Goal: Task Accomplishment & Management: Manage account settings

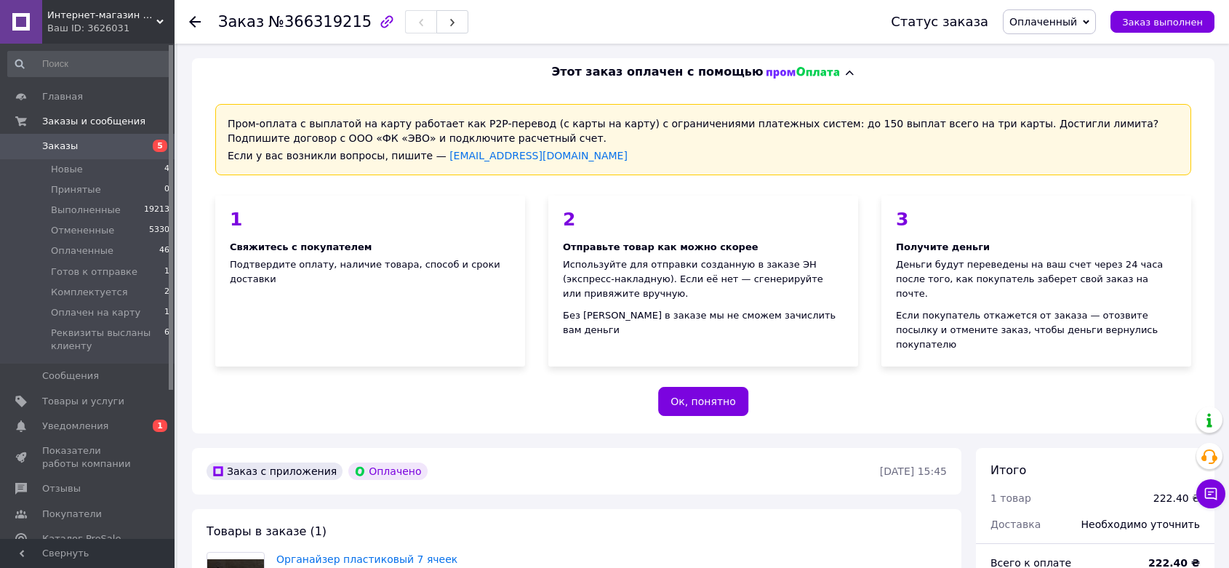
click at [194, 26] on use at bounding box center [195, 22] width 12 height 12
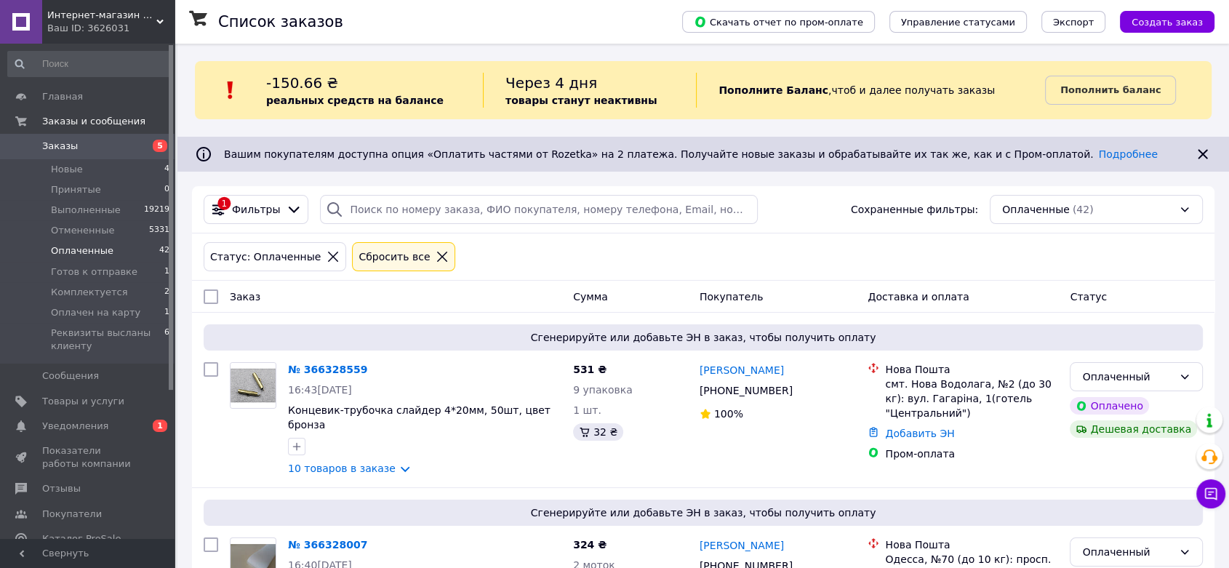
click at [66, 247] on span "Оплаченные" at bounding box center [82, 250] width 63 height 13
click at [97, 254] on span "Оплаченные" at bounding box center [82, 250] width 63 height 13
click at [95, 251] on span "Оплаченные" at bounding box center [82, 250] width 63 height 13
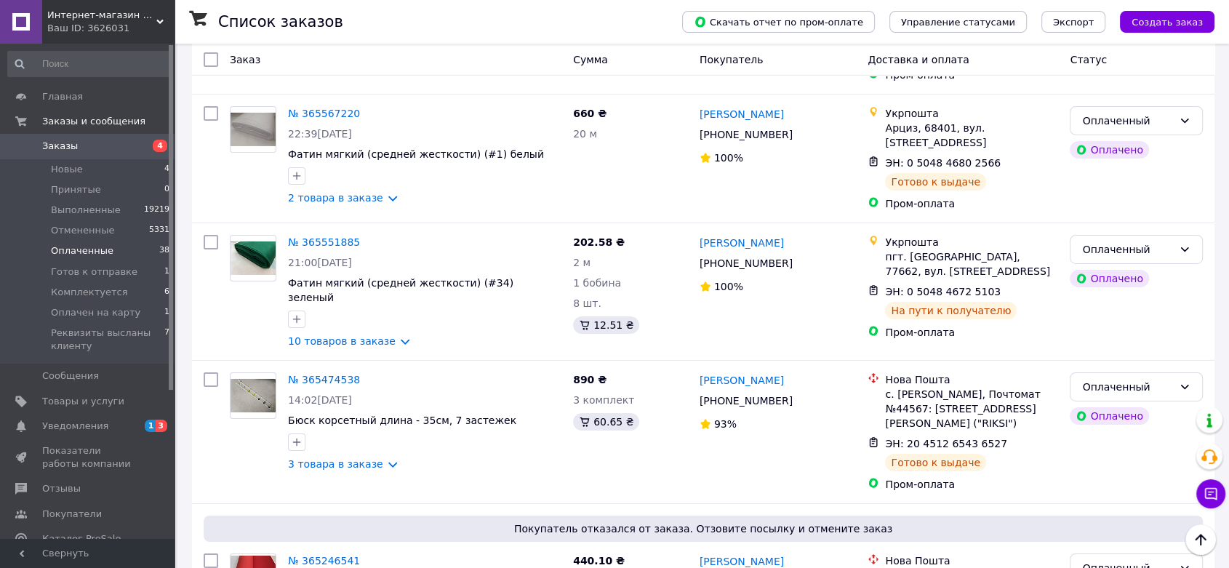
scroll to position [4917, 0]
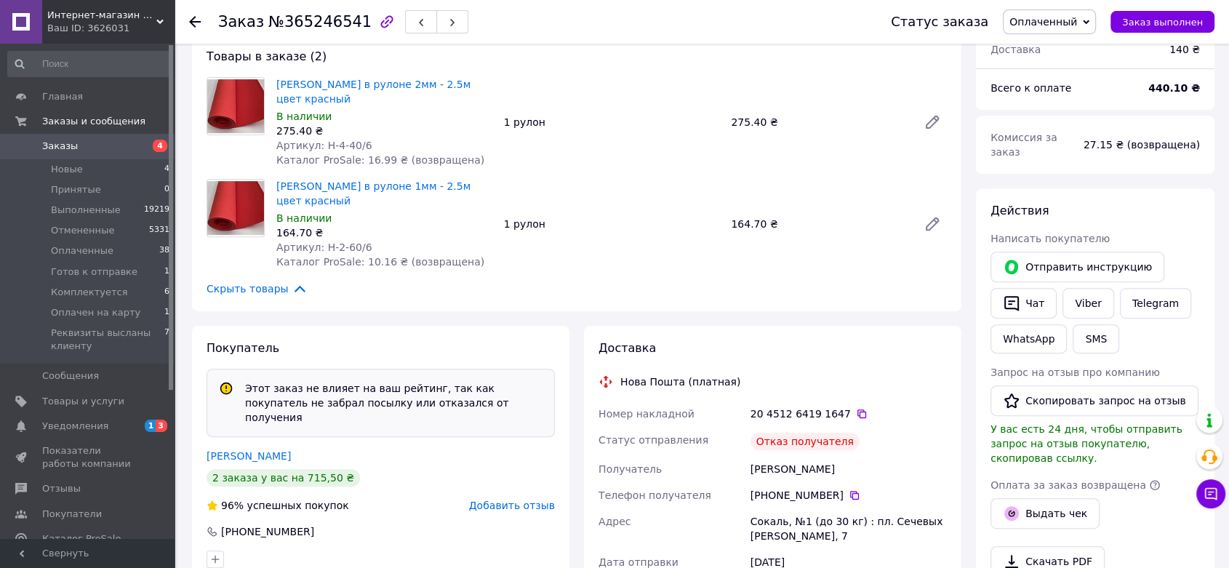
scroll to position [521, 0]
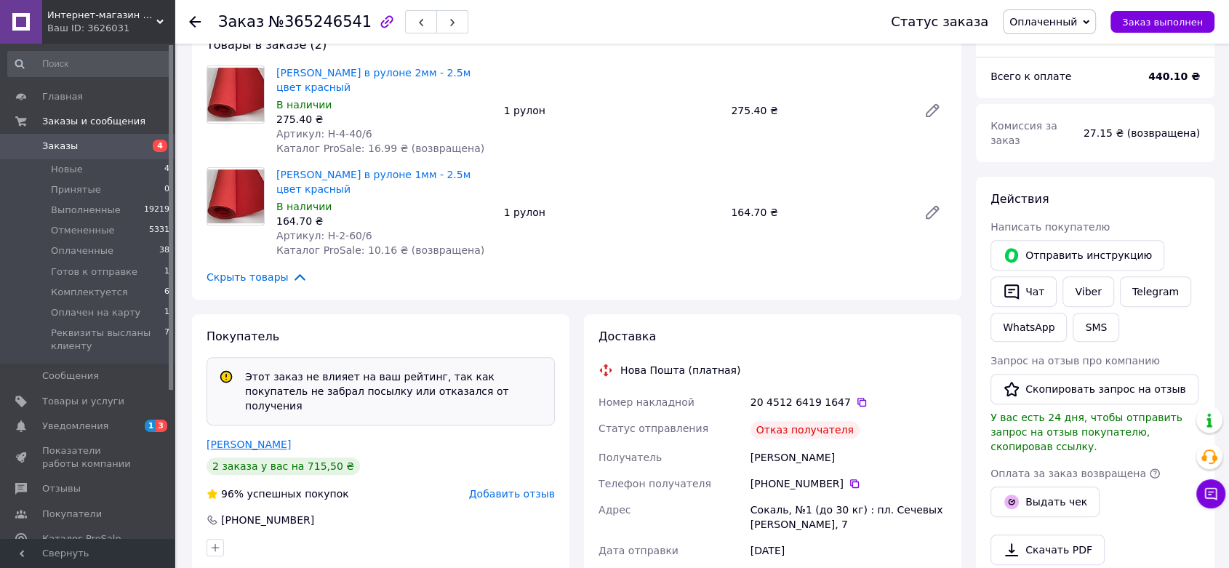
click at [233, 439] on link "Черній Катя" at bounding box center [249, 445] width 84 height 12
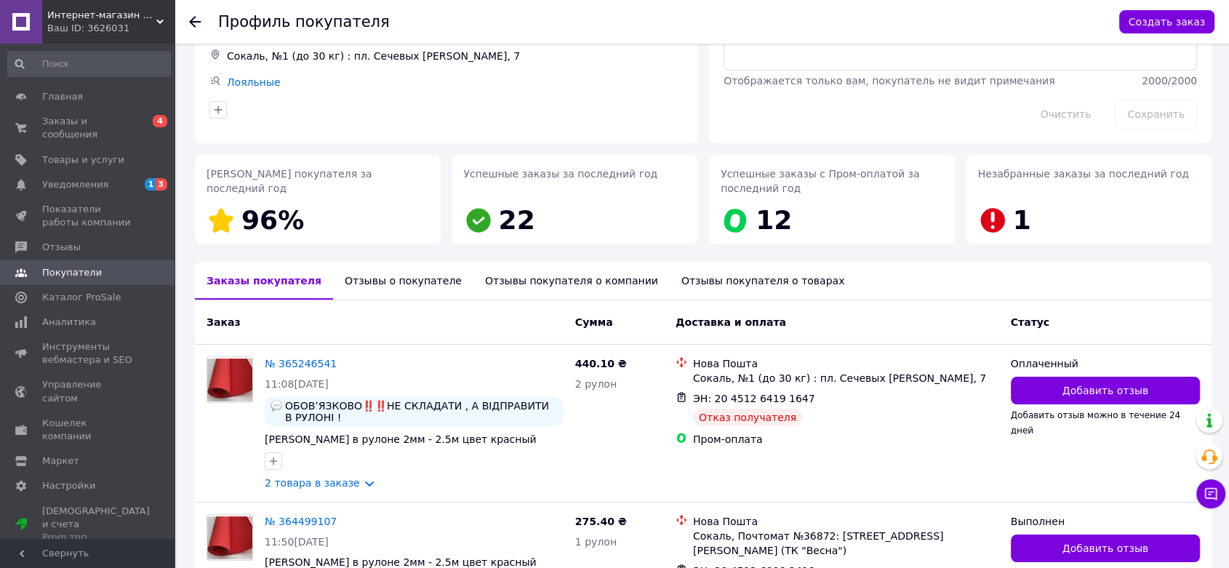
scroll to position [159, 0]
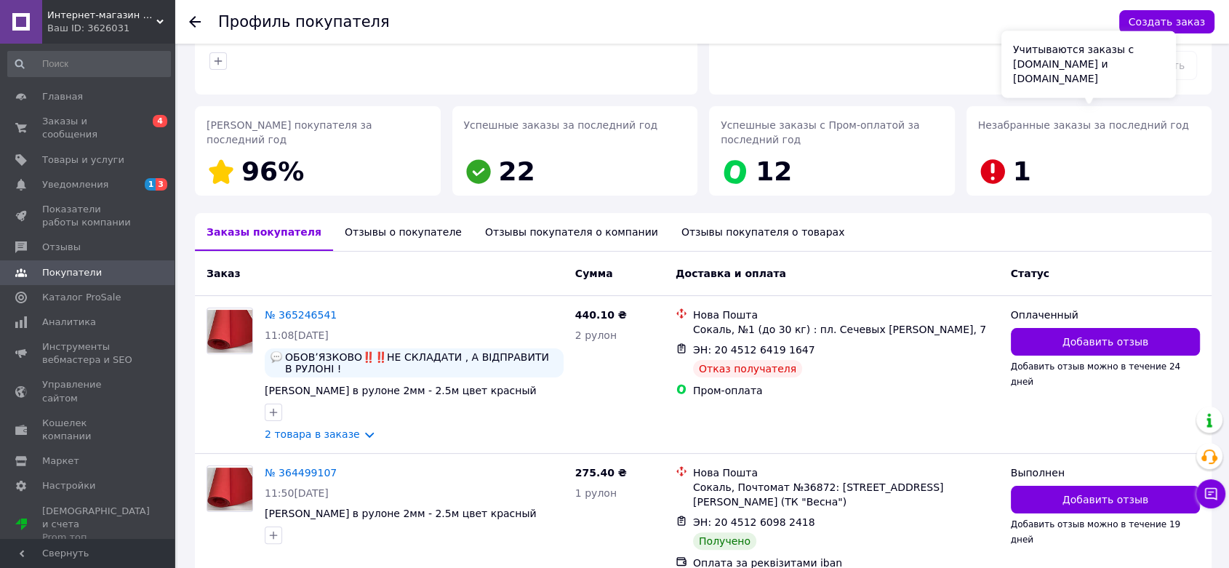
click at [995, 172] on icon at bounding box center [992, 171] width 24 height 24
click at [298, 310] on link "№ 365246541" at bounding box center [301, 315] width 72 height 12
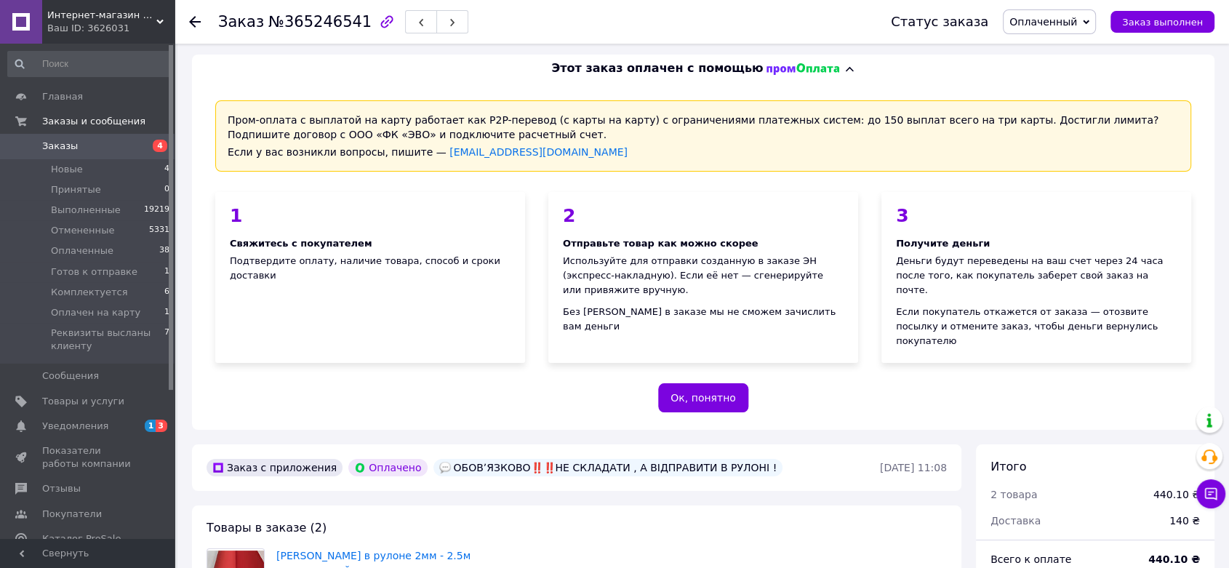
scroll to position [497, 0]
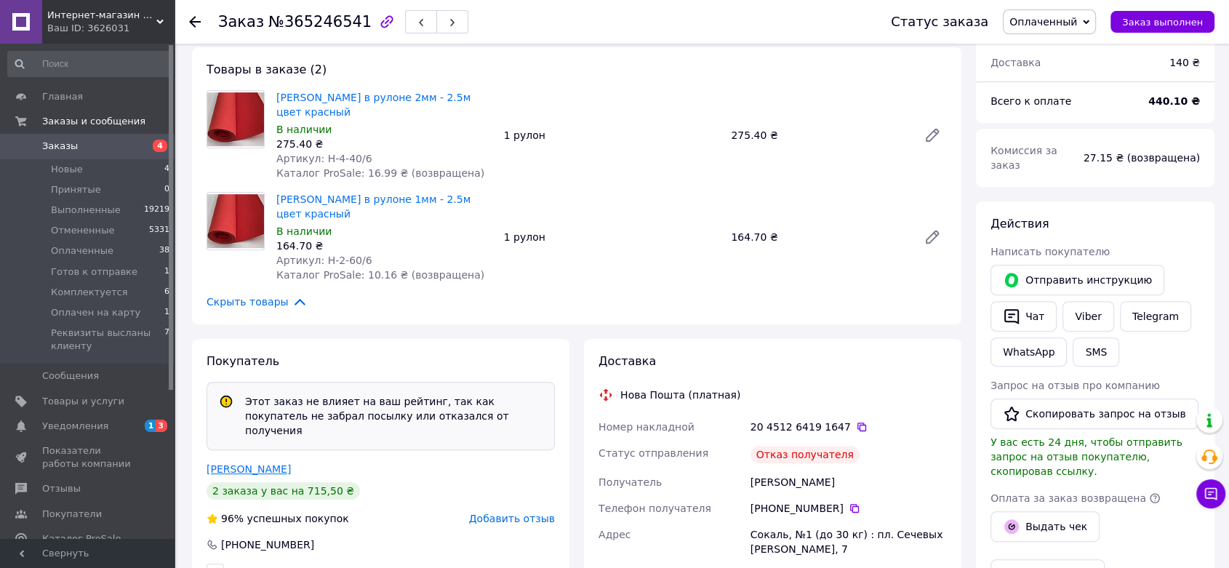
click at [227, 463] on link "Черній Катя" at bounding box center [249, 469] width 84 height 12
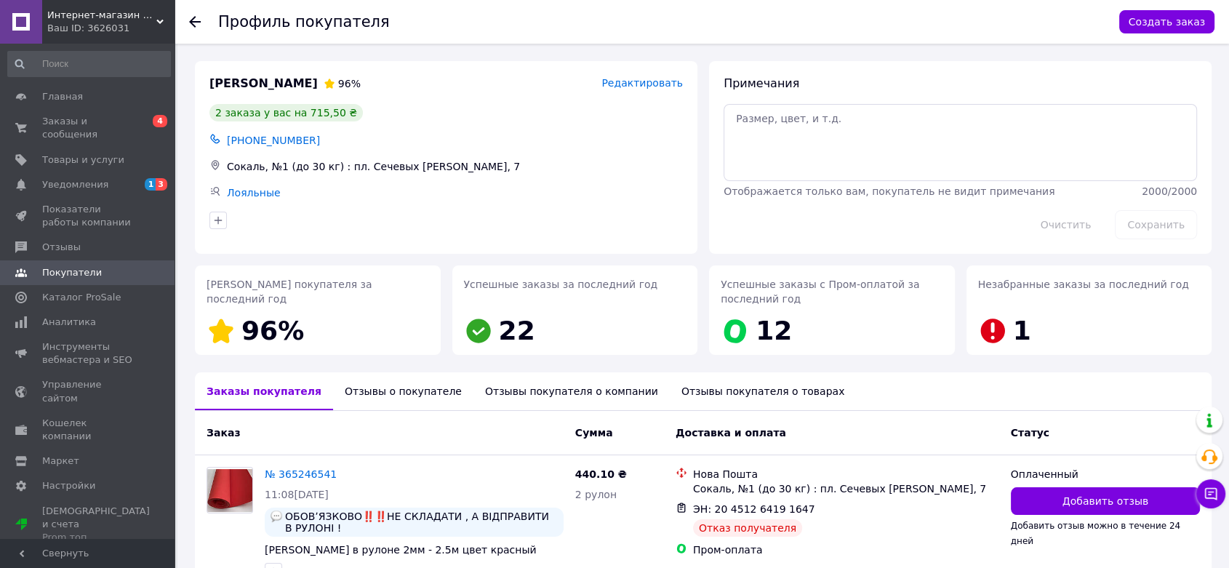
click at [383, 390] on div "Отзывы о покупателе" at bounding box center [403, 391] width 140 height 38
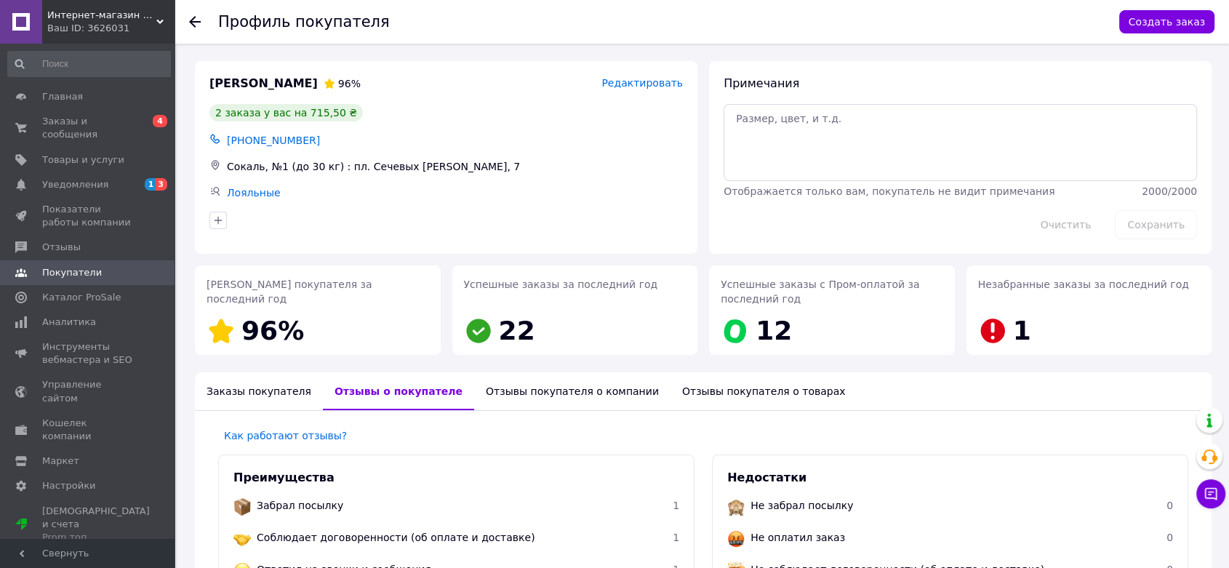
click at [504, 392] on div "Отзывы покупателя о компании" at bounding box center [572, 391] width 196 height 38
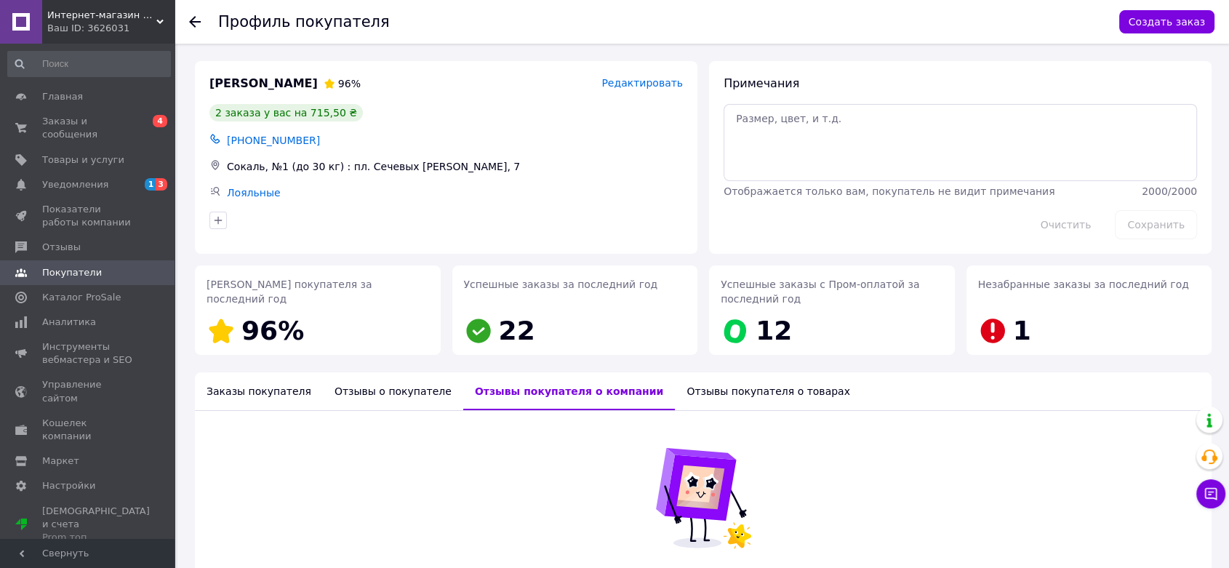
click at [204, 20] on div at bounding box center [203, 22] width 29 height 44
click at [196, 20] on icon at bounding box center [195, 22] width 12 height 12
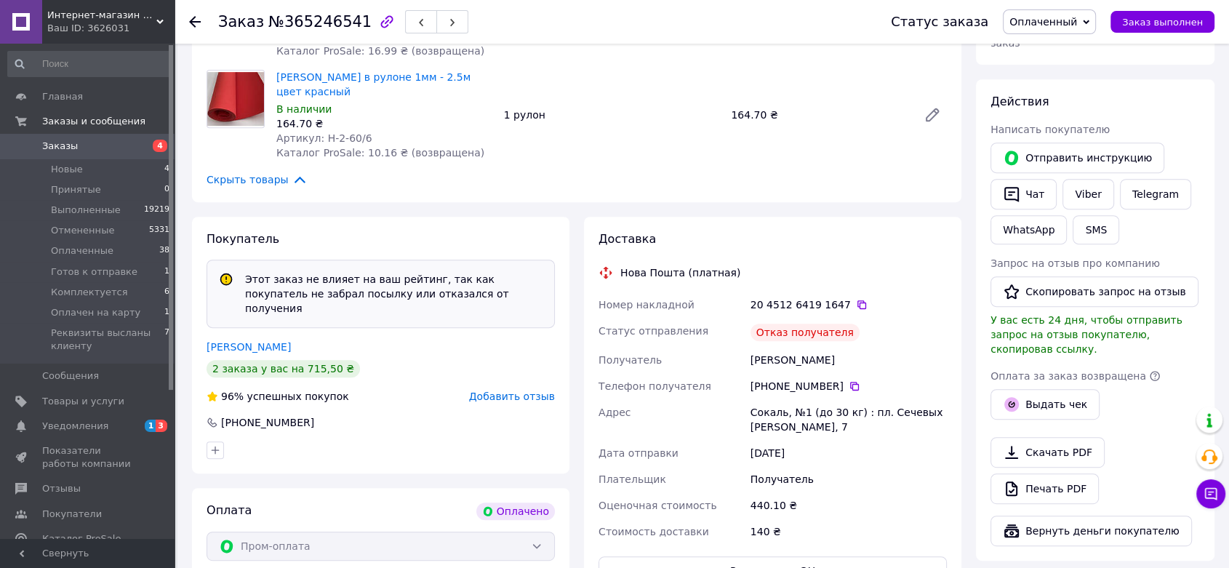
scroll to position [623, 0]
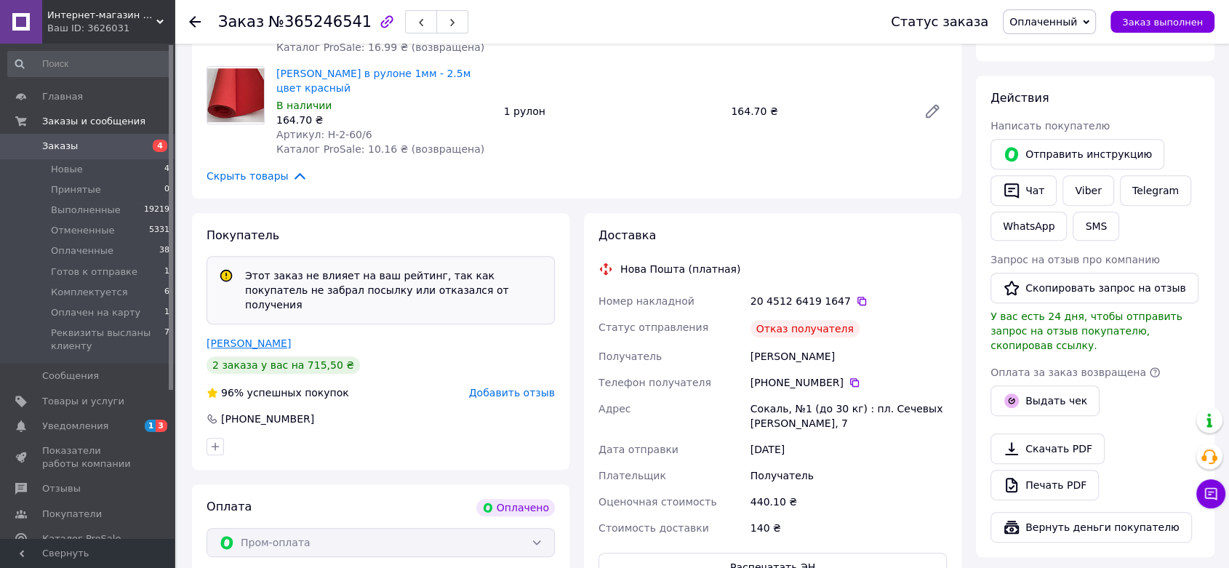
click at [212, 337] on link "Черній Катя" at bounding box center [249, 343] width 84 height 12
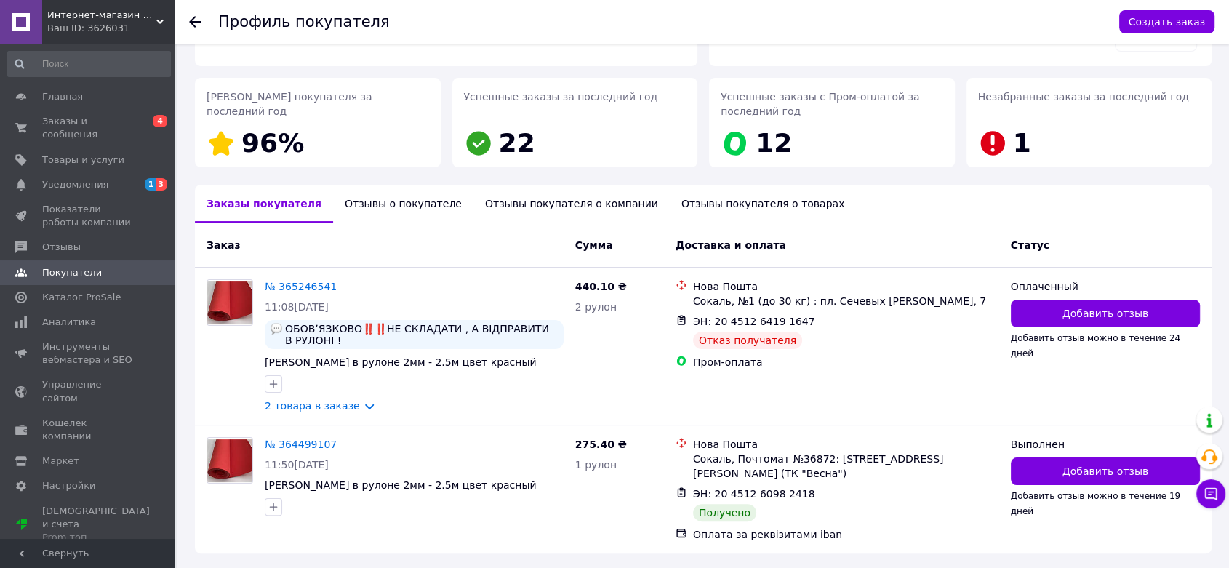
scroll to position [222, 0]
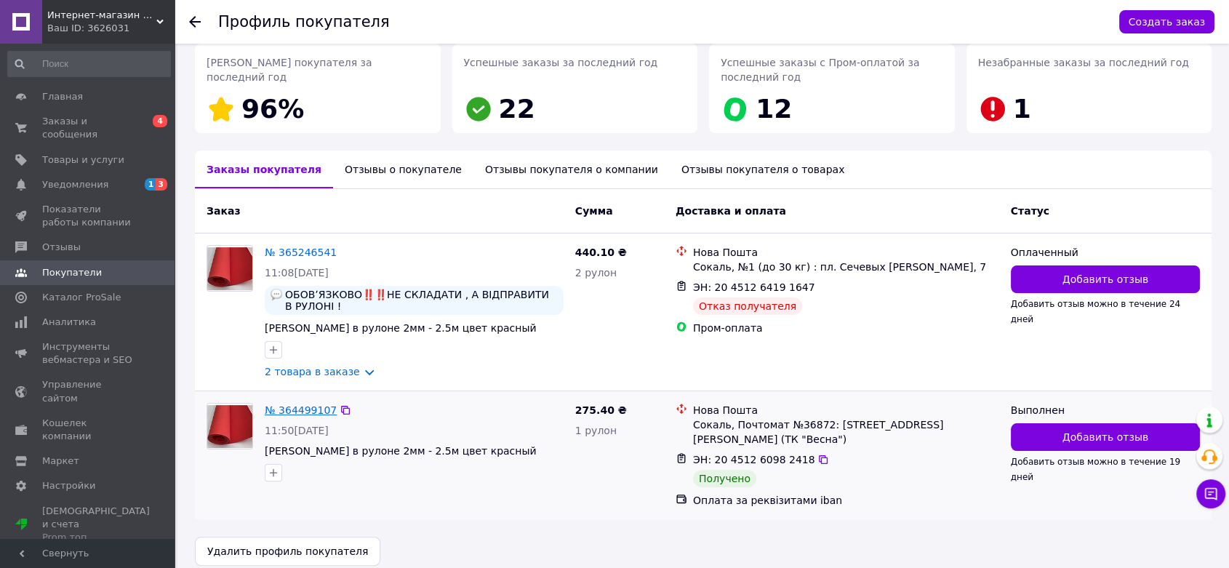
click at [276, 409] on link "№ 364499107" at bounding box center [301, 410] width 72 height 12
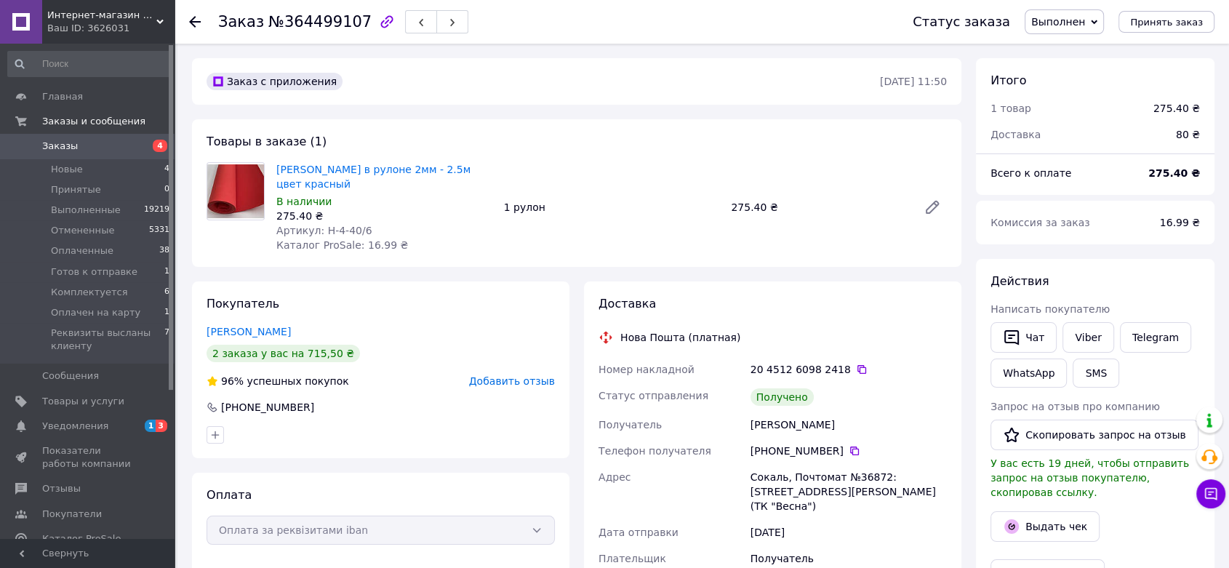
click at [191, 19] on icon at bounding box center [195, 22] width 12 height 12
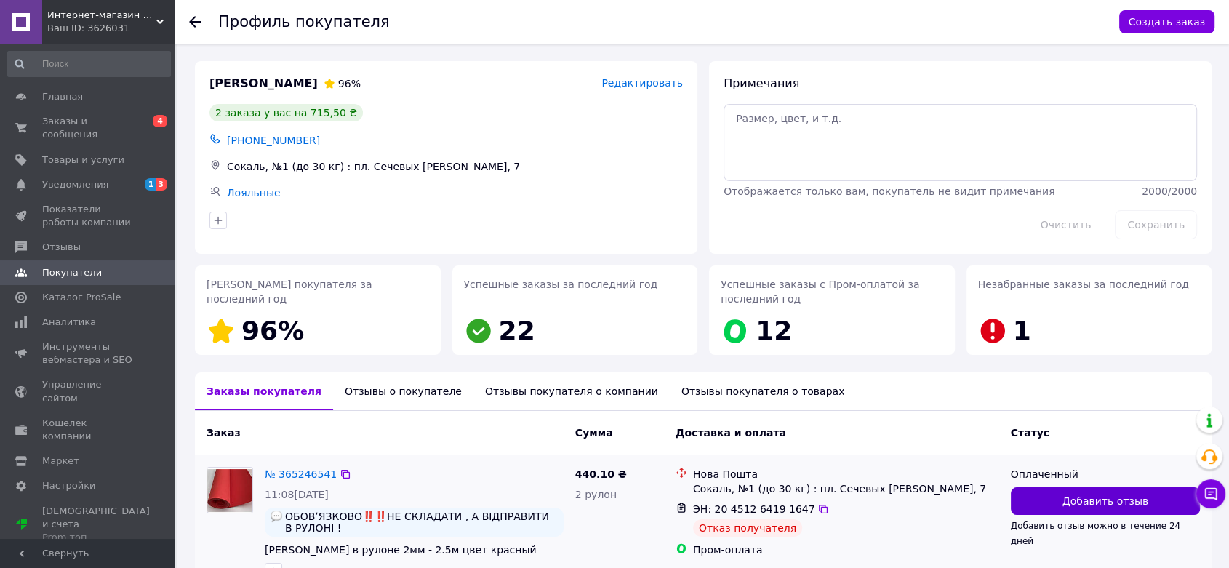
click at [1099, 500] on span "Добавить отзыв" at bounding box center [1106, 501] width 86 height 15
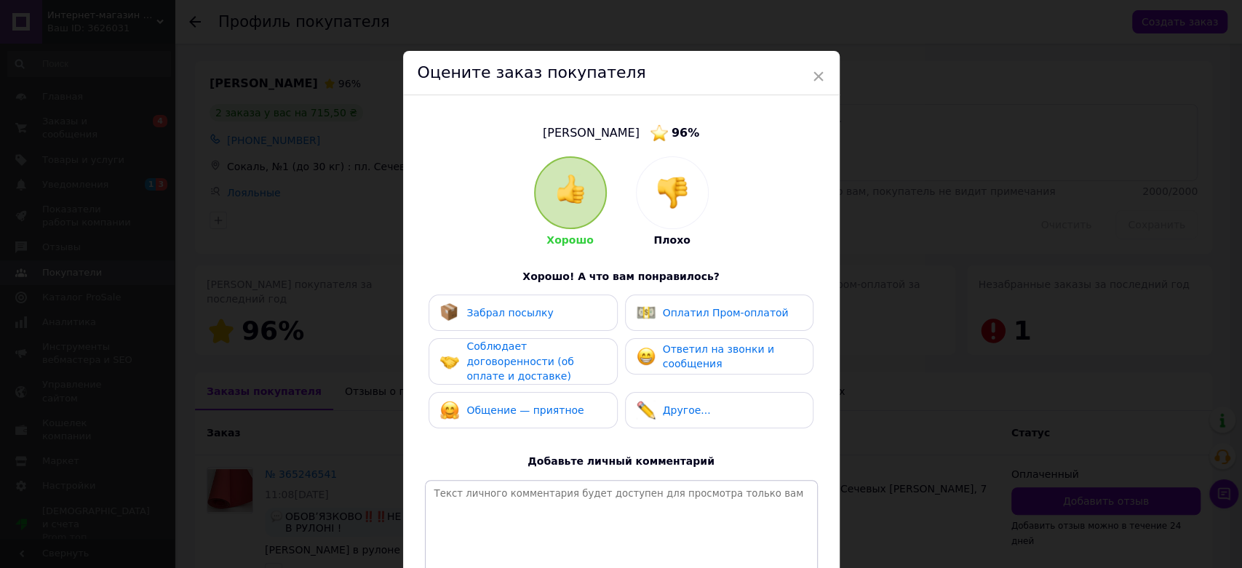
click at [682, 183] on img at bounding box center [672, 193] width 32 height 32
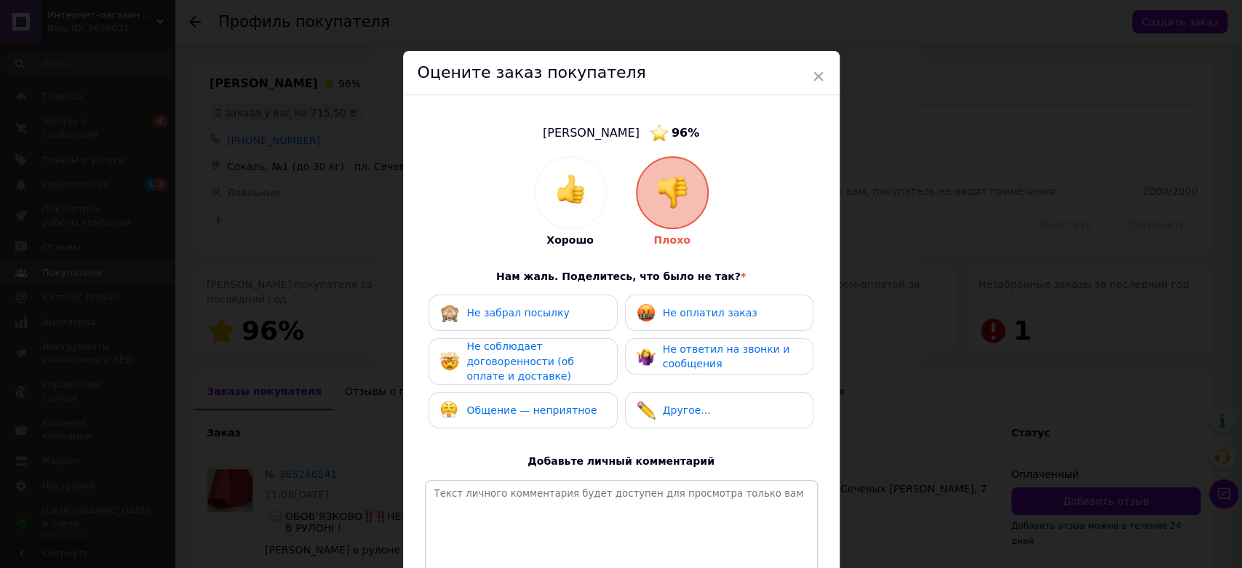
click at [518, 314] on span "Не забрал посылку" at bounding box center [517, 313] width 103 height 12
click at [508, 404] on span "Общение — неприятное" at bounding box center [531, 410] width 130 height 12
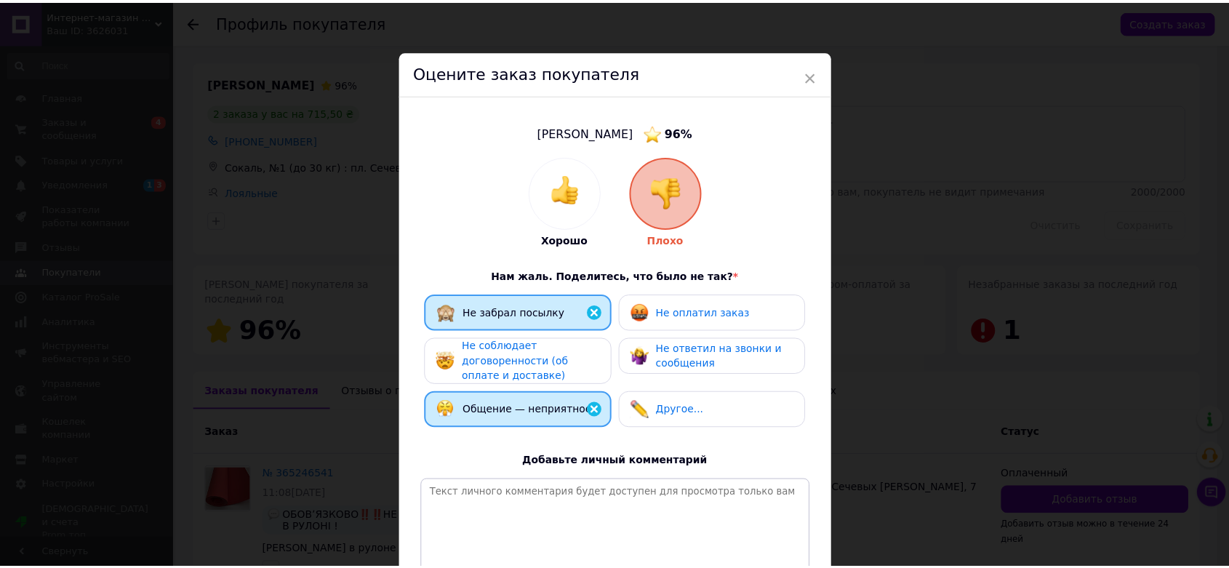
scroll to position [151, 0]
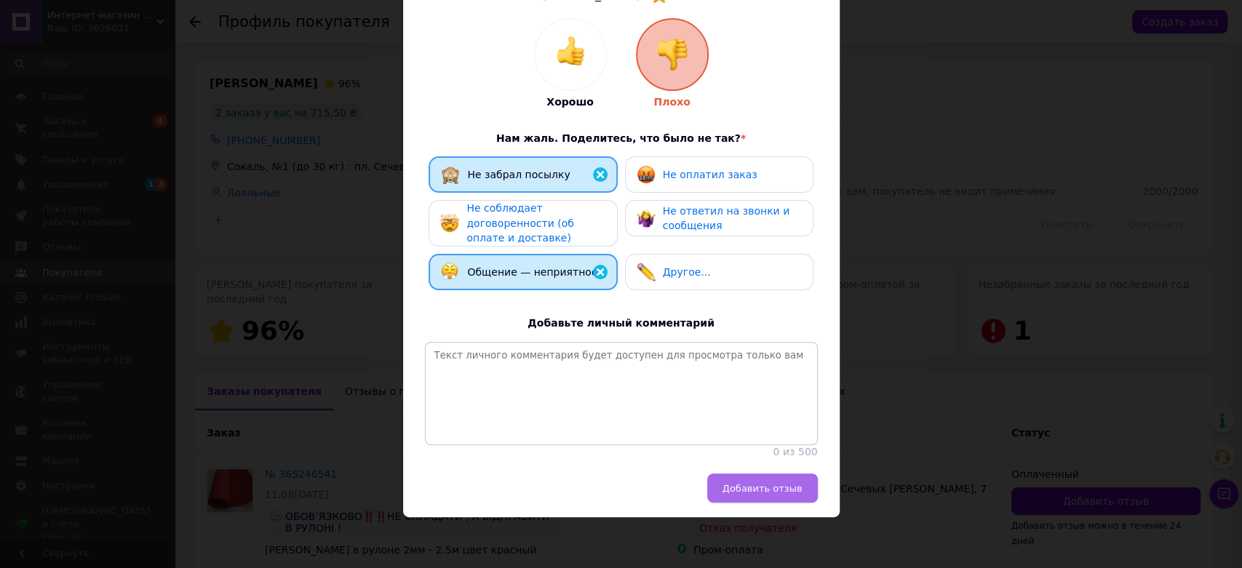
click at [786, 480] on button "Добавить отзыв" at bounding box center [762, 487] width 111 height 29
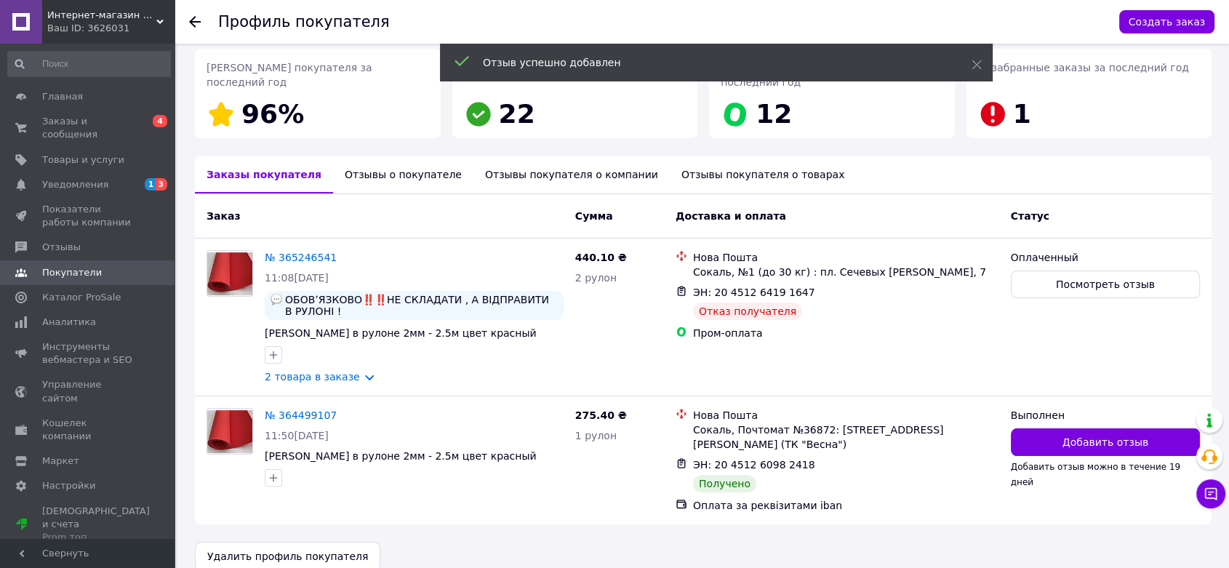
scroll to position [222, 0]
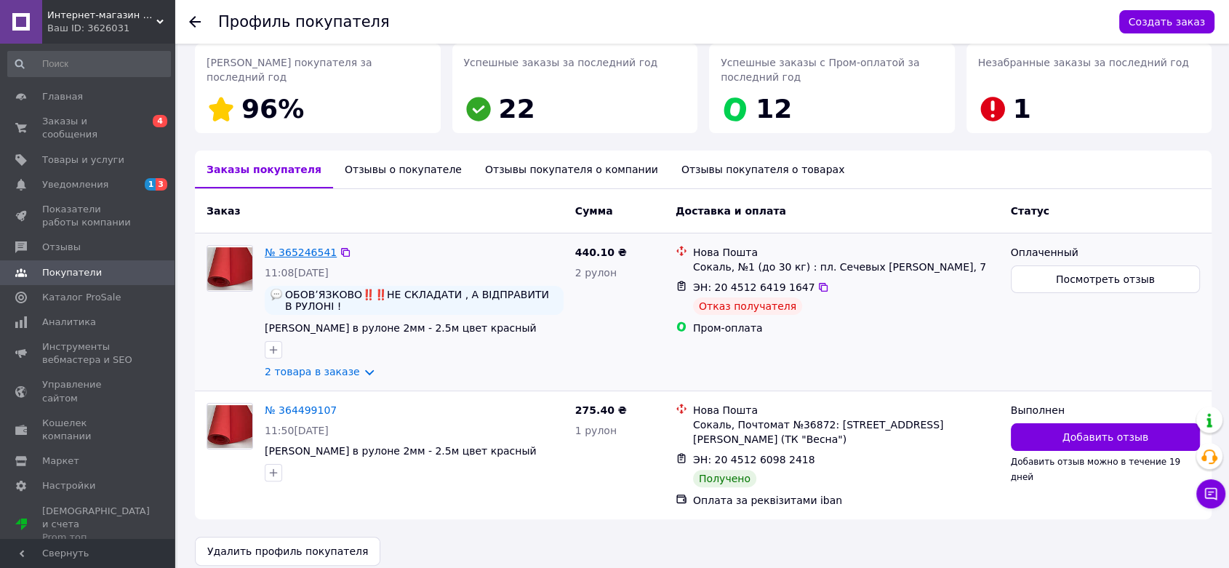
click at [289, 250] on link "№ 365246541" at bounding box center [301, 253] width 72 height 12
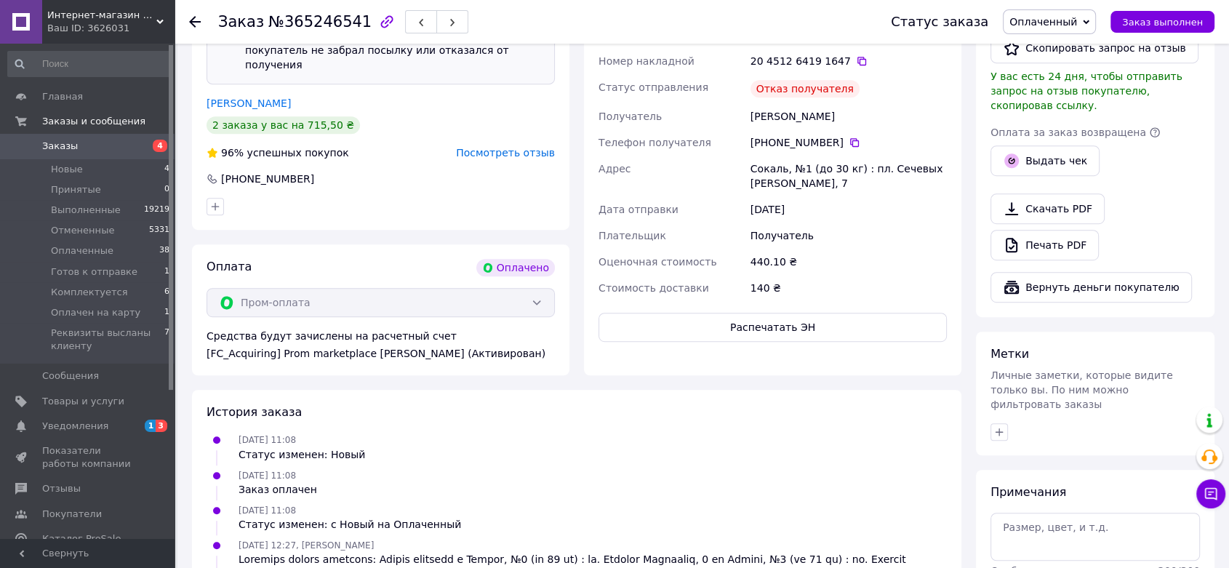
scroll to position [1037, 0]
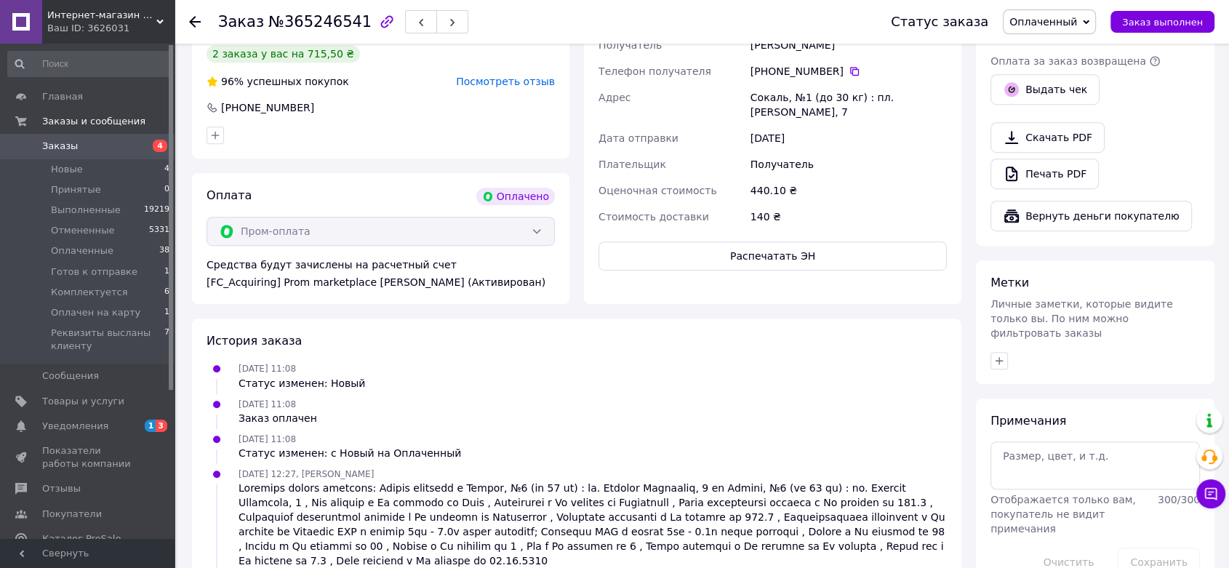
scroll to position [1037, 0]
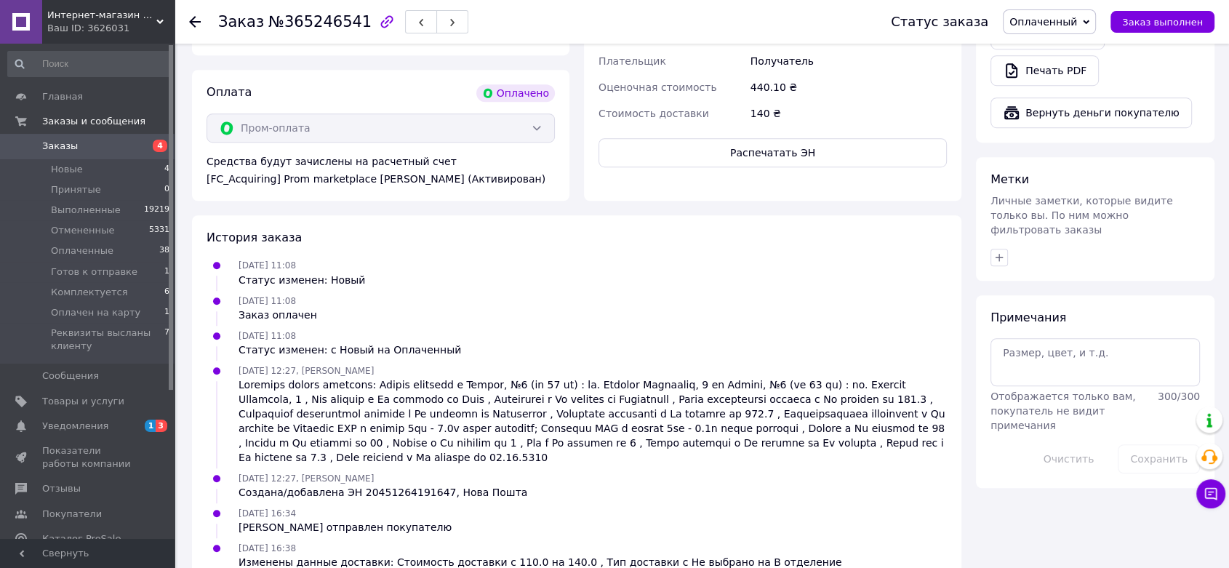
click at [187, 22] on div "Заказ №365246541 Статус заказа Оплаченный Принят Выполнен Отменен Готов к отпра…" at bounding box center [702, 22] width 1055 height 44
click at [197, 23] on icon at bounding box center [195, 22] width 12 height 12
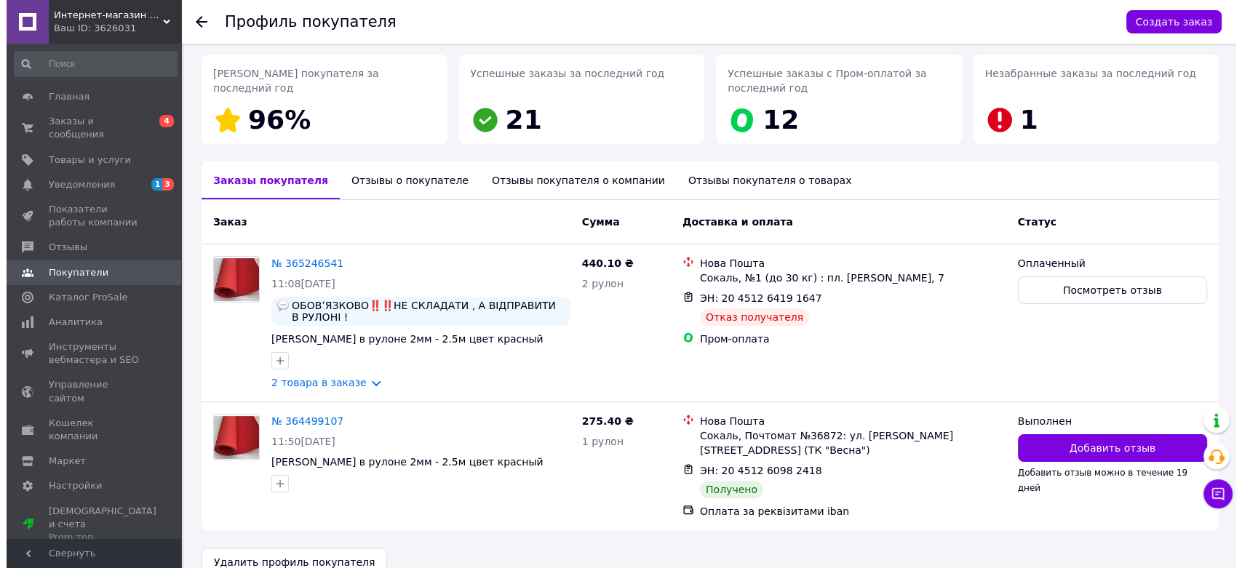
scroll to position [222, 0]
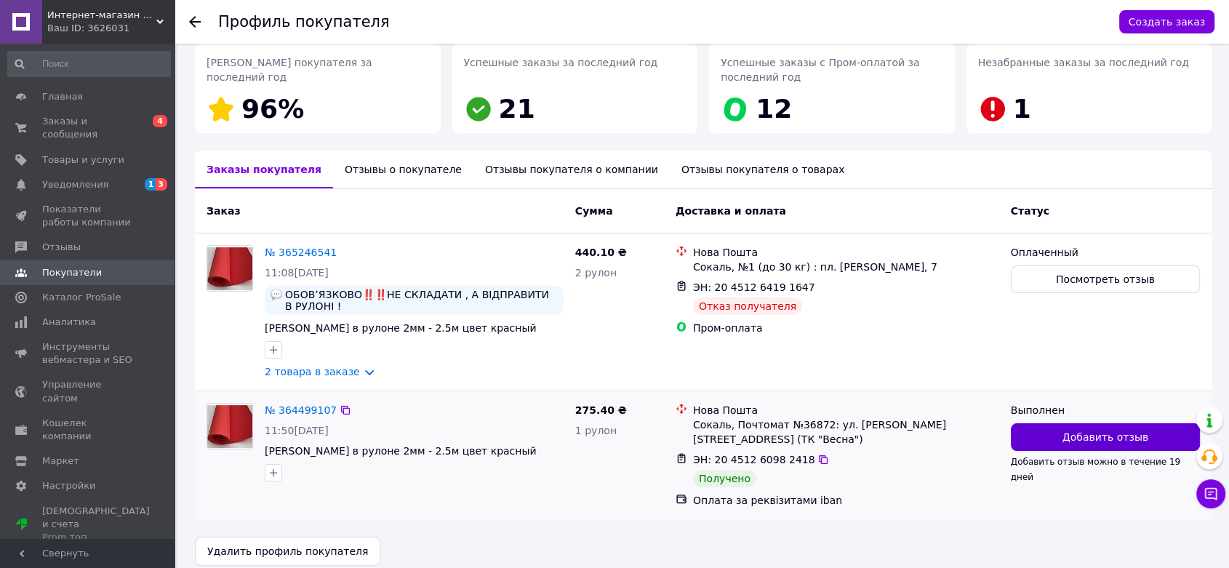
click at [1124, 441] on span "Добавить отзыв" at bounding box center [1106, 437] width 86 height 15
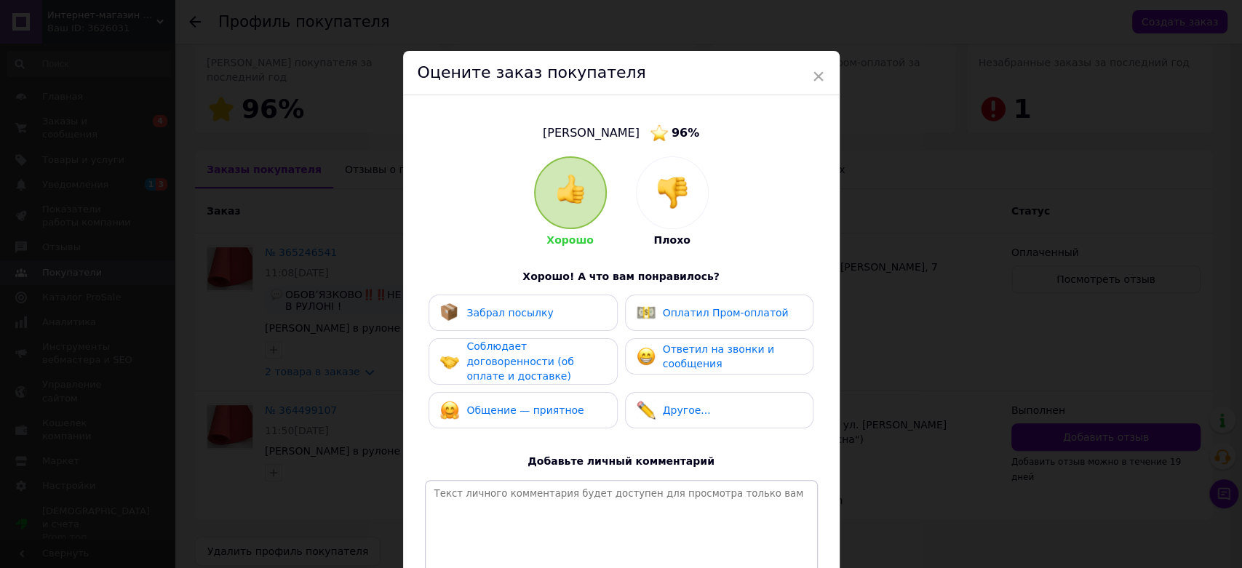
click at [671, 187] on img at bounding box center [672, 193] width 32 height 32
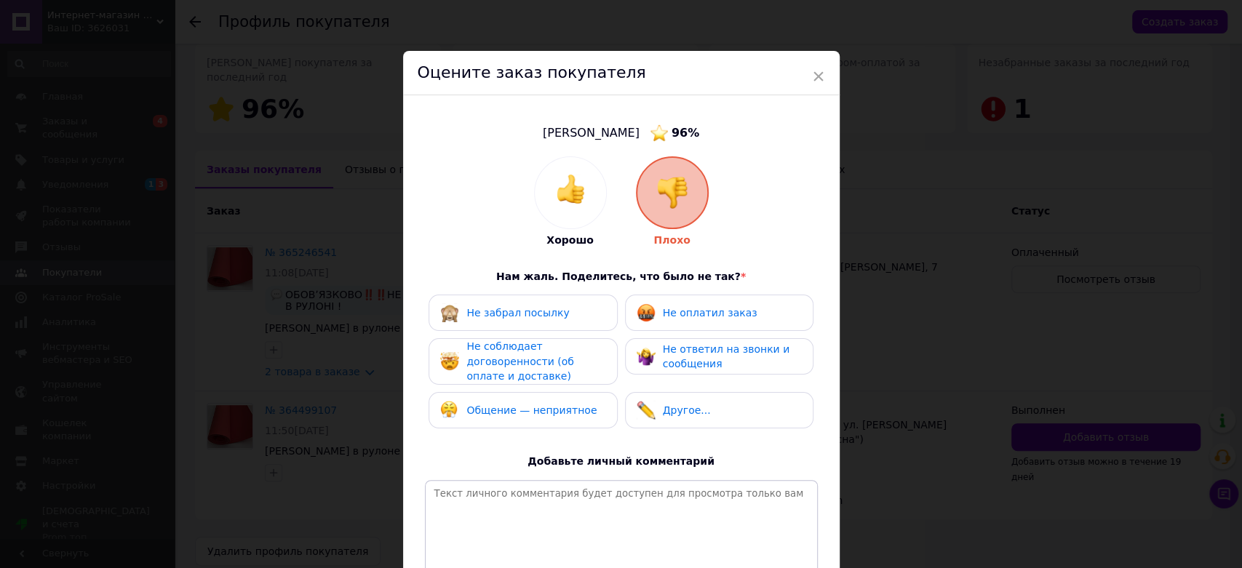
click at [537, 405] on span "Общение — неприятное" at bounding box center [531, 410] width 130 height 12
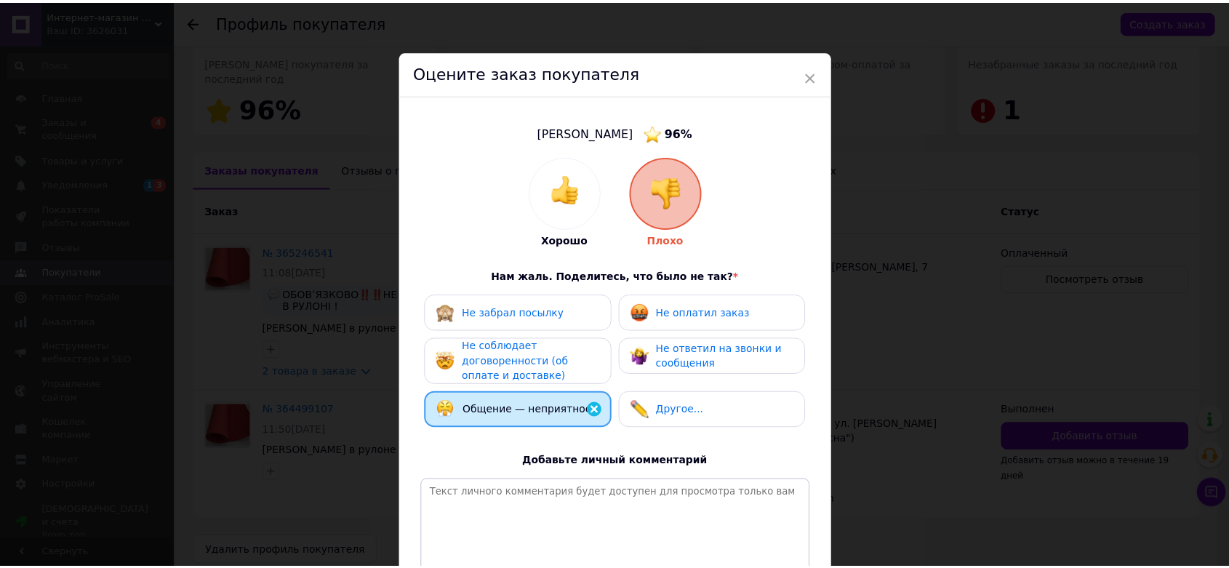
scroll to position [151, 0]
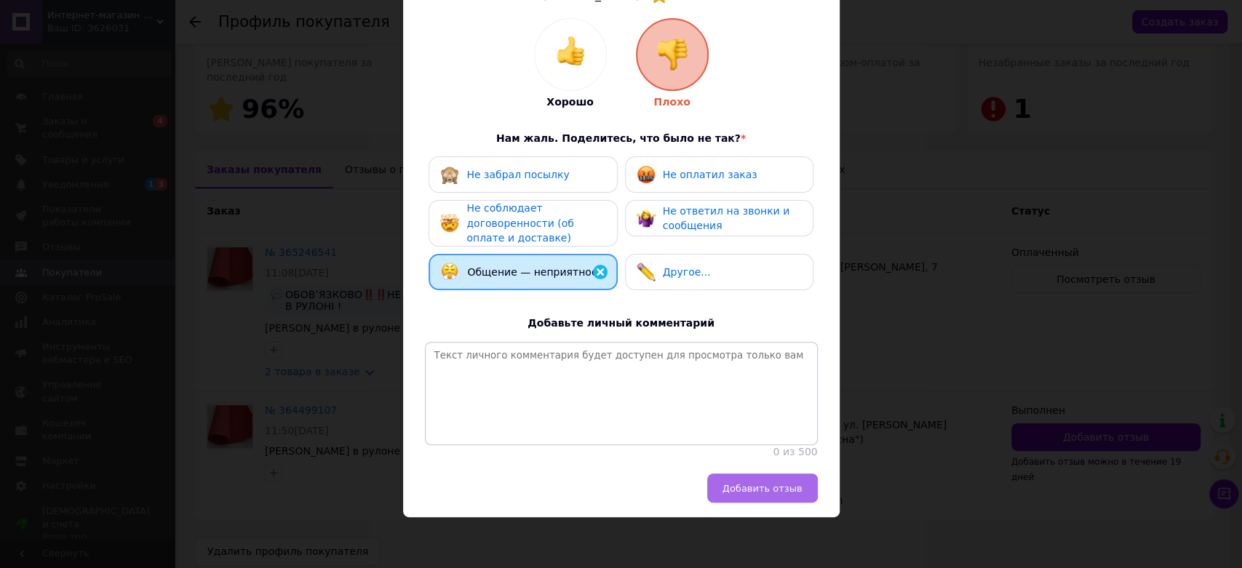
click at [785, 495] on button "Добавить отзыв" at bounding box center [762, 487] width 111 height 29
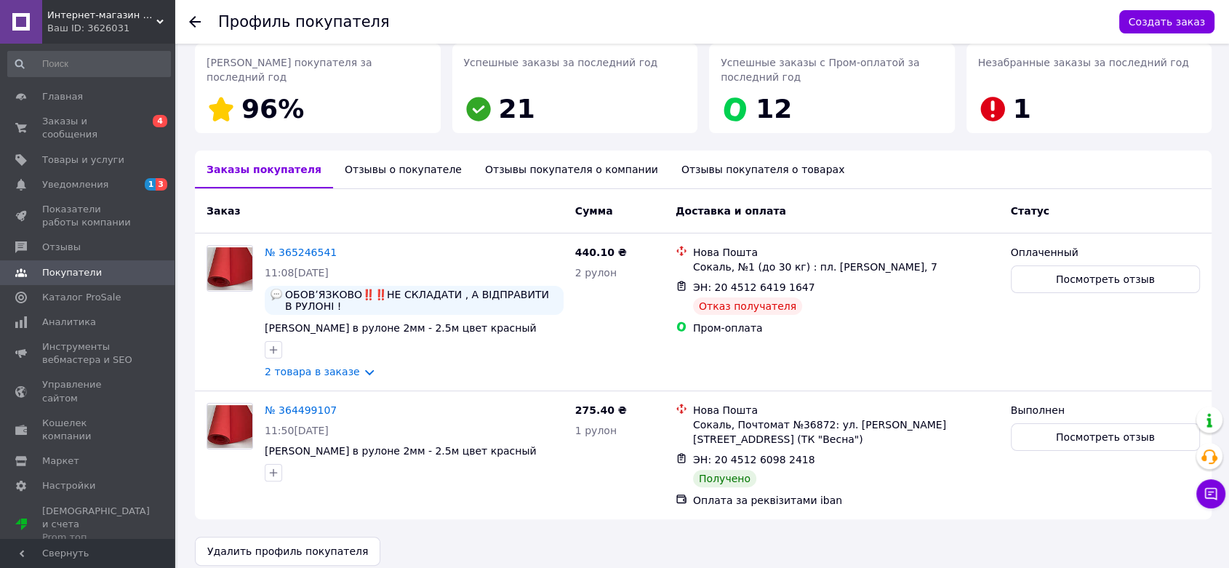
click at [396, 167] on div "Отзывы о покупателе" at bounding box center [403, 170] width 140 height 38
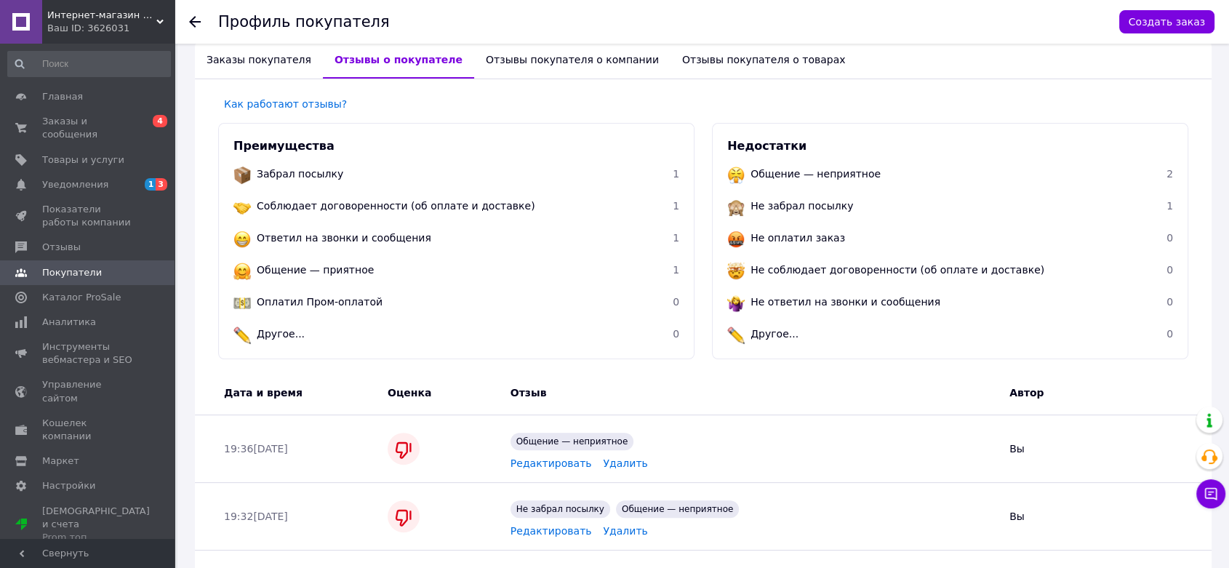
scroll to position [0, 0]
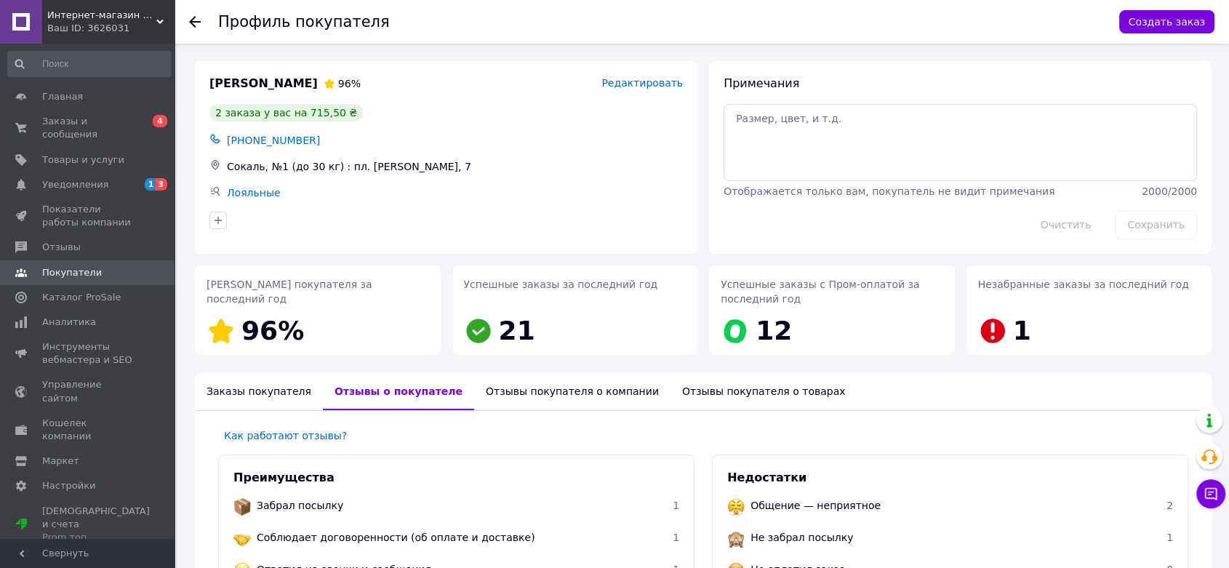
click at [195, 23] on icon at bounding box center [195, 22] width 12 height 12
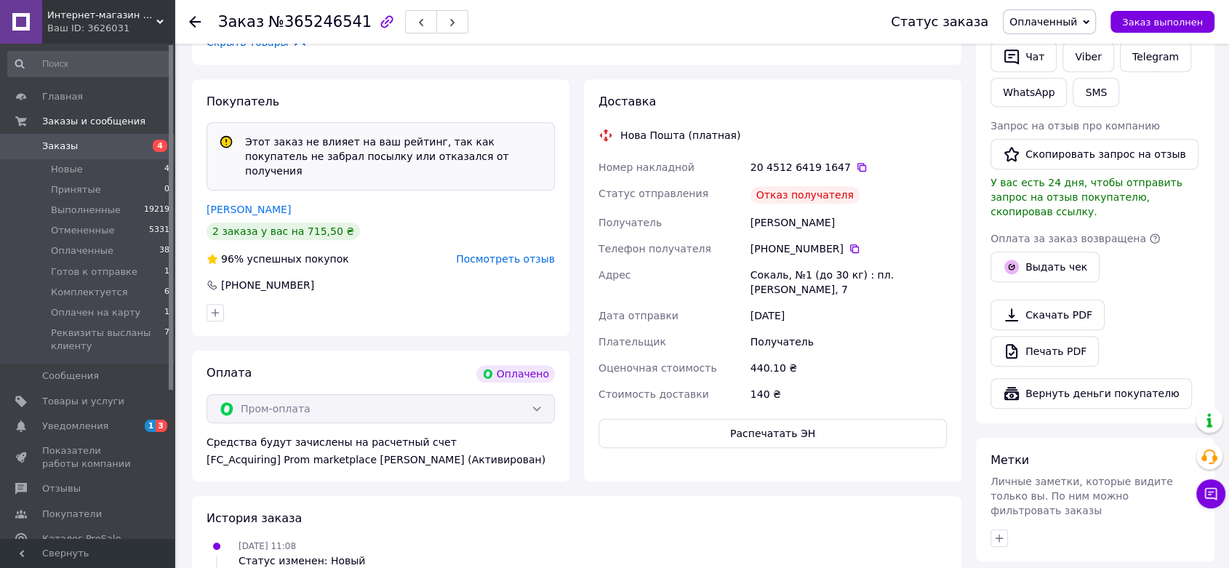
scroll to position [812, 0]
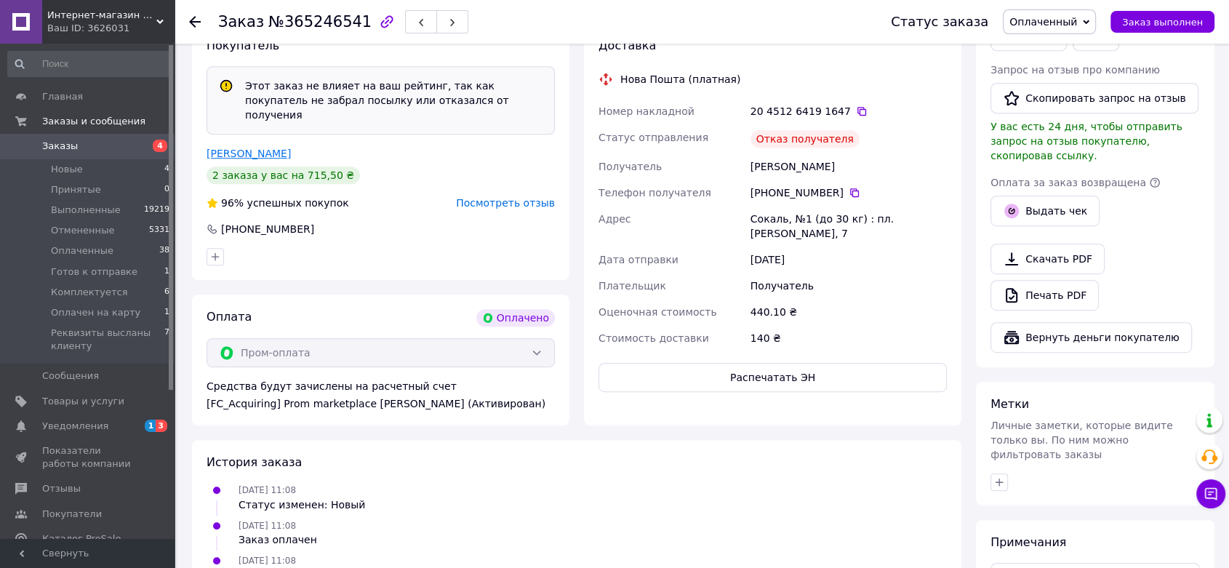
click at [251, 148] on link "Черній Катя" at bounding box center [249, 154] width 84 height 12
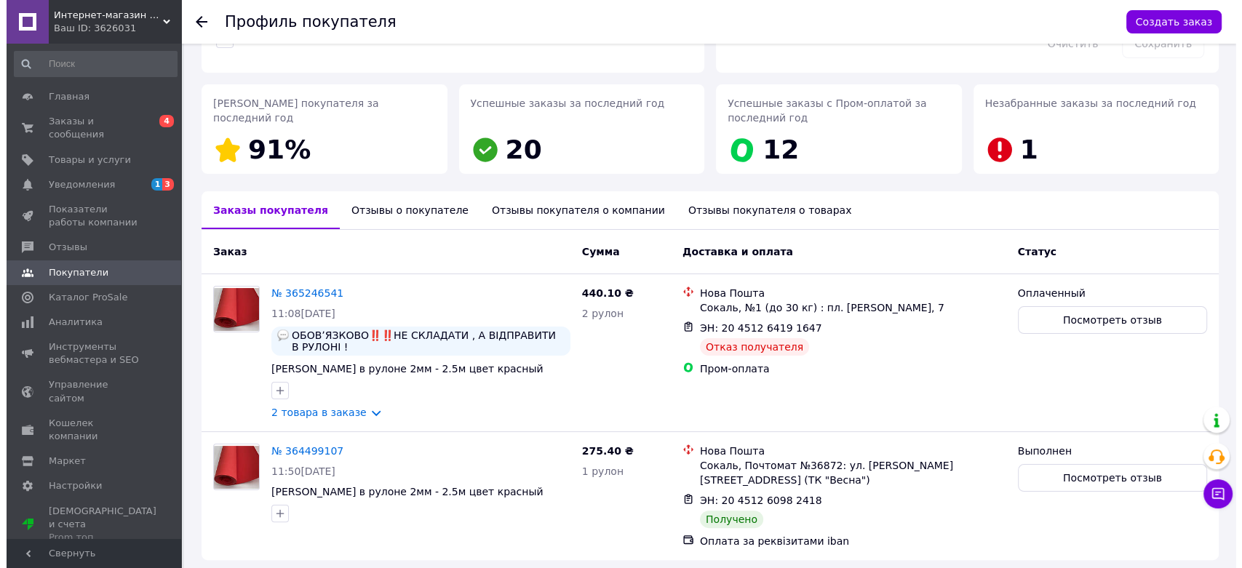
scroll to position [193, 0]
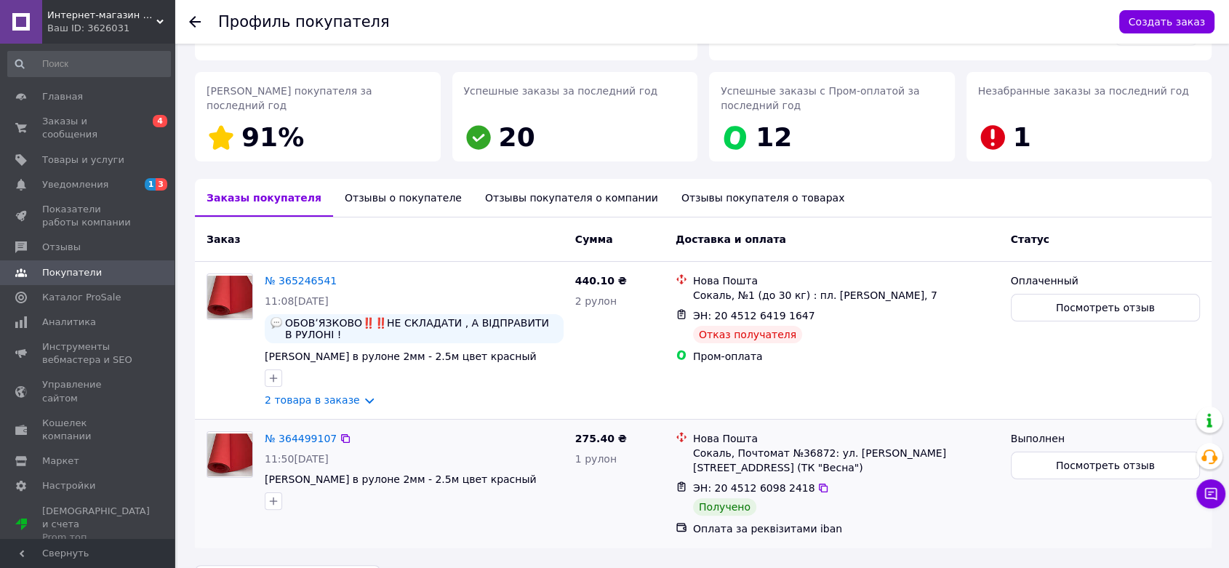
click at [1077, 438] on div "Выполнен" at bounding box center [1105, 438] width 189 height 15
click at [1077, 459] on span "Посмотреть отзыв" at bounding box center [1105, 465] width 99 height 15
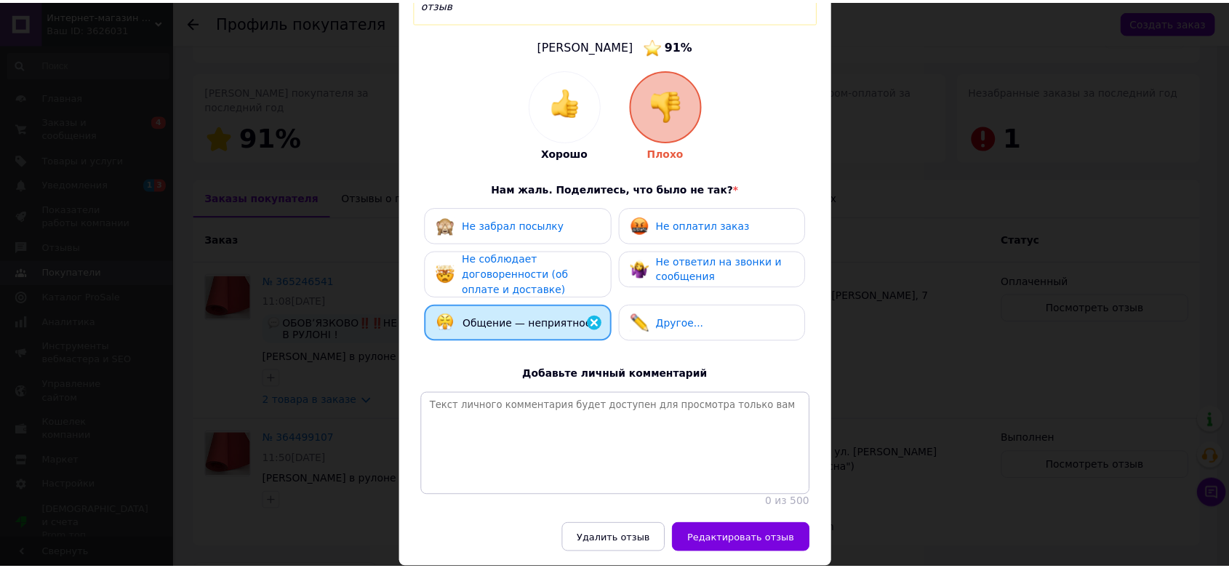
scroll to position [192, 0]
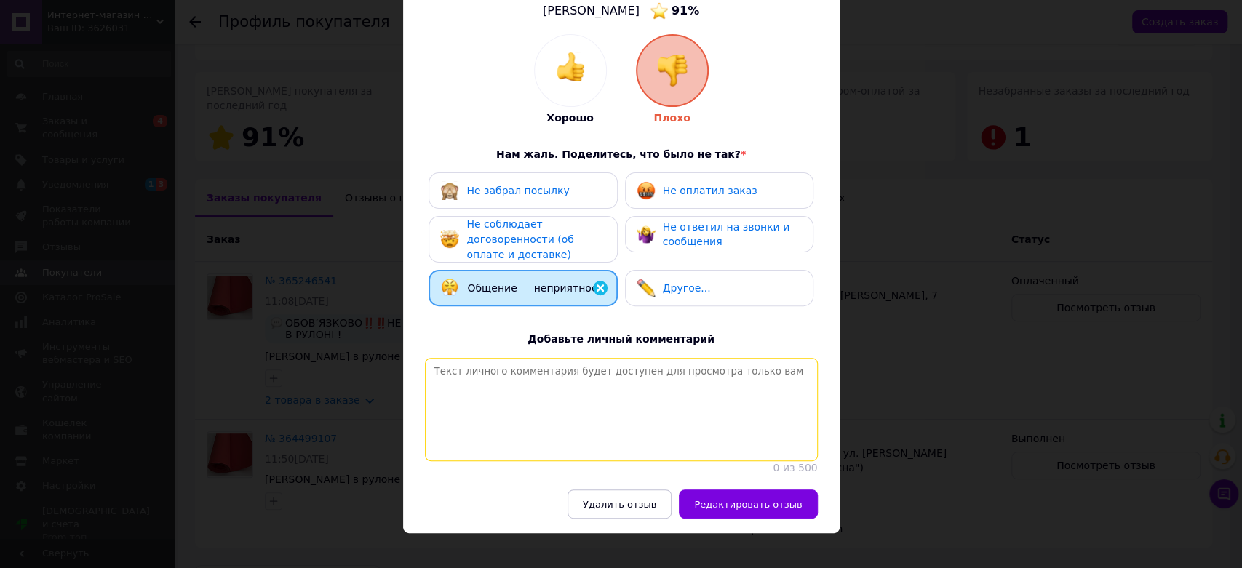
click at [623, 358] on textarea at bounding box center [621, 409] width 393 height 103
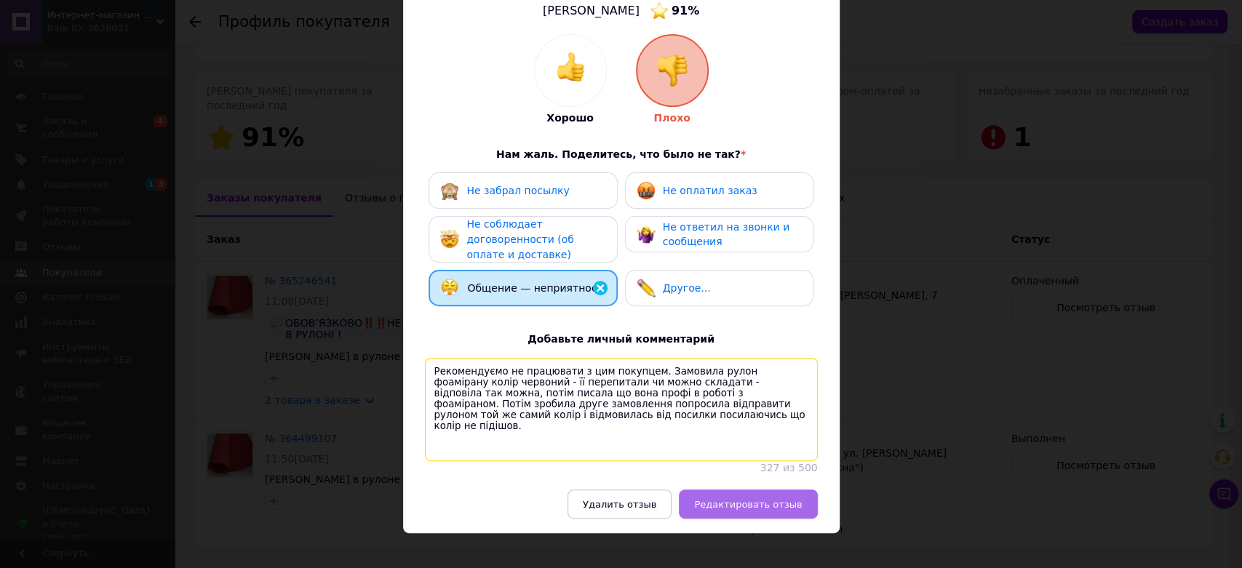
type textarea "Рекомендуємо не працювати з цим покупцем. Замовила рулон фоамірану колір червон…"
click at [720, 495] on button "Редактировать отзыв" at bounding box center [748, 503] width 138 height 29
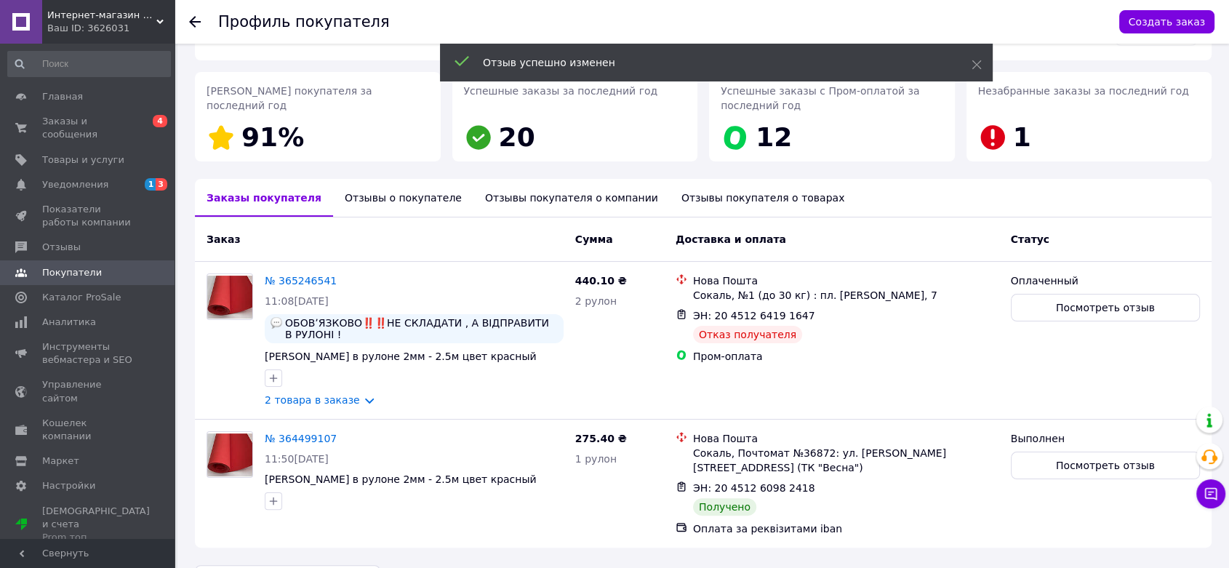
scroll to position [222, 0]
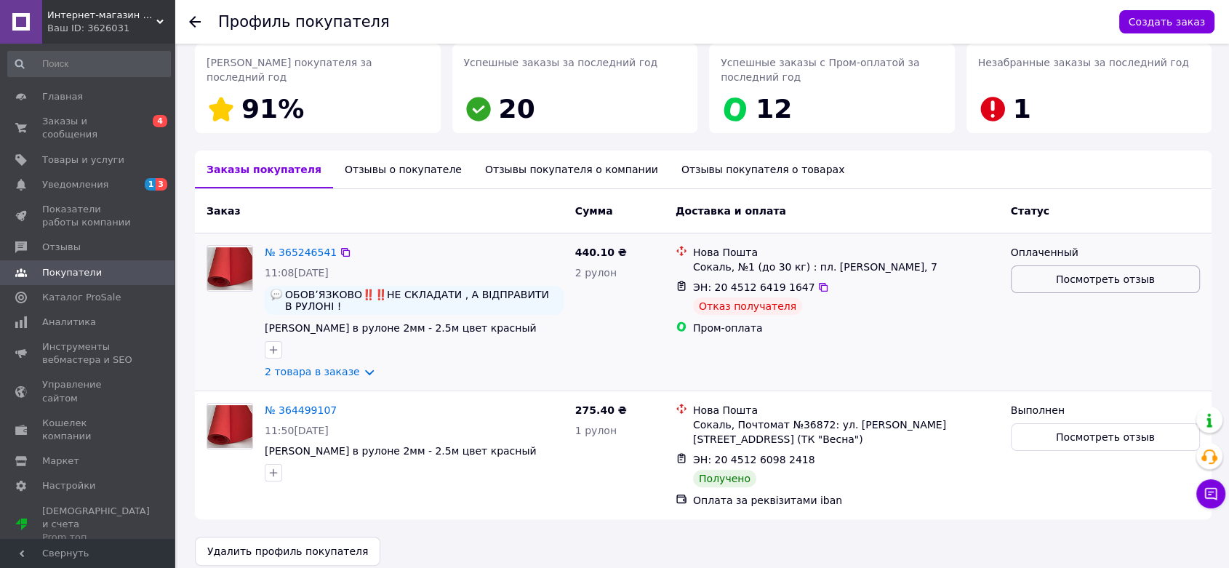
click at [1066, 287] on button "Посмотреть отзыв" at bounding box center [1105, 279] width 189 height 28
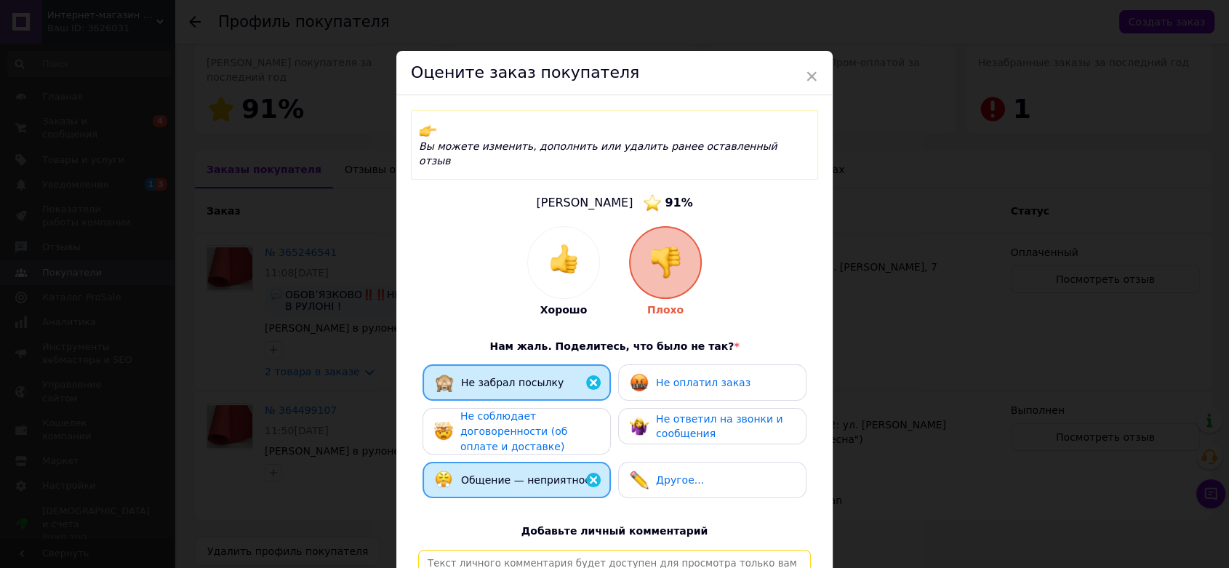
type textarea "Не продавайте нічого цій особі. Зробила замовлення на сайті - 2 - один і тот же…"
click at [818, 436] on div "Вы можете изменить, дополнить или удалить ранее оставленный отзыв Черній Катя 9…" at bounding box center [614, 388] width 436 height 586
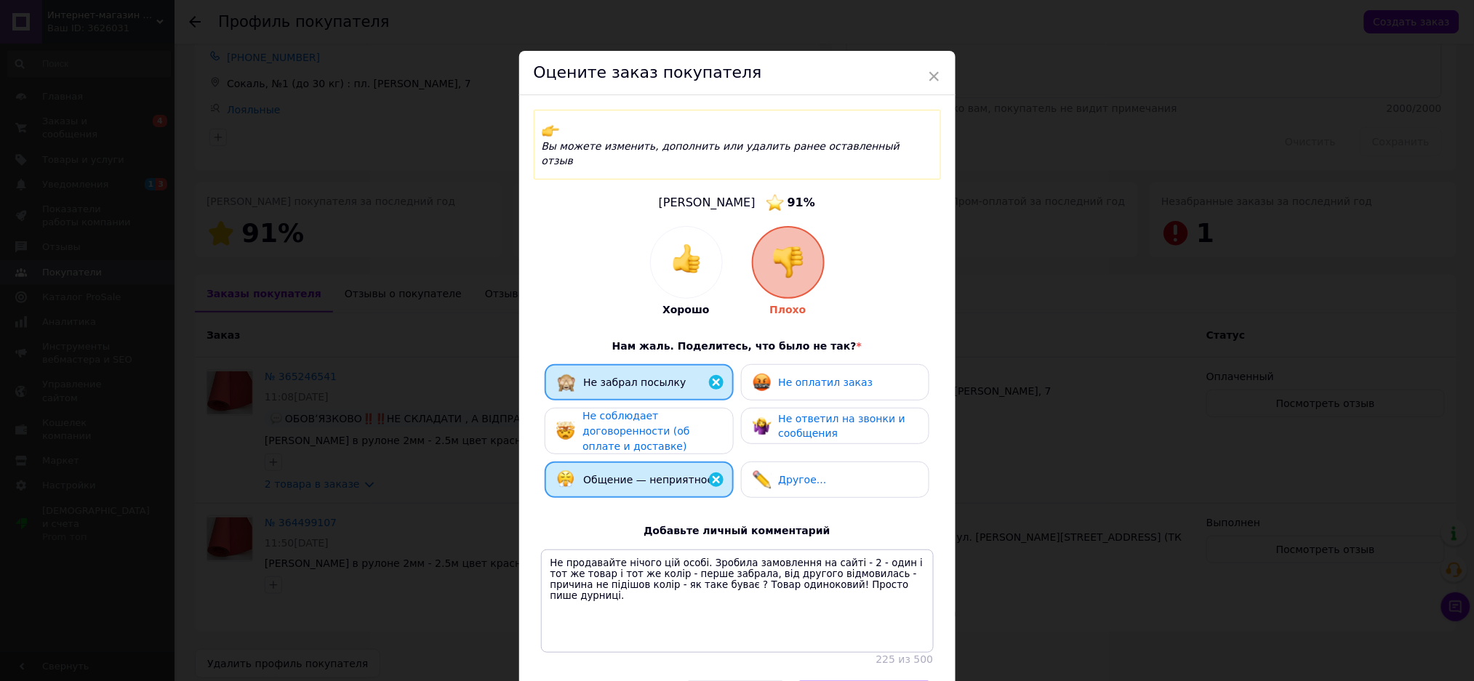
scroll to position [0, 0]
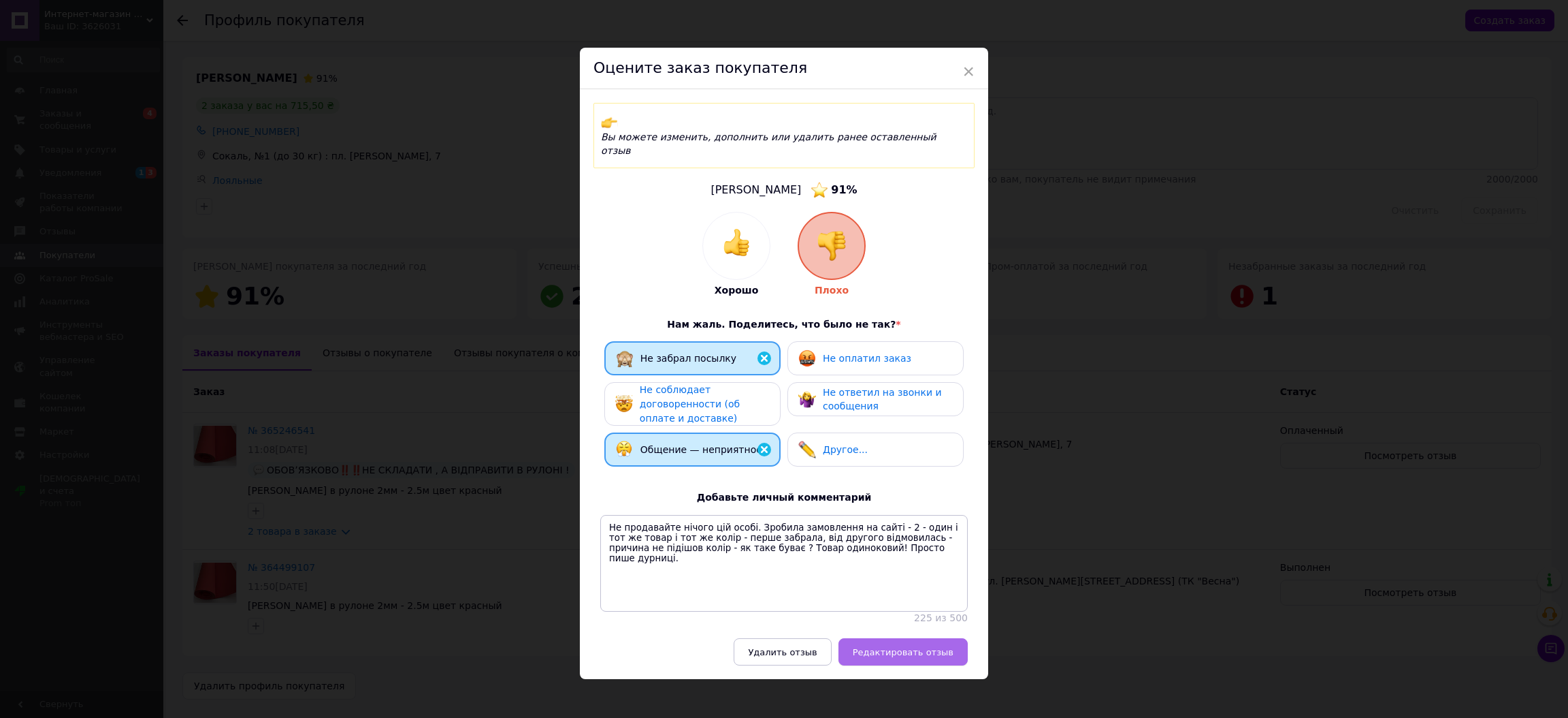
click at [895, 531] on span "Редактировать отзыв" at bounding box center [903, 652] width 101 height 10
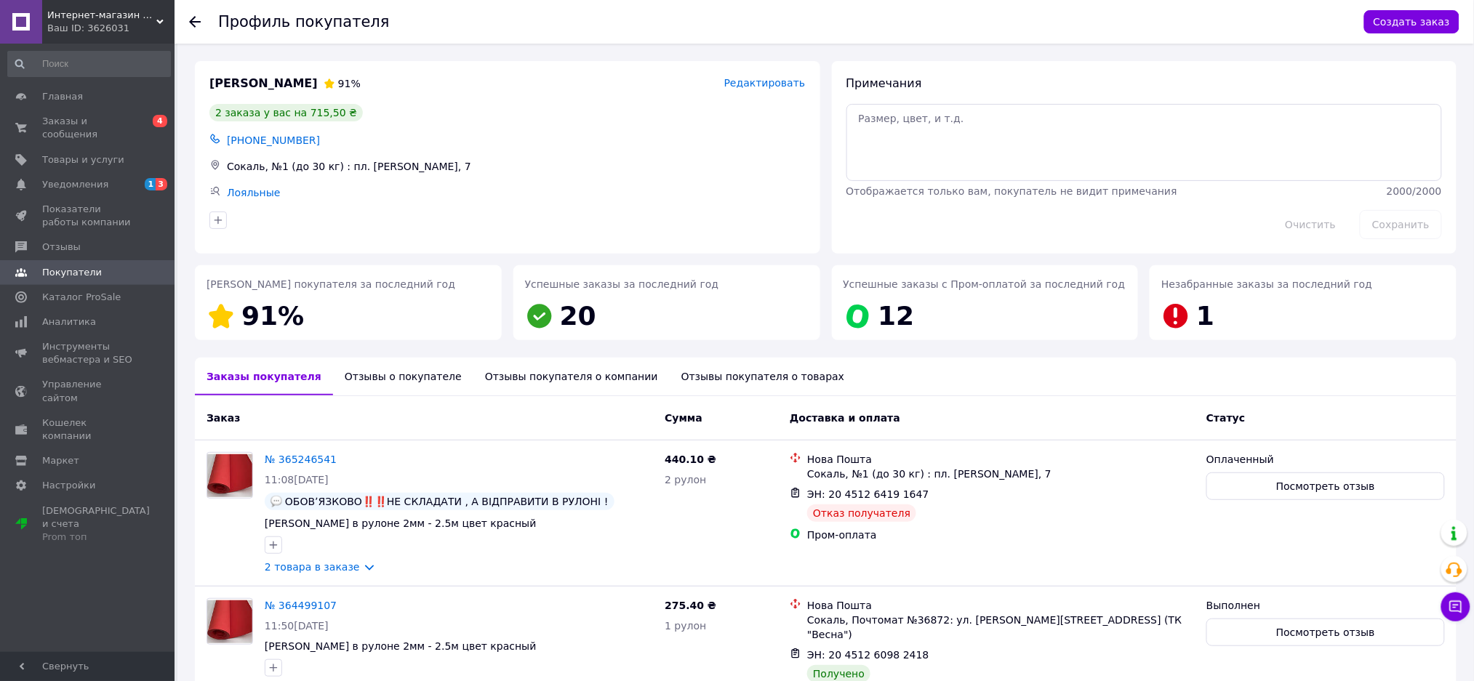
click at [201, 27] on div at bounding box center [203, 22] width 29 height 44
click at [195, 25] on icon at bounding box center [195, 22] width 12 height 12
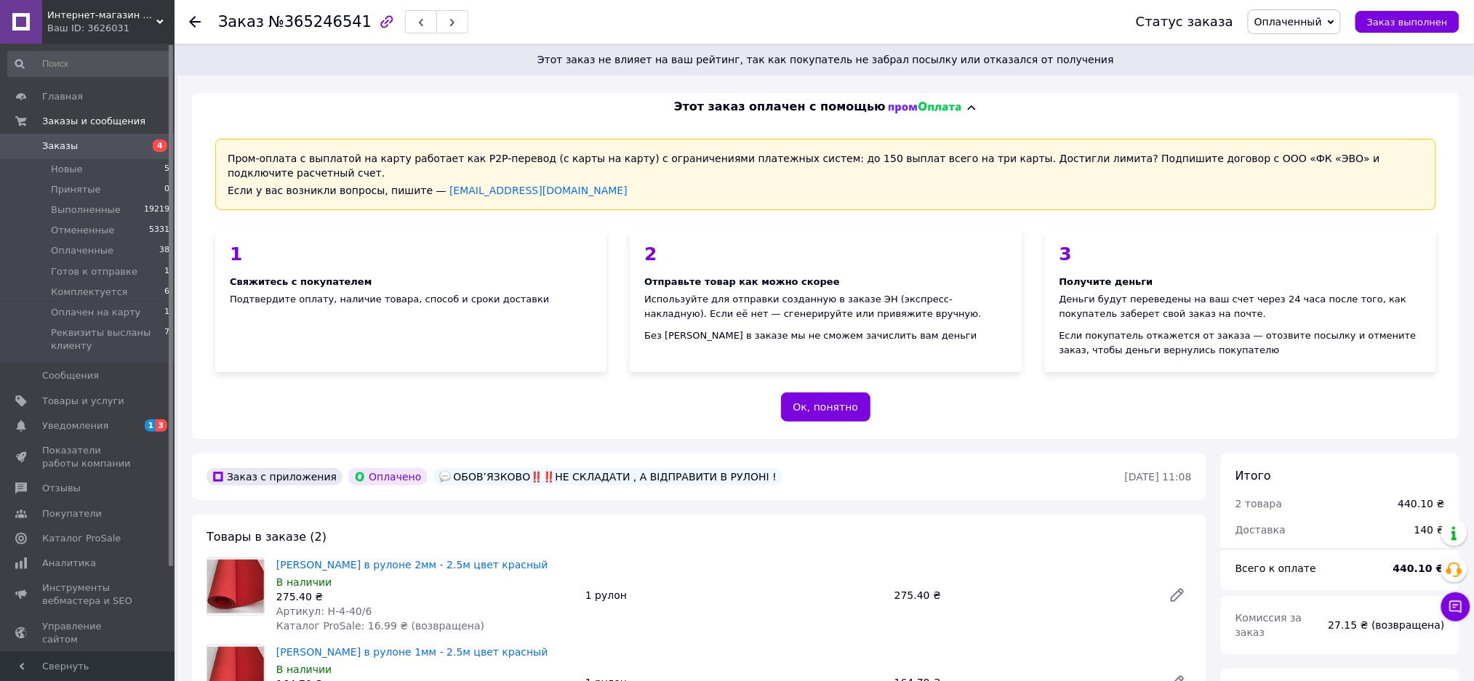
click at [195, 25] on icon at bounding box center [195, 22] width 12 height 12
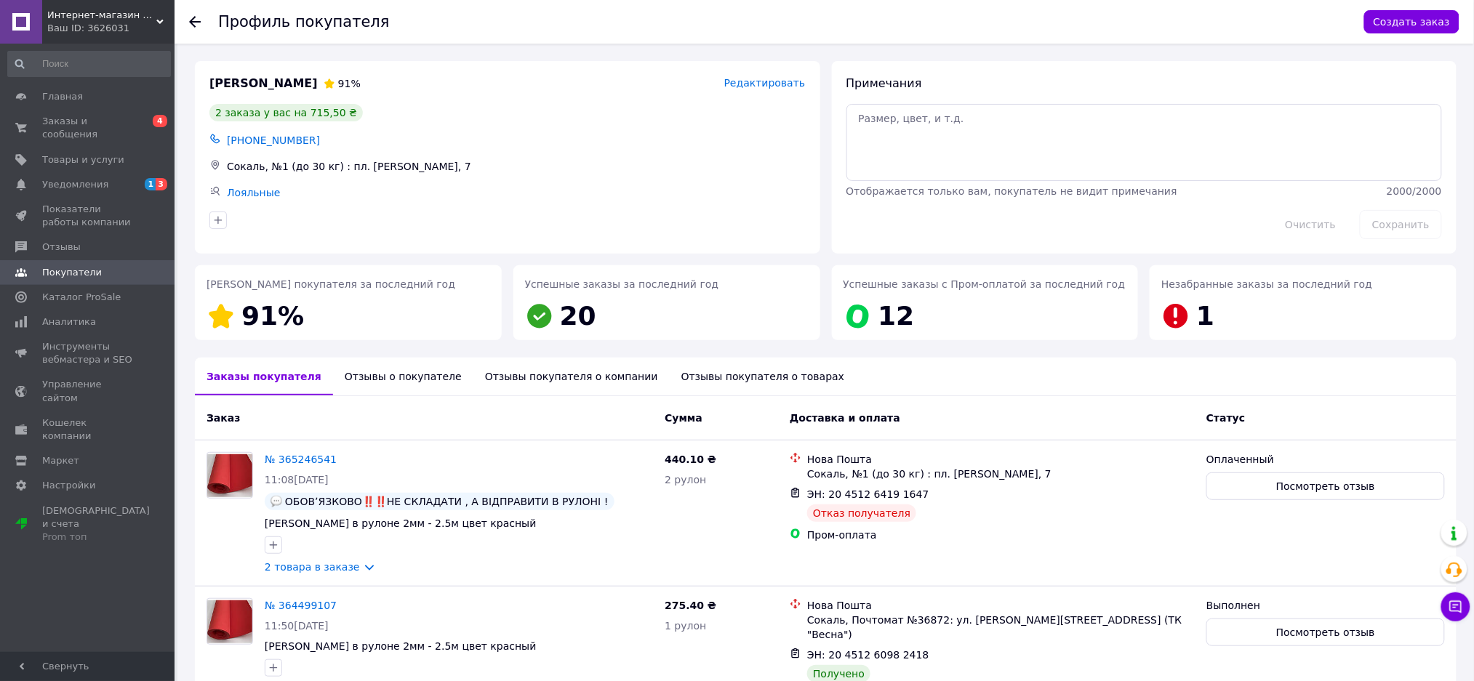
click at [195, 25] on icon at bounding box center [195, 22] width 12 height 12
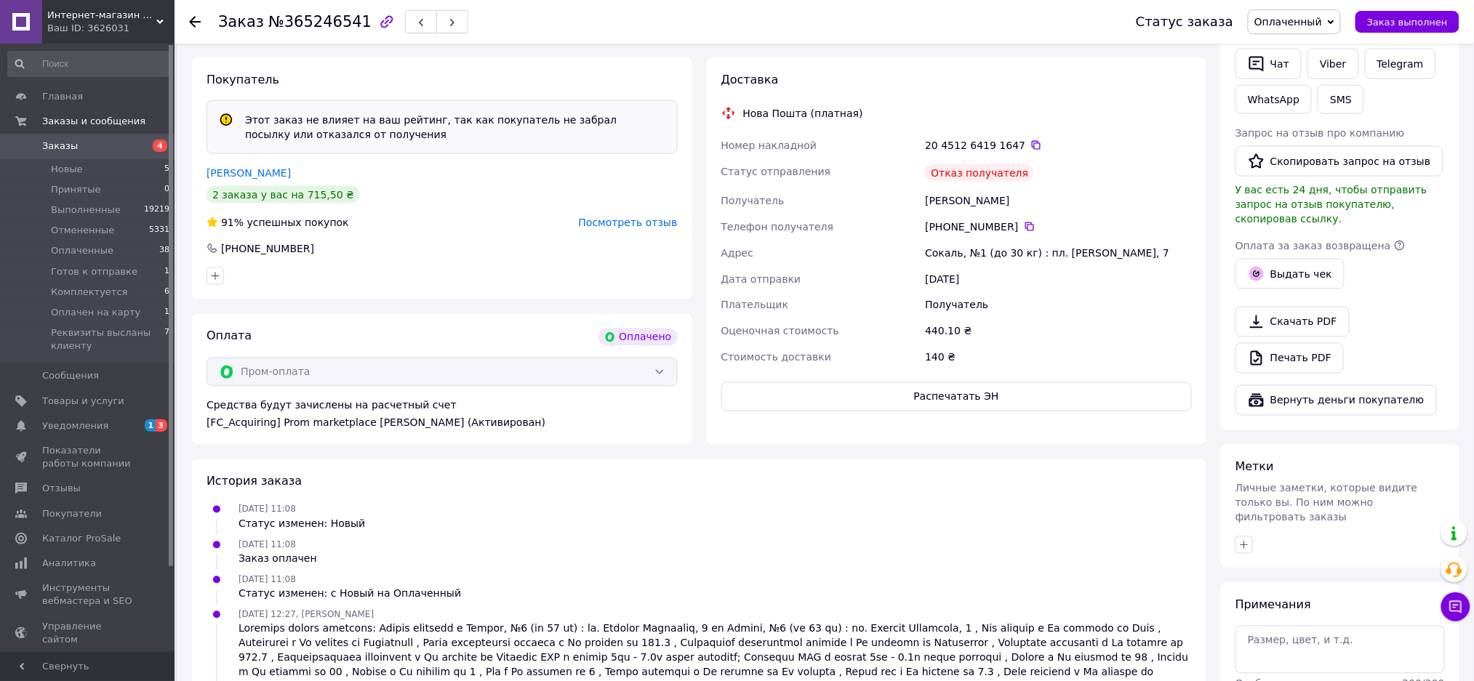
scroll to position [836, 0]
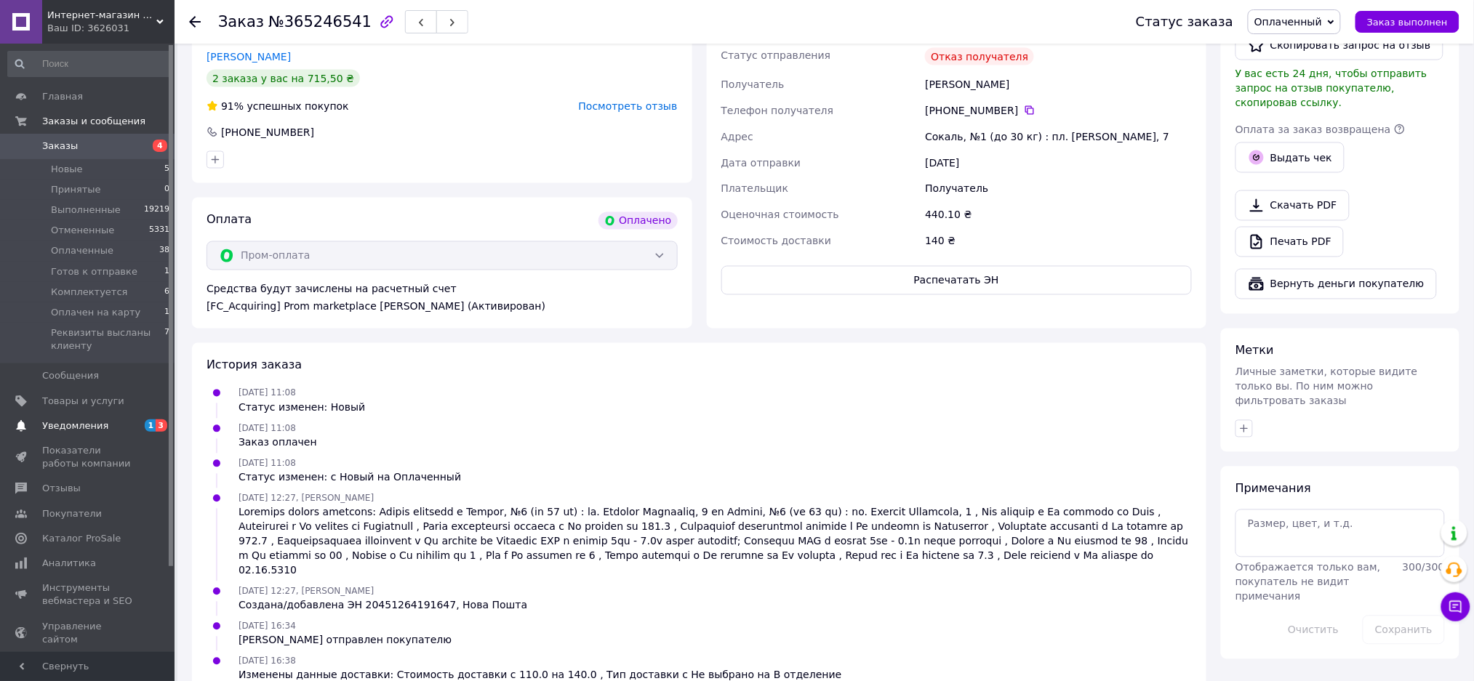
click at [42, 429] on span "Уведомления" at bounding box center [75, 426] width 66 height 13
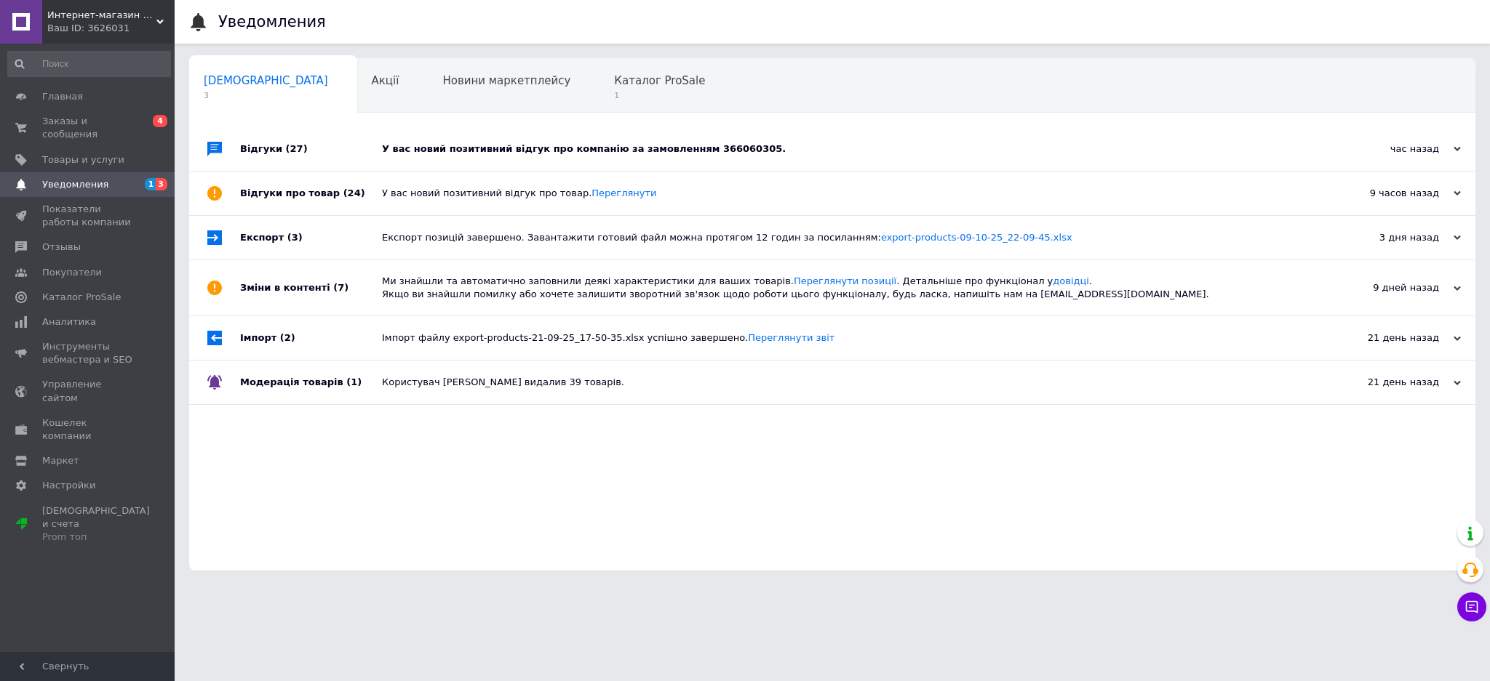
click at [258, 148] on div "Відгуки (27)" at bounding box center [311, 149] width 142 height 44
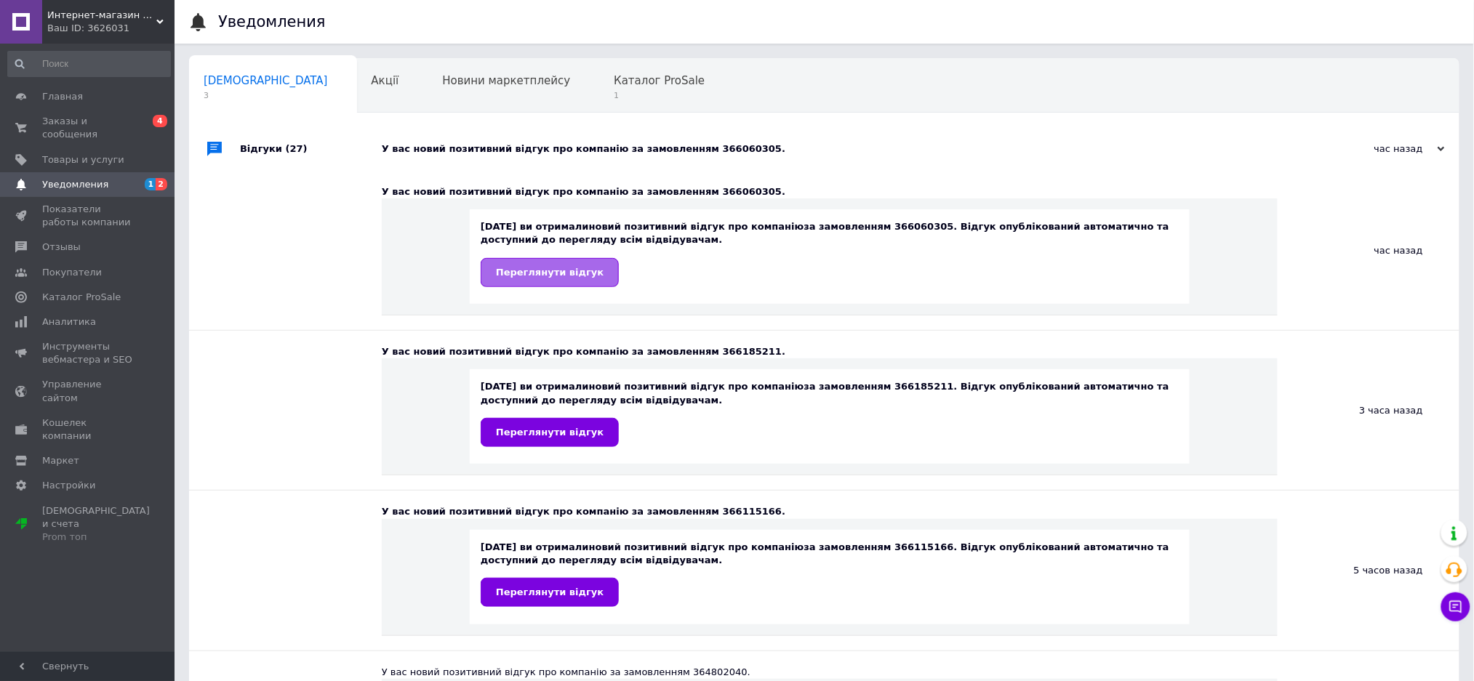
click at [559, 269] on span "Переглянути відгук" at bounding box center [550, 272] width 108 height 11
click at [72, 122] on span "Заказы и сообщения" at bounding box center [88, 128] width 92 height 26
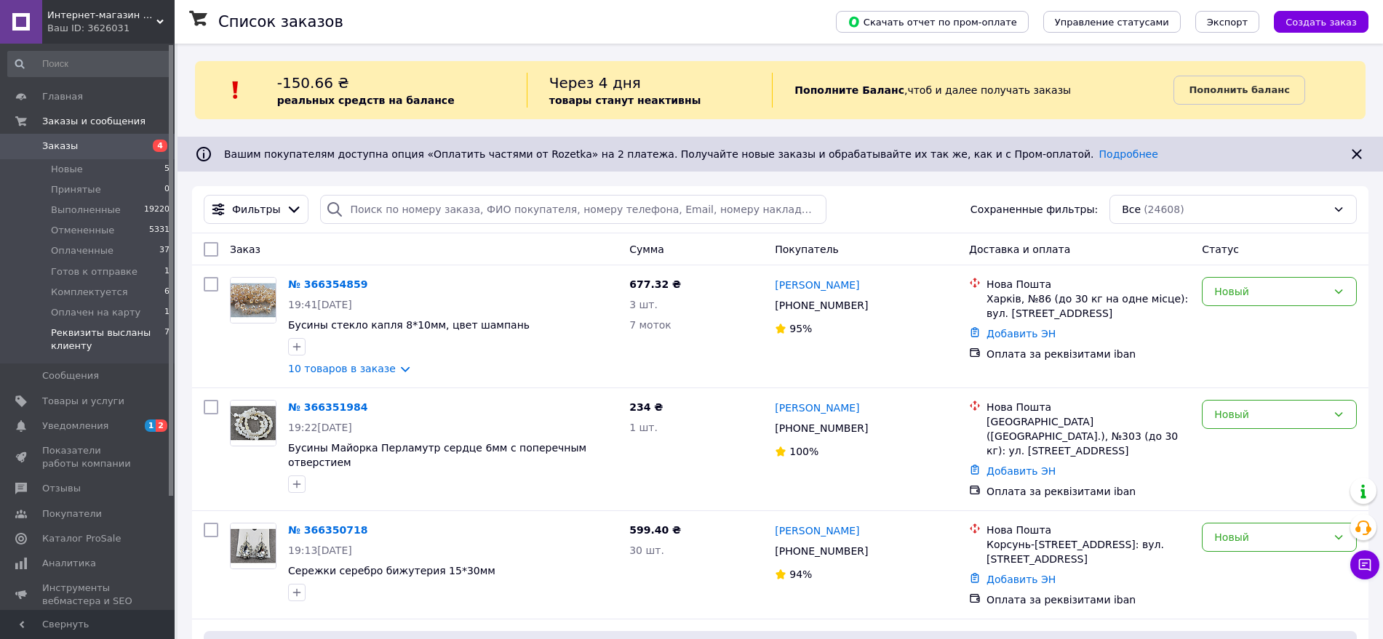
drag, startPoint x: 47, startPoint y: 350, endPoint x: 44, endPoint y: 328, distance: 22.0
click at [44, 328] on li "Реквизиты высланы клиенту 7" at bounding box center [89, 343] width 178 height 41
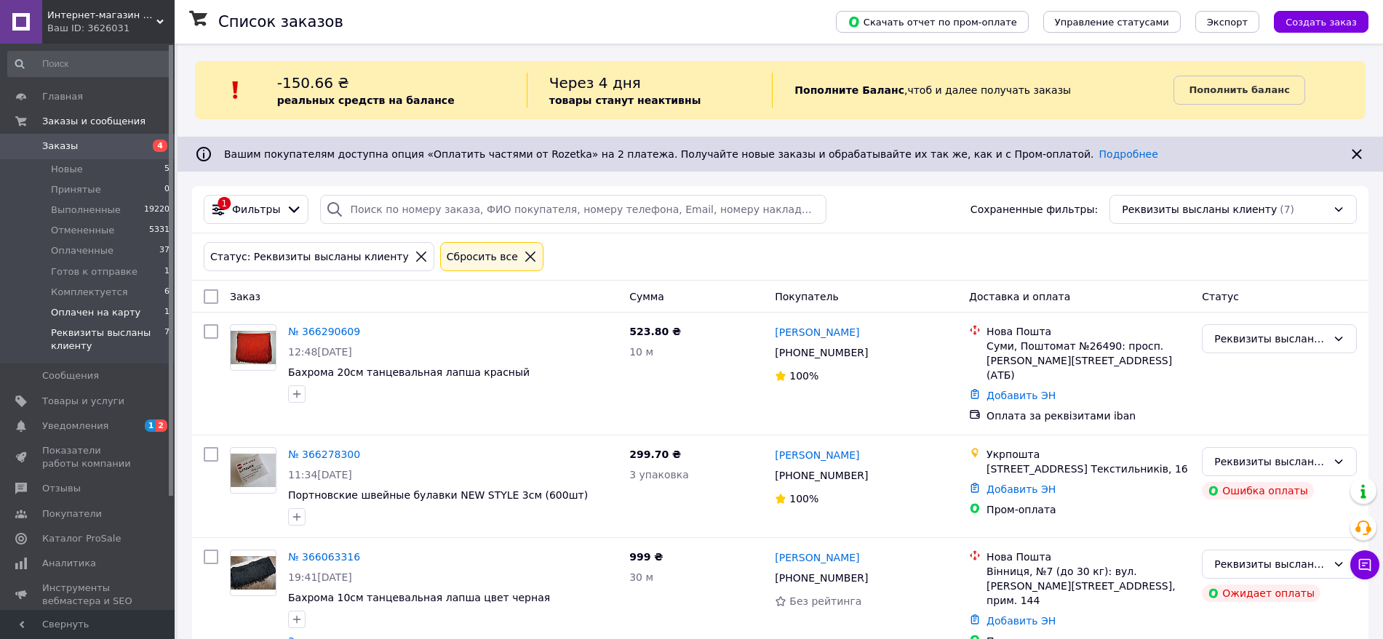
click at [63, 316] on span "Оплачен на карту" at bounding box center [95, 312] width 89 height 13
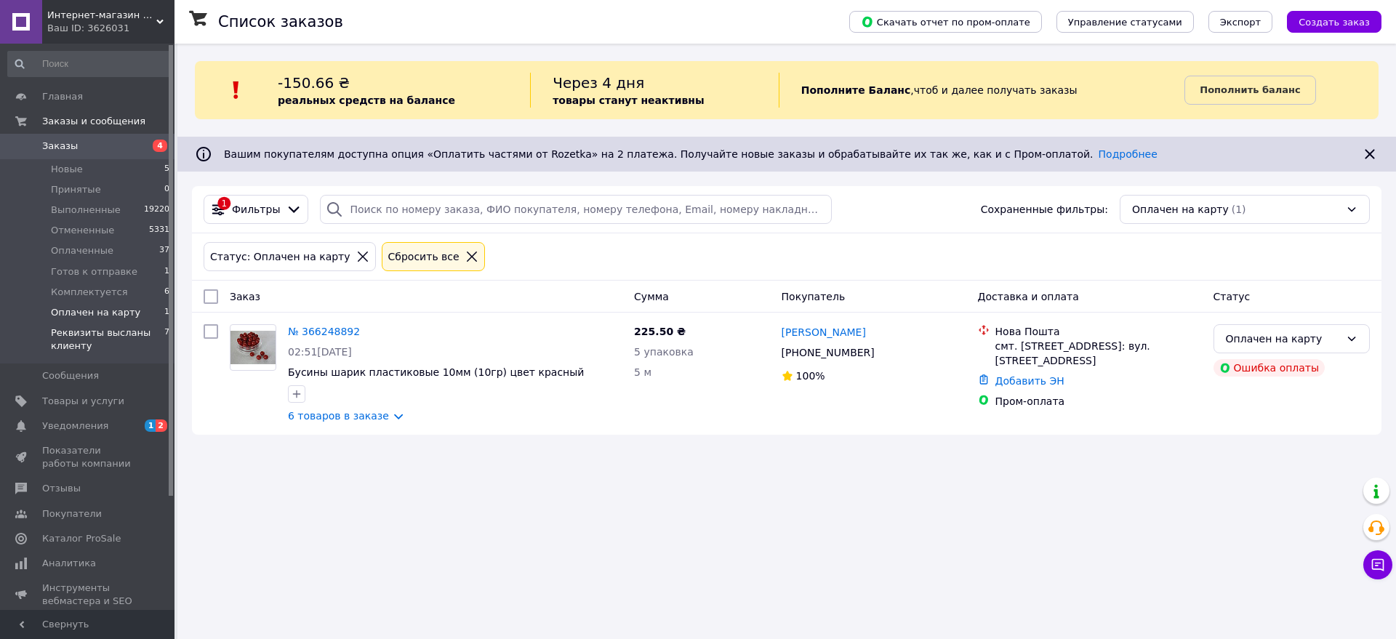
click at [71, 332] on span "Реквизиты высланы клиенту" at bounding box center [107, 340] width 113 height 26
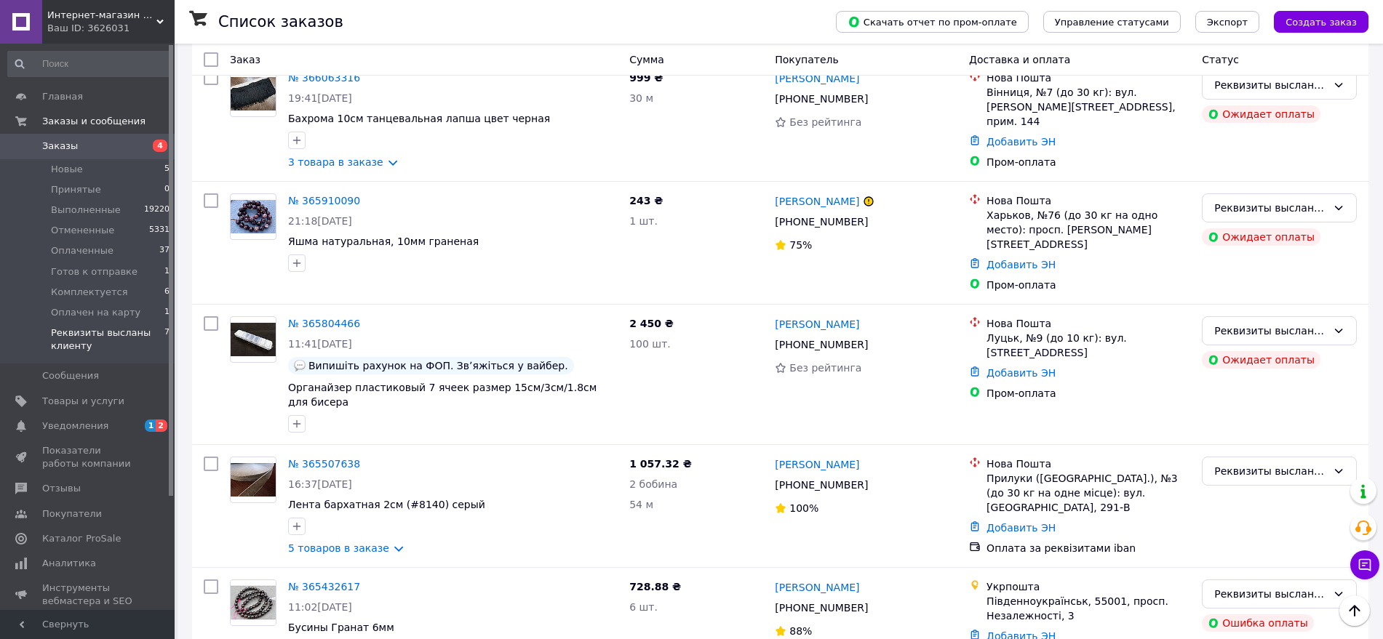
scroll to position [503, 0]
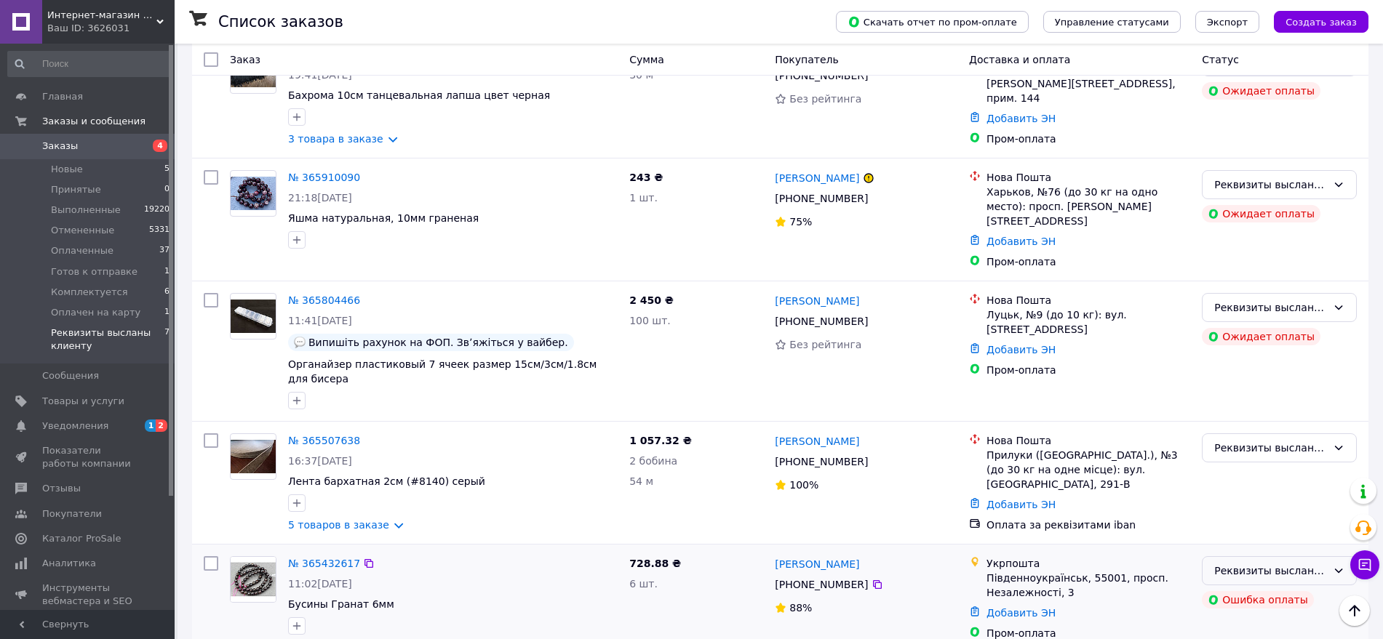
click at [1241, 563] on div "Реквизиты высланы клиенту" at bounding box center [1270, 571] width 113 height 16
click at [1228, 452] on li "Отменен" at bounding box center [1278, 450] width 153 height 26
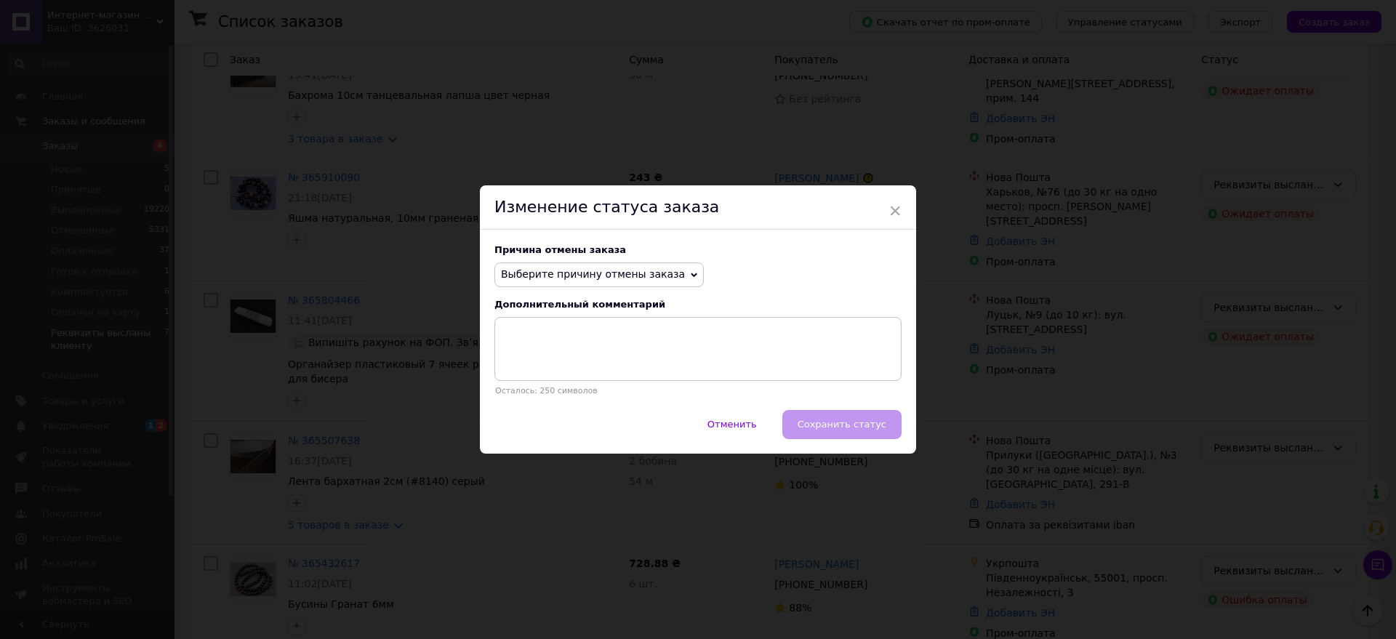
click at [616, 280] on span "Выберите причину отмены заказа" at bounding box center [593, 274] width 184 height 12
click at [586, 341] on li "Оплата не поступила" at bounding box center [599, 344] width 208 height 20
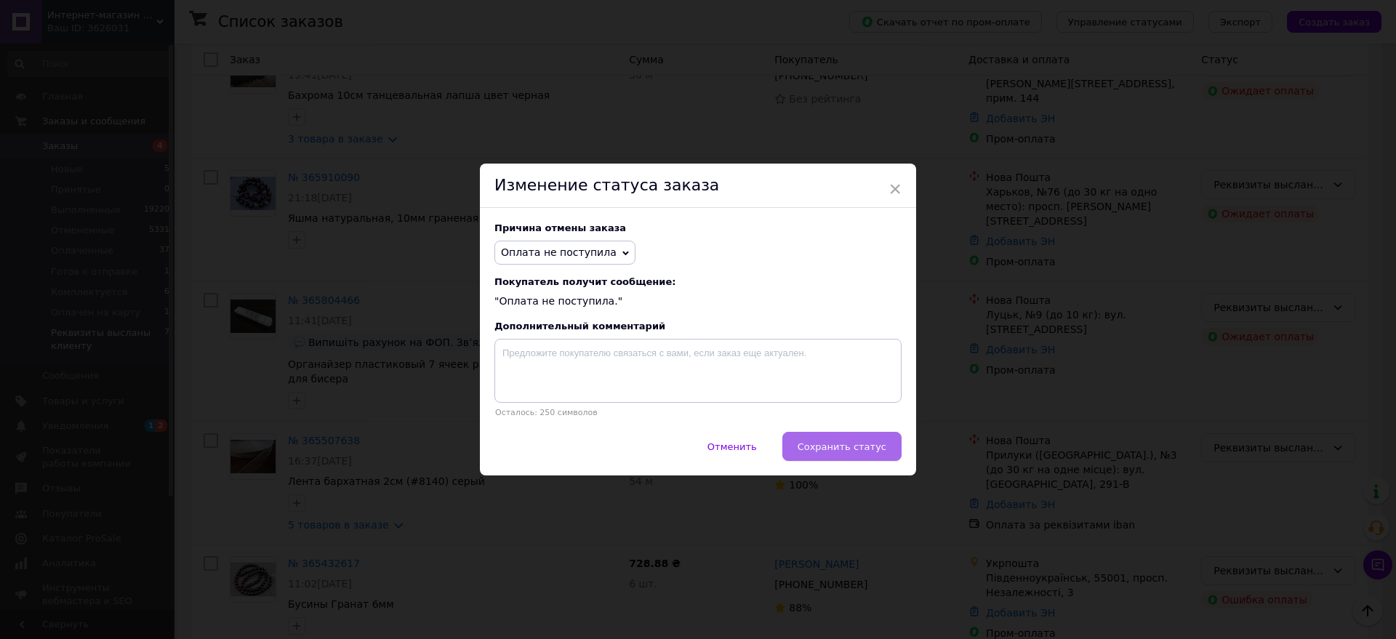
click at [818, 446] on span "Сохранить статус" at bounding box center [842, 446] width 89 height 11
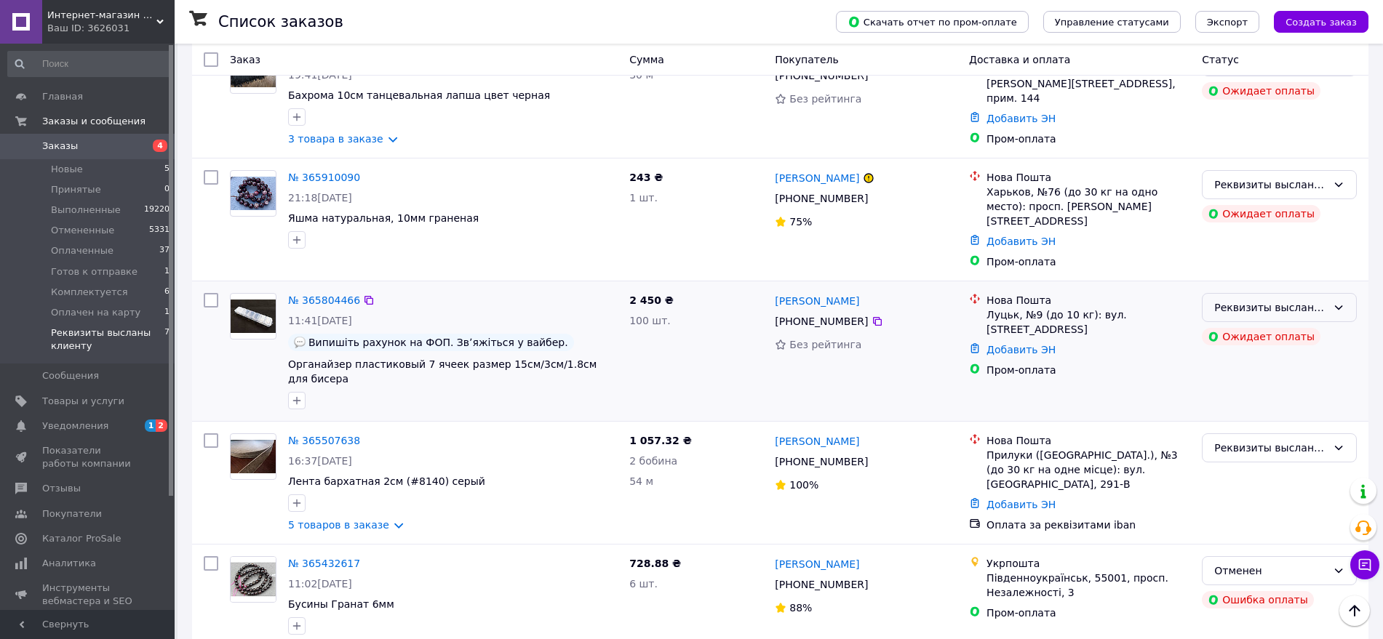
click at [1241, 300] on div "Реквизиты высланы клиенту" at bounding box center [1270, 308] width 113 height 16
click at [1241, 359] on li "Отменен" at bounding box center [1278, 363] width 153 height 26
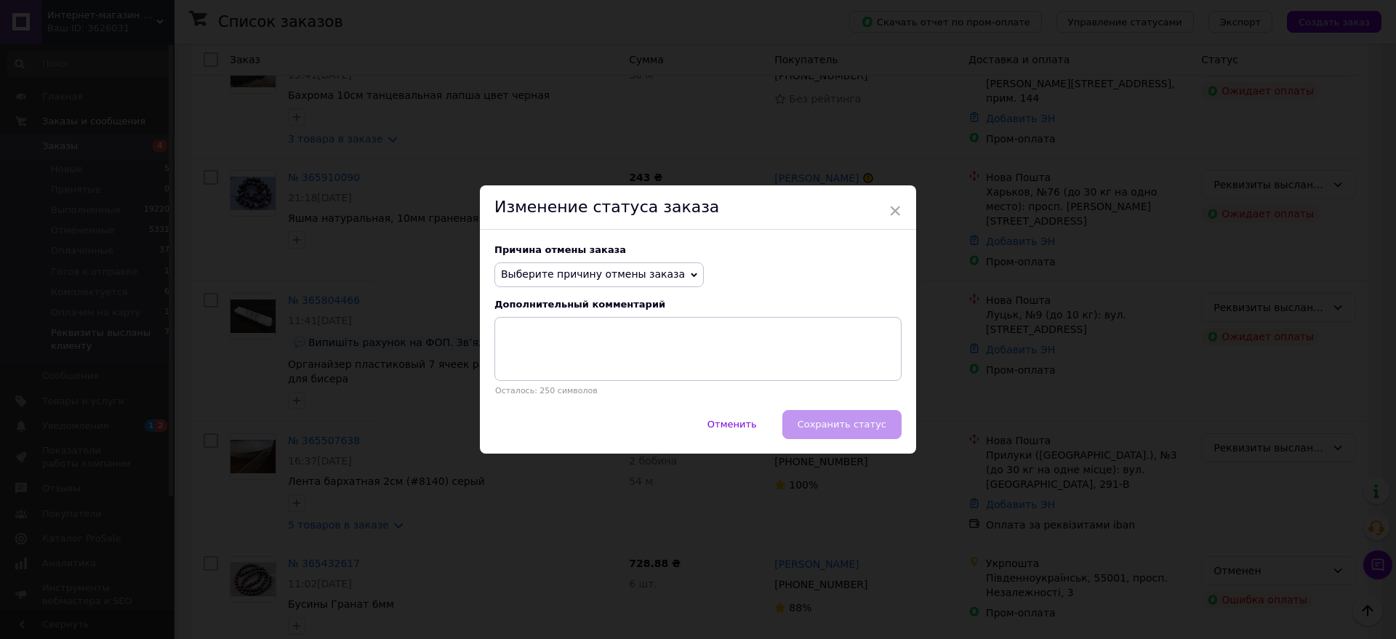
click at [641, 281] on span "Выберите причину отмены заказа" at bounding box center [599, 275] width 209 height 25
click at [564, 346] on li "Оплата не поступила" at bounding box center [599, 344] width 208 height 20
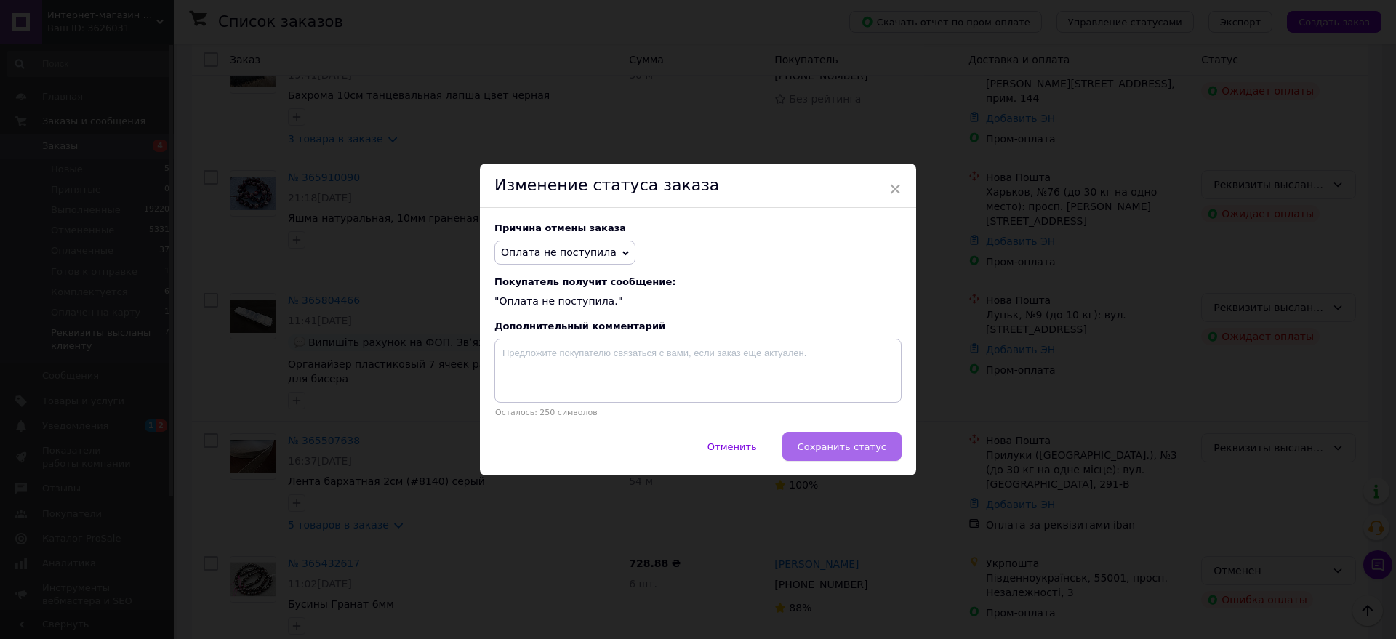
click at [834, 450] on span "Сохранить статус" at bounding box center [842, 446] width 89 height 11
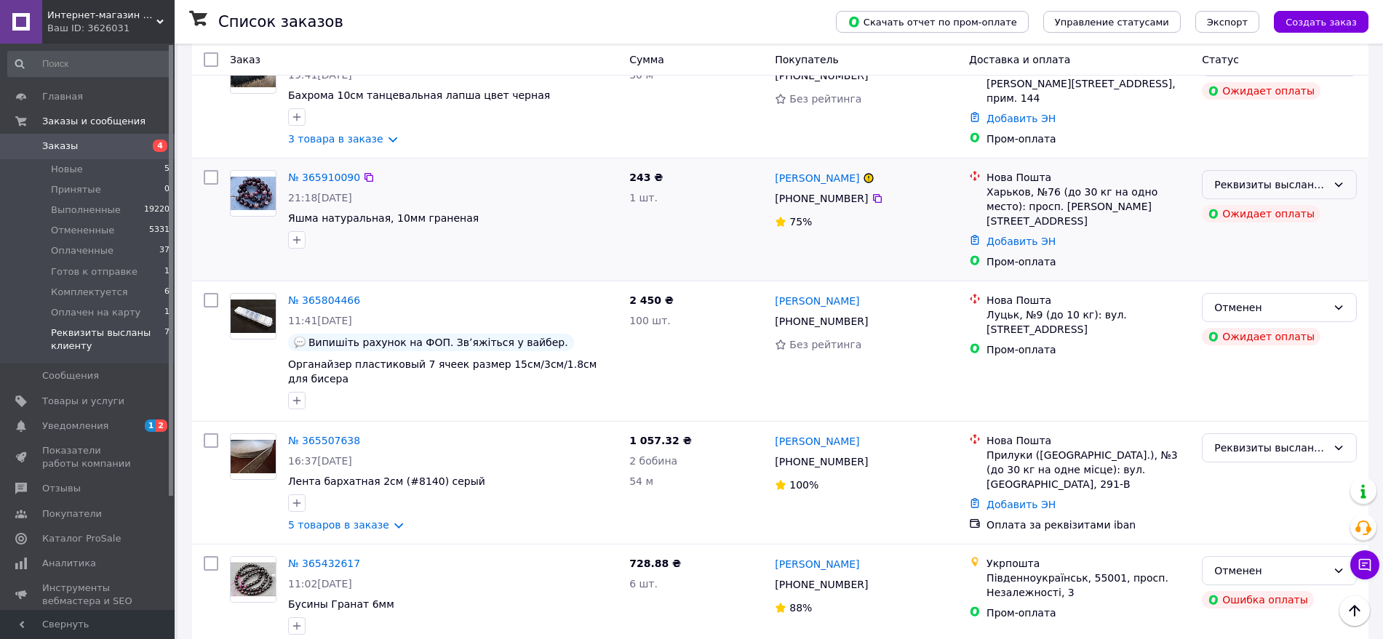
click at [1241, 177] on div "Реквизиты высланы клиенту" at bounding box center [1270, 185] width 113 height 16
click at [1241, 253] on li "Отменен" at bounding box center [1278, 254] width 153 height 26
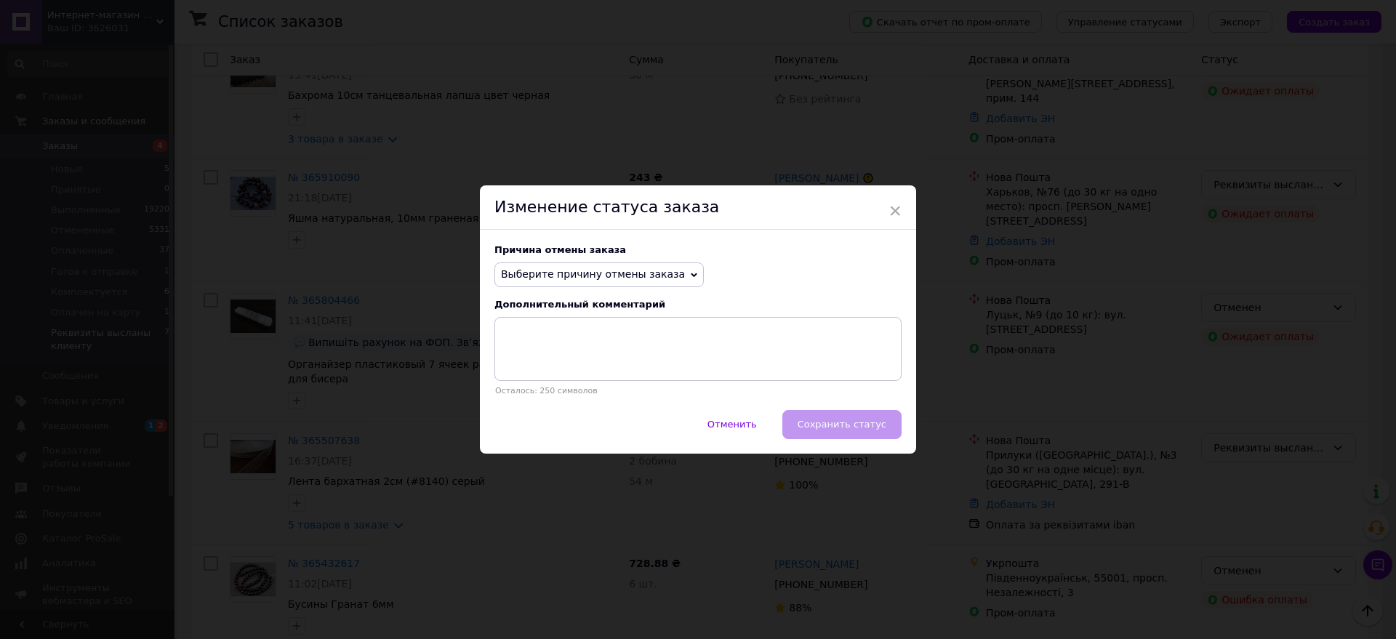
click at [620, 246] on div "Причина отмены заказа" at bounding box center [698, 249] width 407 height 11
click at [633, 279] on span "Выберите причину отмены заказа" at bounding box center [593, 274] width 184 height 12
click at [602, 340] on li "Оплата не поступила" at bounding box center [599, 344] width 208 height 20
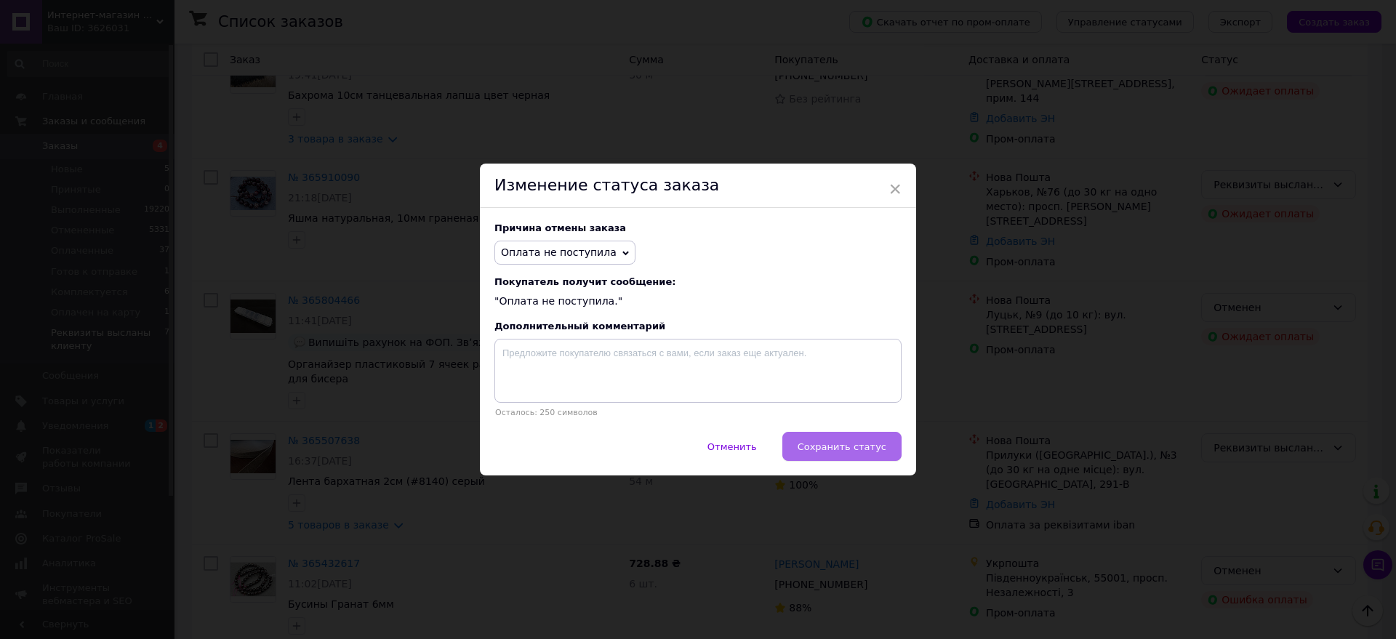
click at [830, 460] on button "Сохранить статус" at bounding box center [842, 446] width 119 height 29
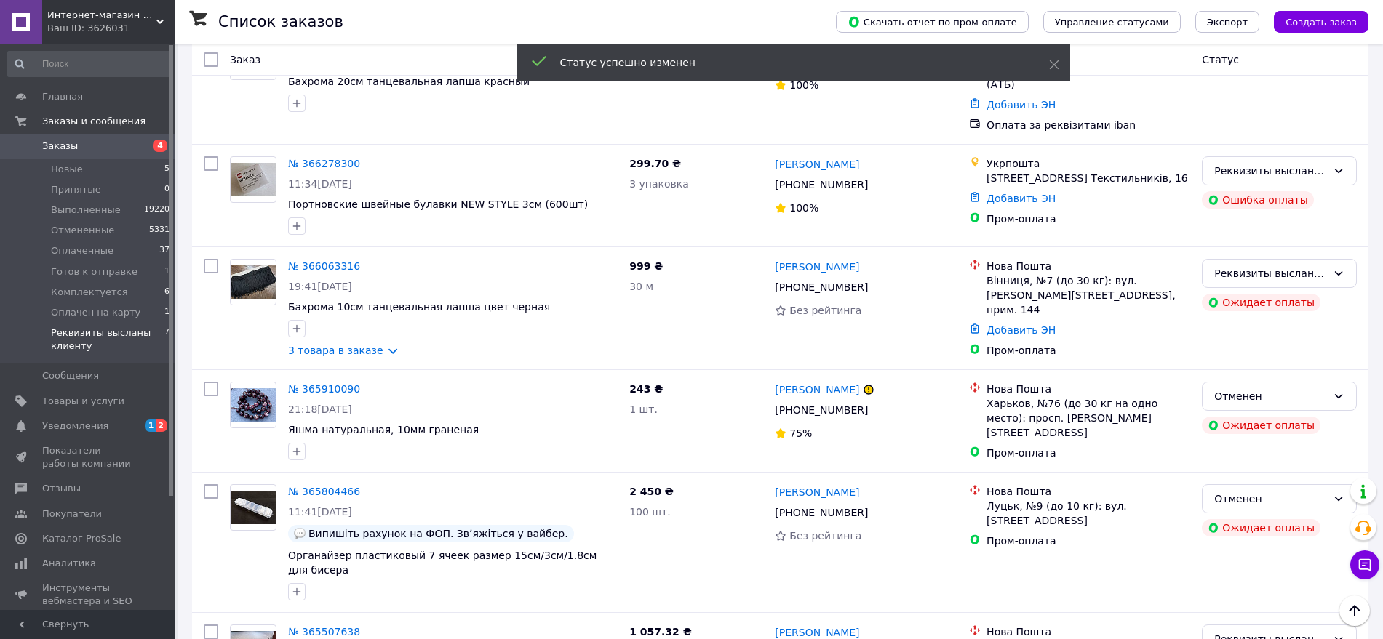
scroll to position [288, 0]
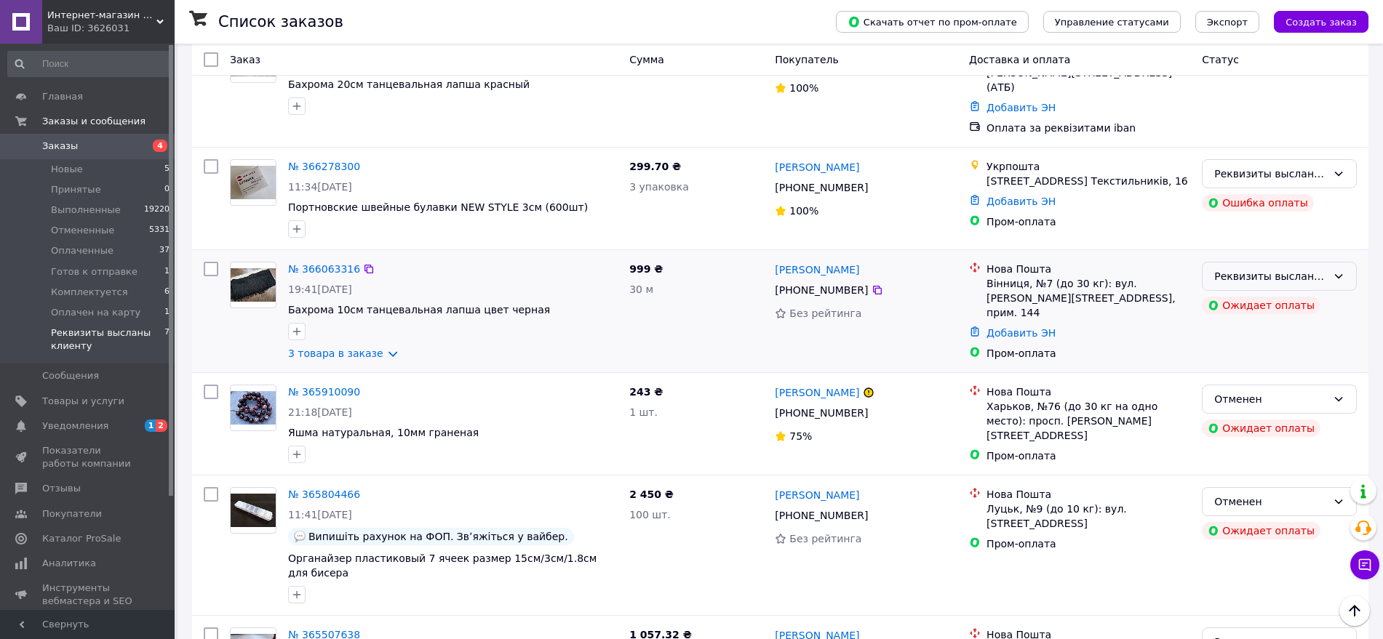
click at [1241, 268] on div "Реквизиты высланы клиенту" at bounding box center [1270, 276] width 113 height 16
click at [1241, 351] on li "Отменен" at bounding box center [1278, 346] width 153 height 26
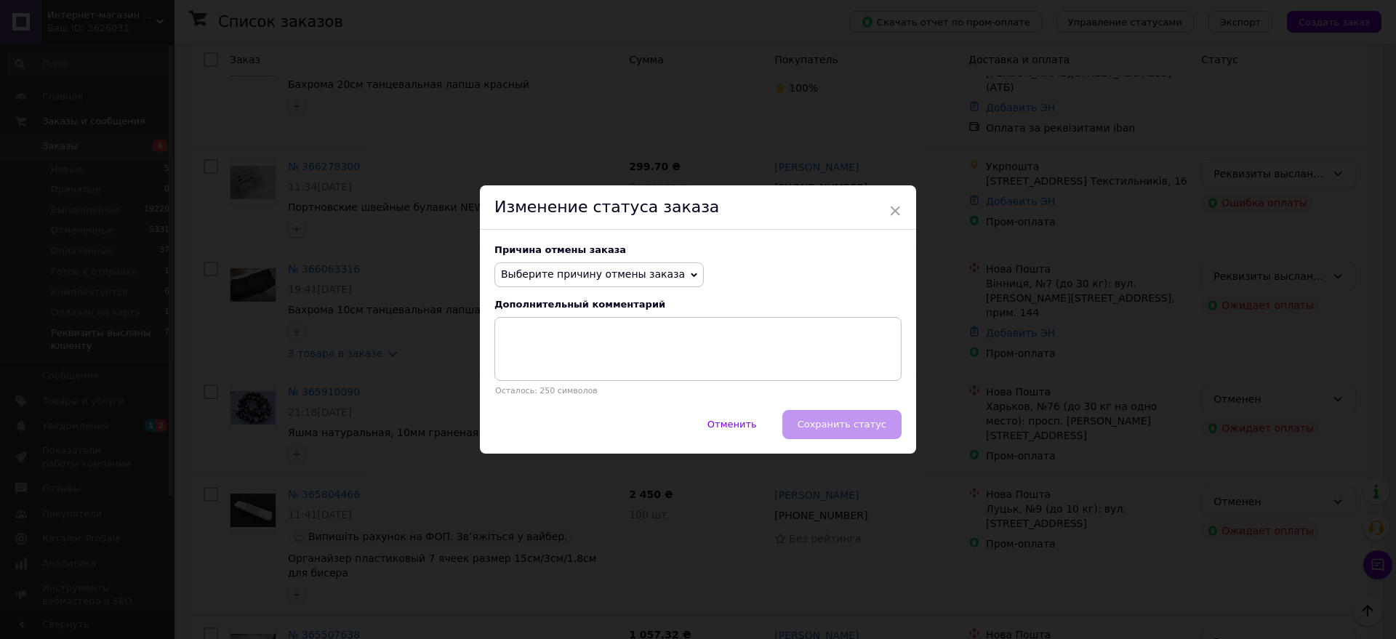
click at [636, 273] on span "Выберите причину отмены заказа" at bounding box center [593, 274] width 184 height 12
click at [545, 340] on li "Оплата не поступила" at bounding box center [599, 344] width 208 height 20
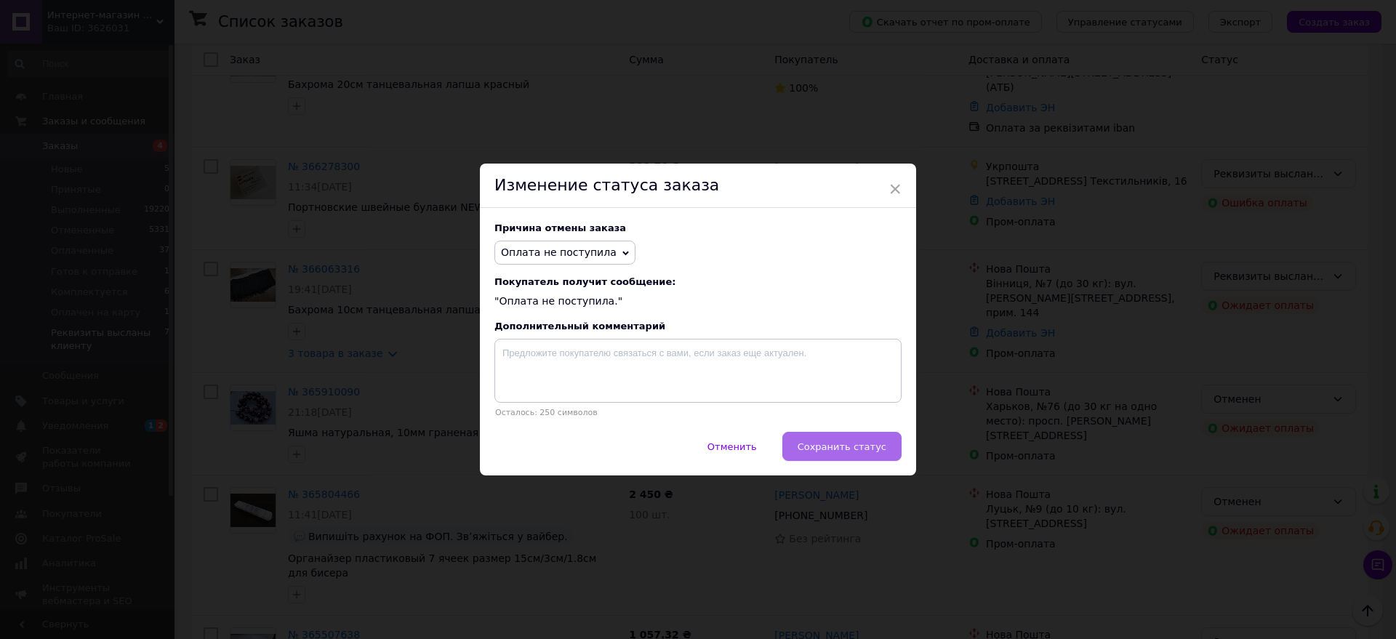
click at [852, 457] on button "Сохранить статус" at bounding box center [842, 446] width 119 height 29
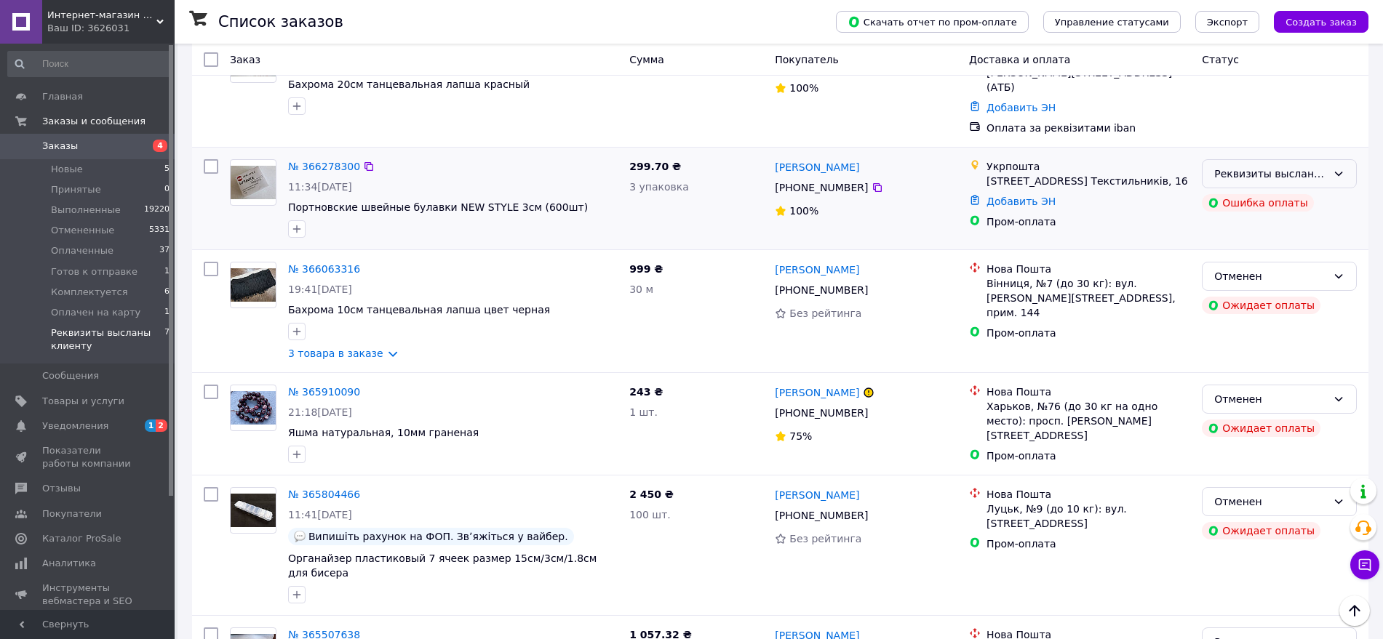
click at [1241, 167] on div "Реквизиты высланы клиенту" at bounding box center [1270, 174] width 113 height 16
click at [1241, 244] on li "Отменен" at bounding box center [1278, 244] width 153 height 26
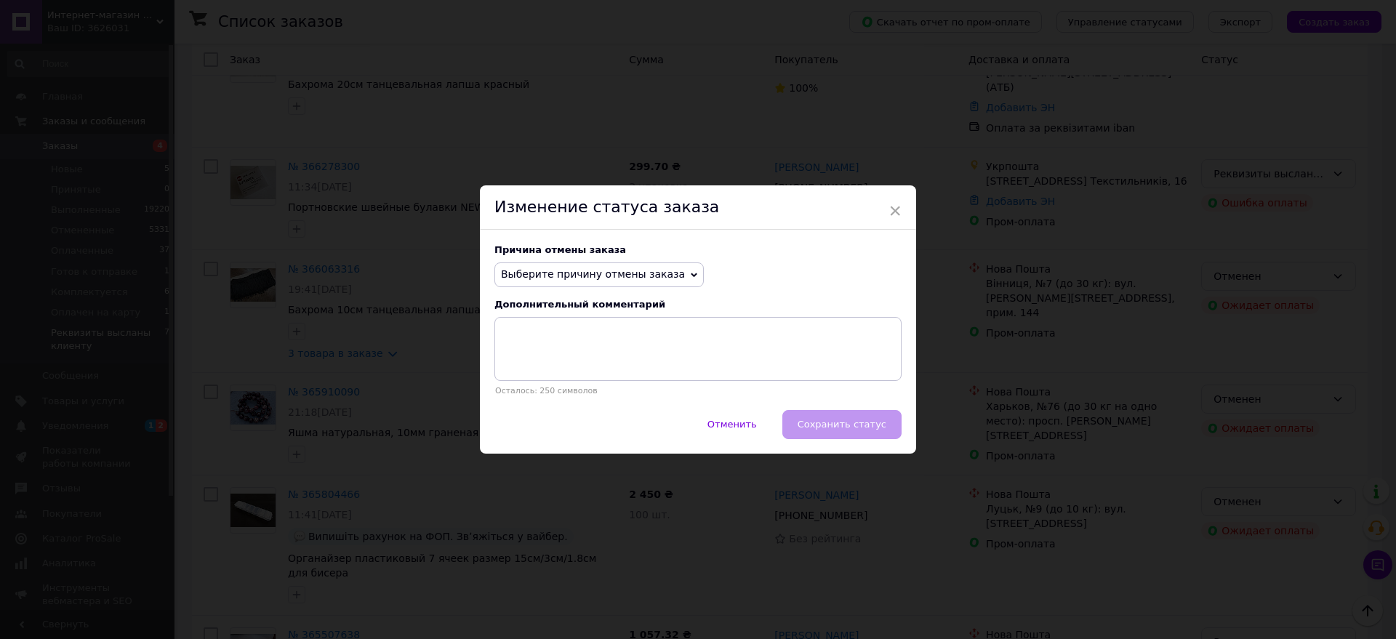
click at [562, 279] on span "Выберите причину отмены заказа" at bounding box center [593, 274] width 184 height 12
click at [549, 345] on li "Оплата не поступила" at bounding box center [599, 344] width 208 height 20
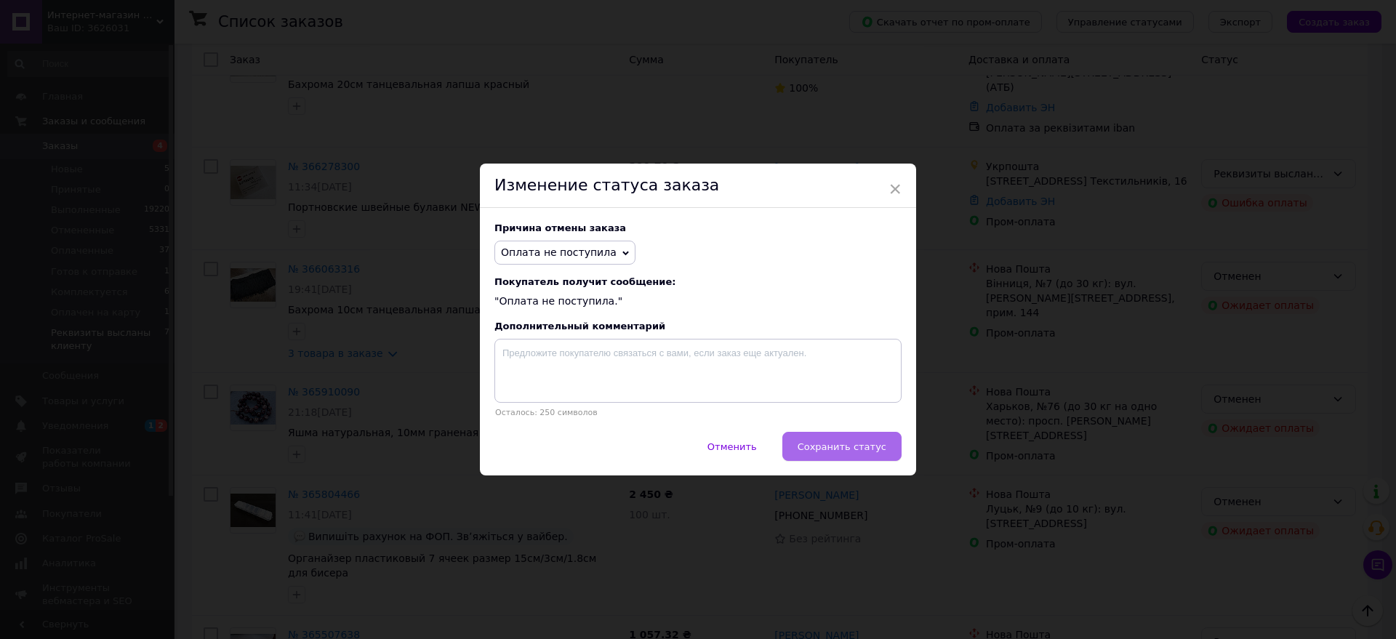
click at [854, 449] on span "Сохранить статус" at bounding box center [842, 446] width 89 height 11
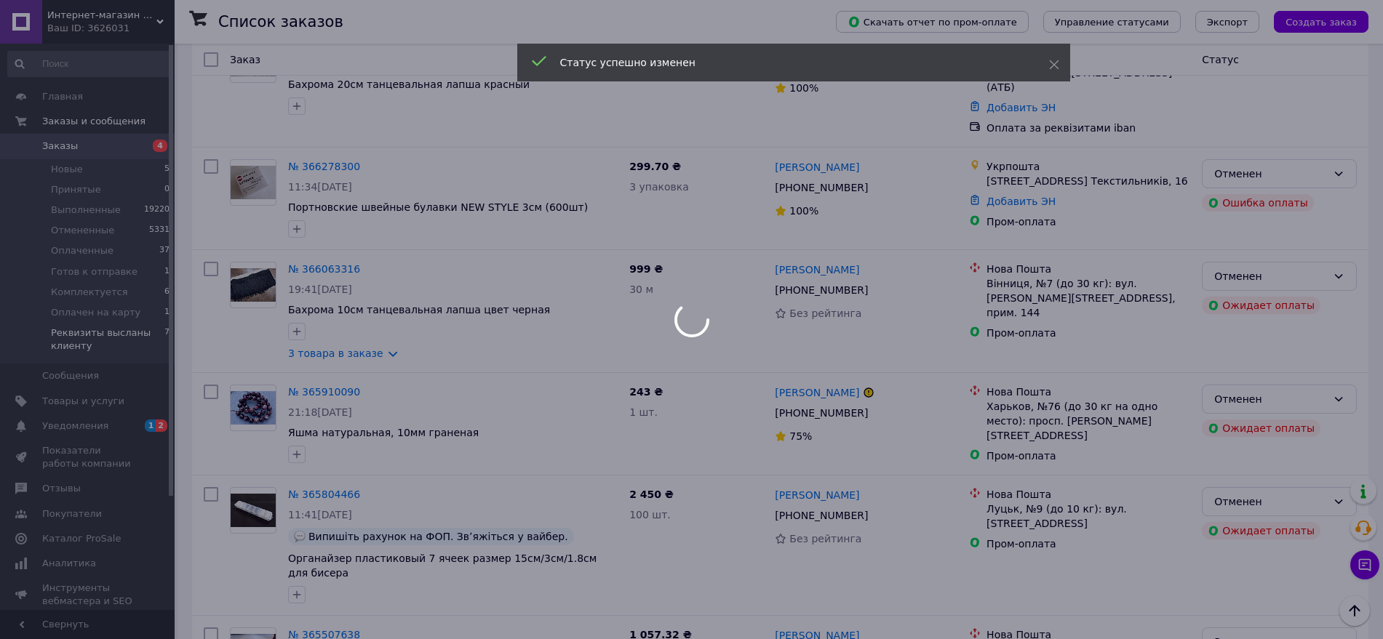
scroll to position [145, 0]
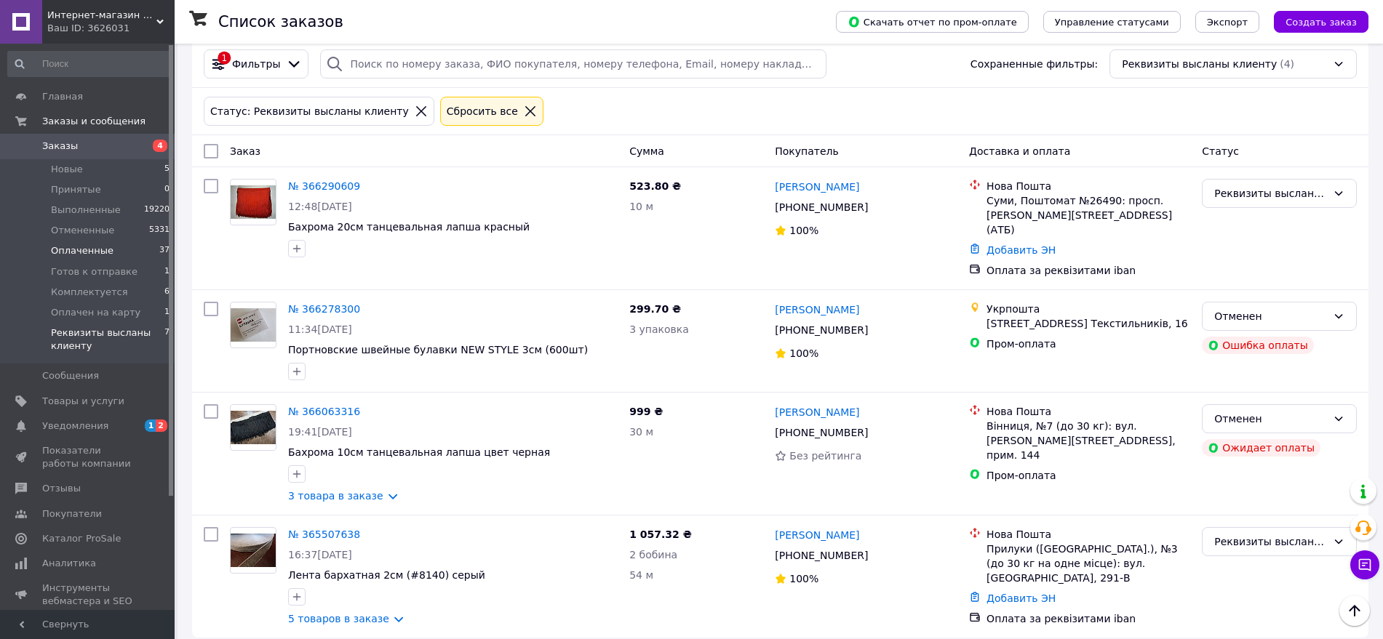
click at [74, 249] on span "Оплаченные" at bounding box center [82, 250] width 63 height 13
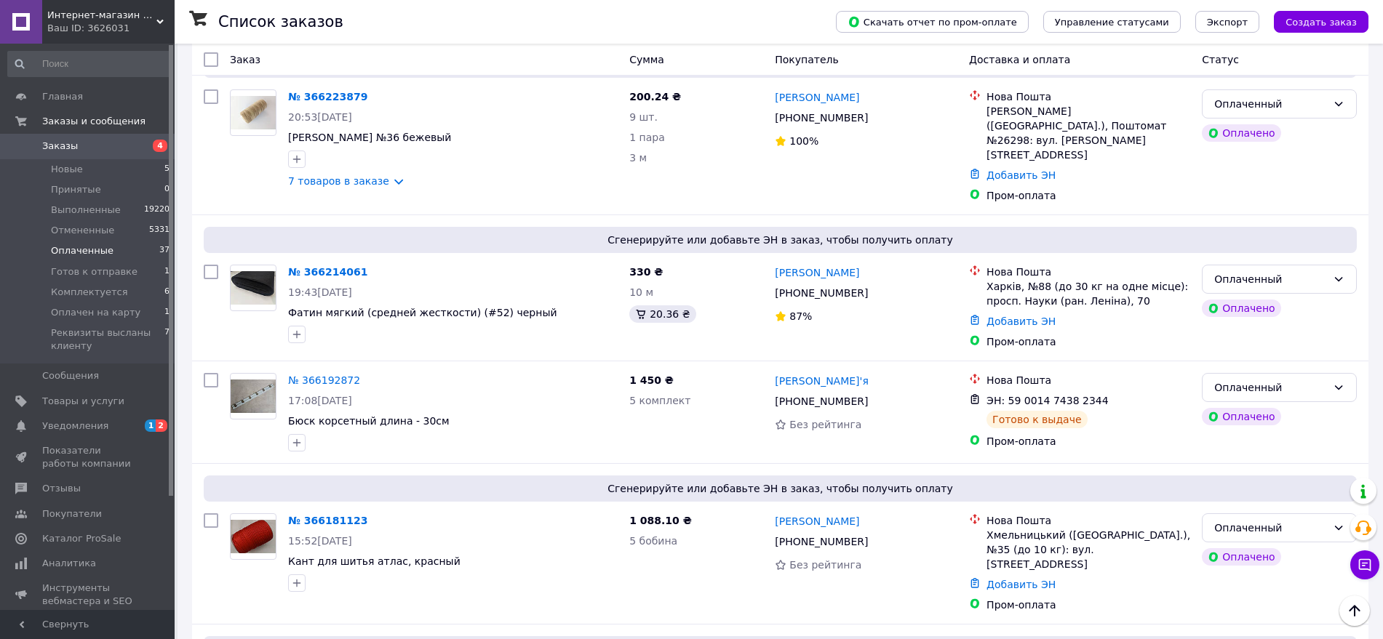
scroll to position [1826, 0]
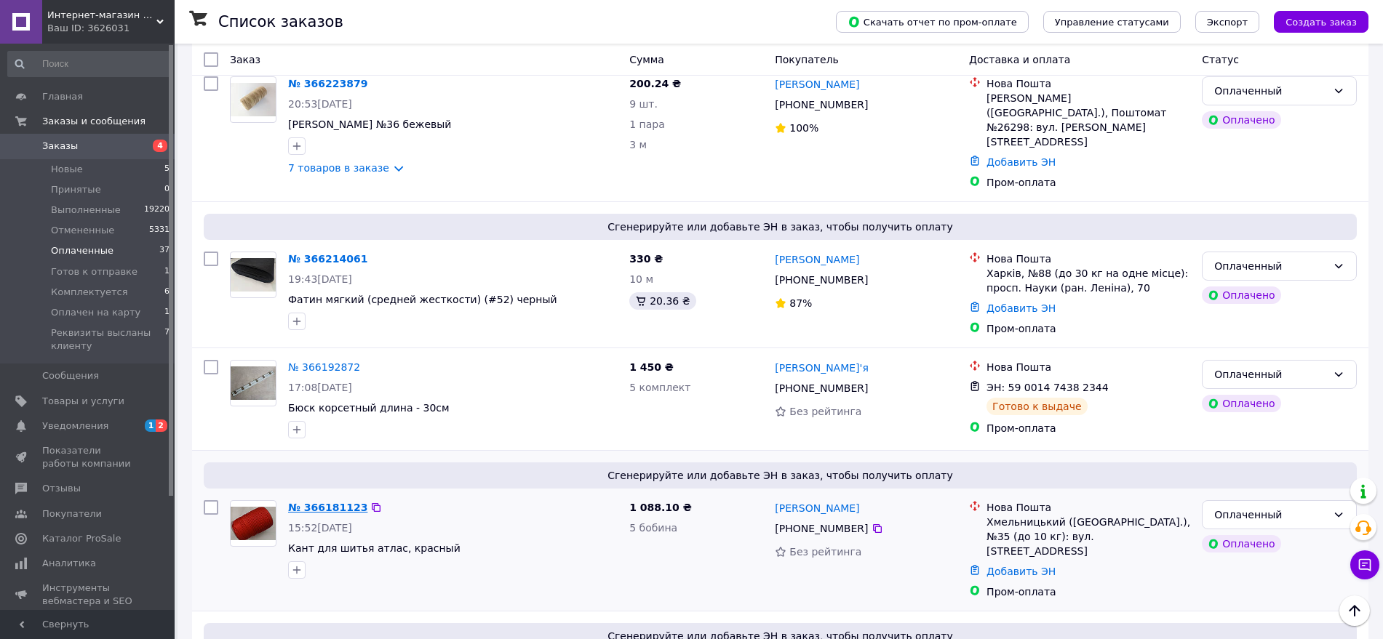
click at [332, 502] on link "№ 366181123" at bounding box center [327, 508] width 79 height 12
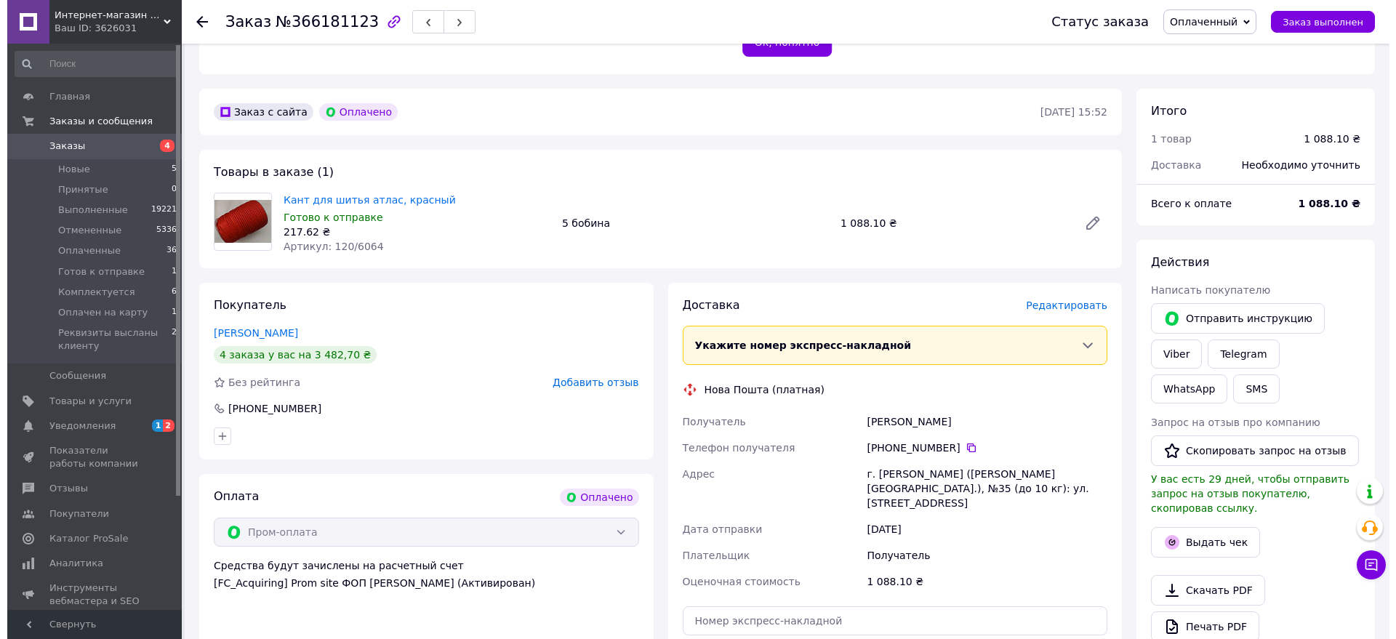
scroll to position [342, 0]
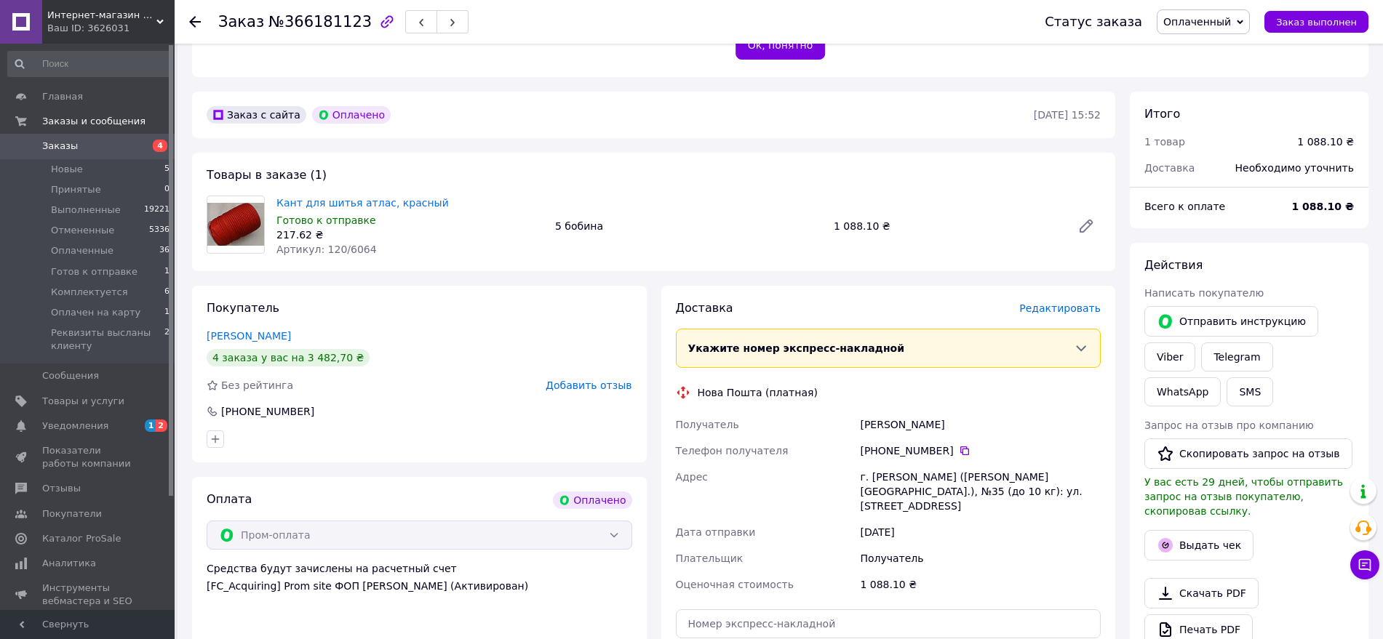
click at [1107, 286] on div "Доставка Редактировать Укажите номер экспресс-накладной Обязательно введите ном…" at bounding box center [888, 519] width 455 height 467
click at [1071, 303] on span "Редактировать" at bounding box center [1059, 309] width 81 height 12
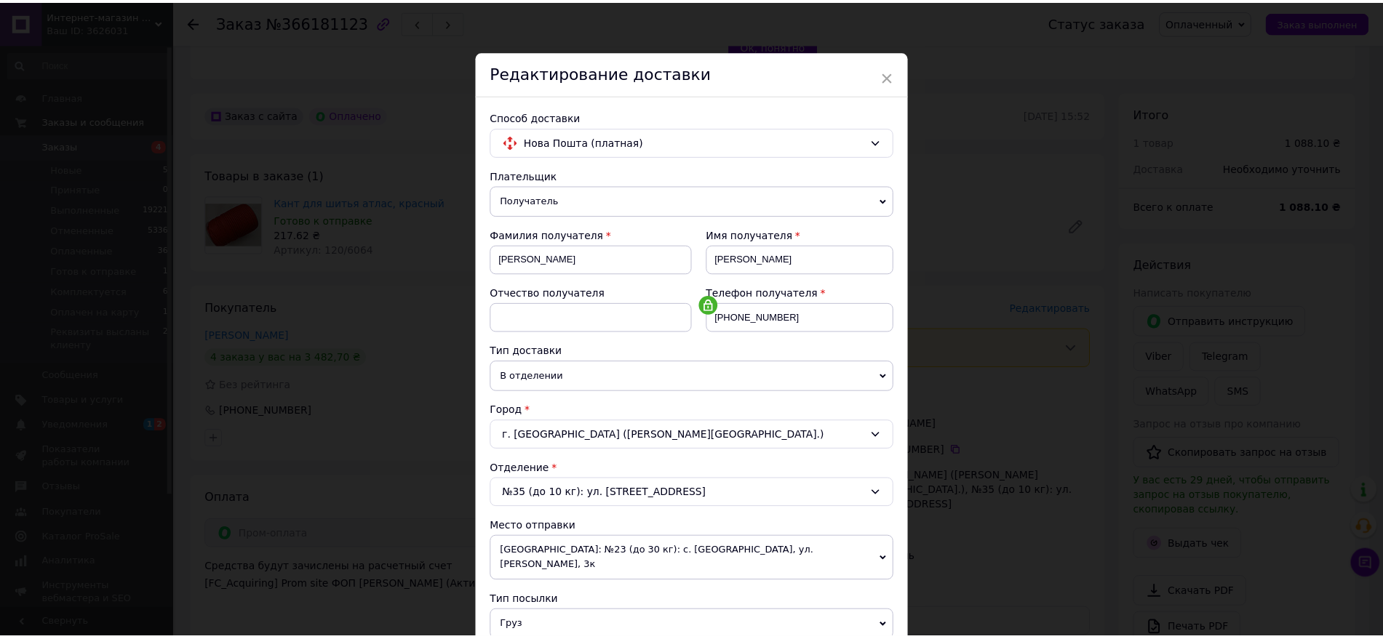
scroll to position [327, 0]
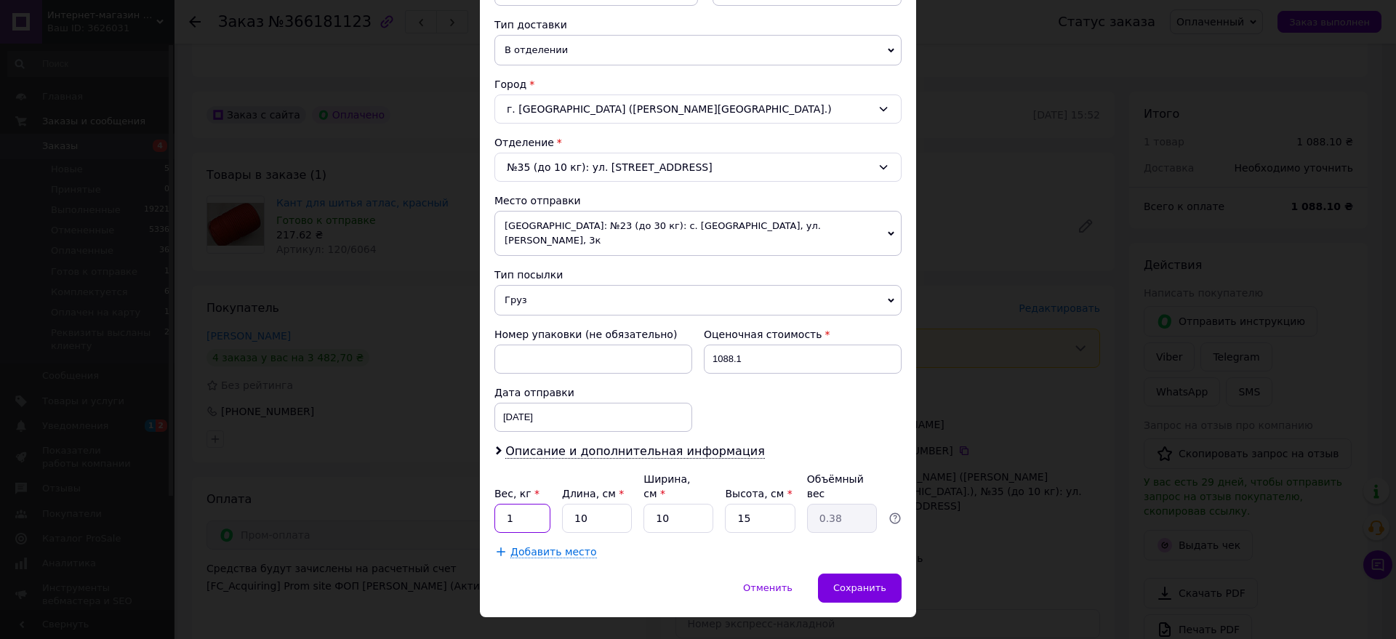
drag, startPoint x: 516, startPoint y: 481, endPoint x: 495, endPoint y: 479, distance: 21.9
click at [496, 504] on input "1" at bounding box center [523, 518] width 56 height 29
type input "2"
click at [864, 567] on span "Сохранить" at bounding box center [859, 588] width 53 height 11
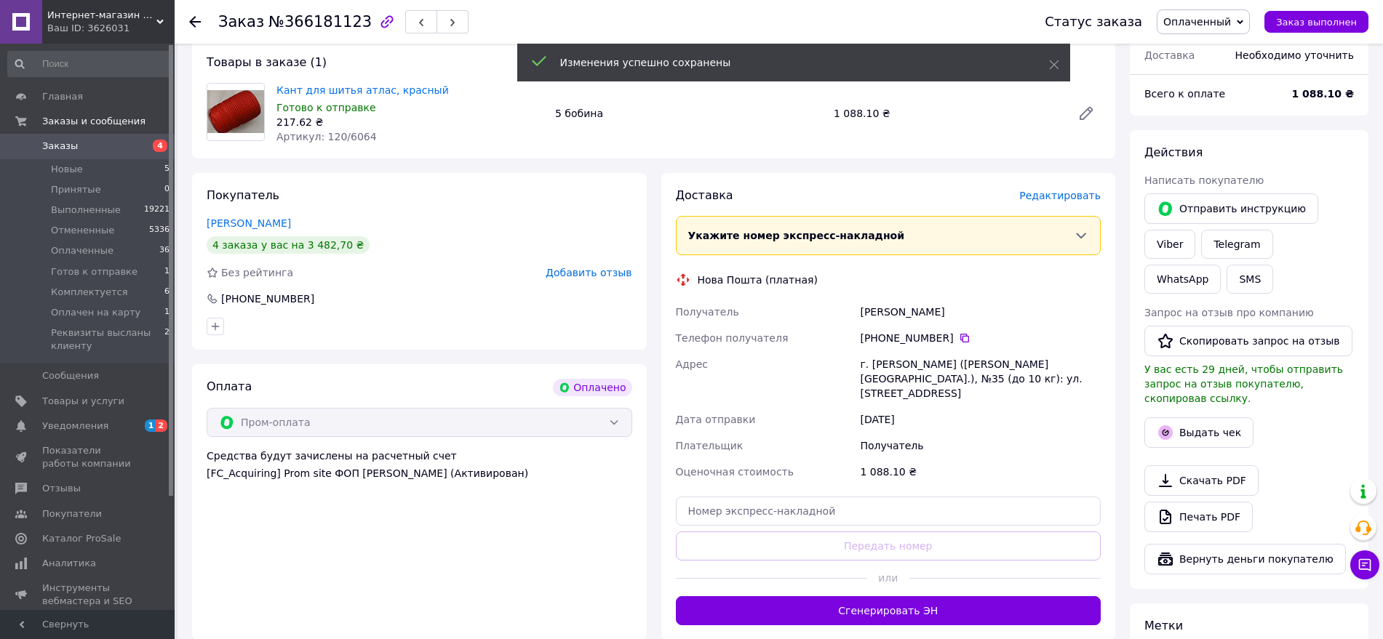
scroll to position [455, 0]
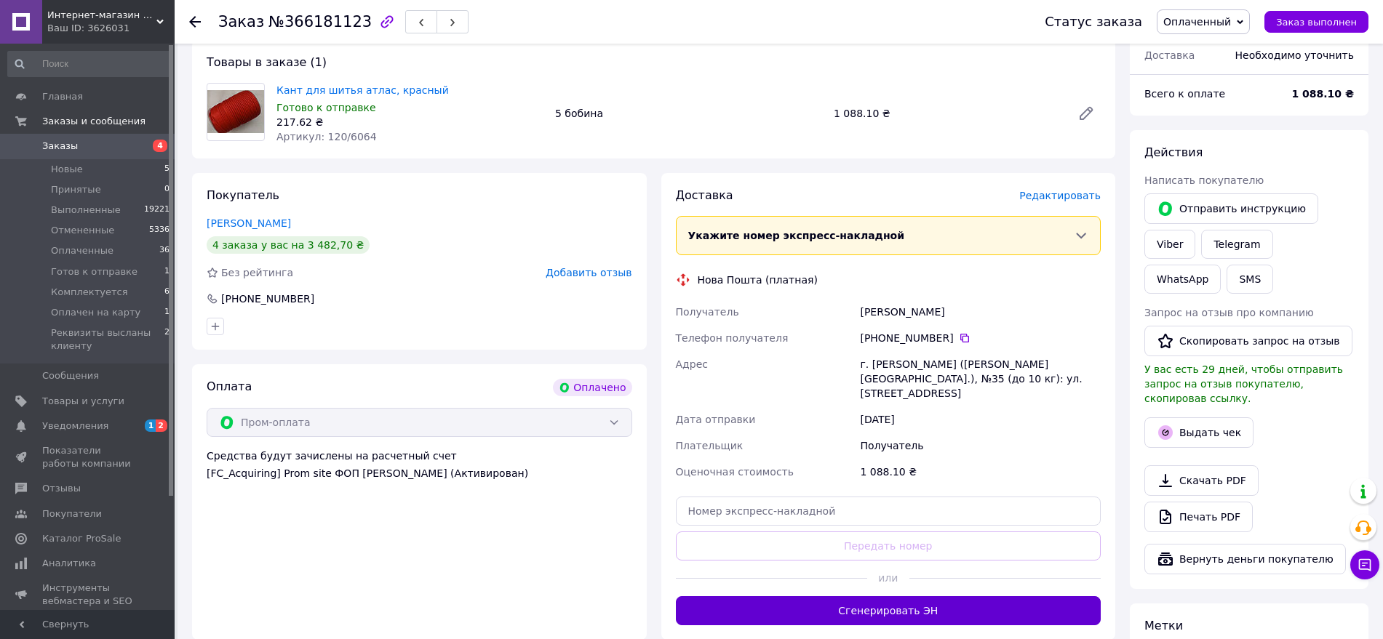
click at [1070, 567] on button "Сгенерировать ЭН" at bounding box center [888, 610] width 425 height 29
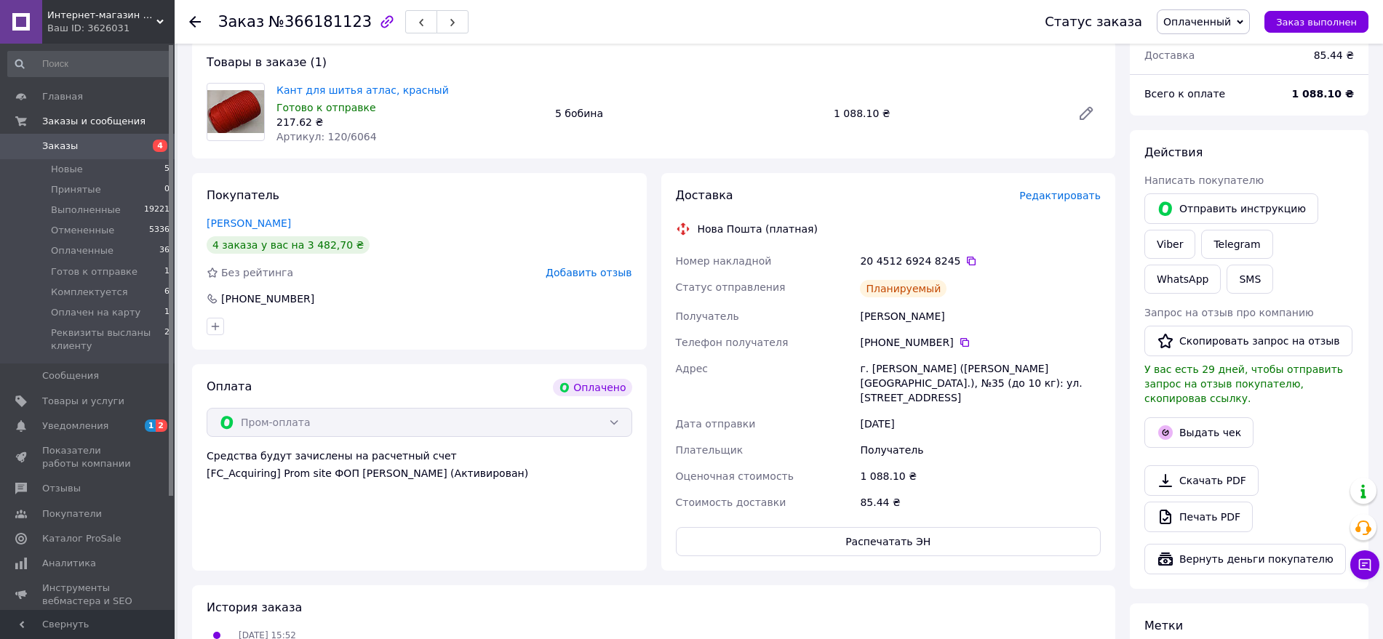
click at [1183, 25] on span "Оплаченный" at bounding box center [1197, 22] width 68 height 12
click at [1204, 25] on span "Оплаченный" at bounding box center [1197, 22] width 68 height 12
click at [1215, 134] on li "Комплектуется" at bounding box center [1236, 138] width 159 height 22
click at [192, 28] on div at bounding box center [195, 22] width 12 height 15
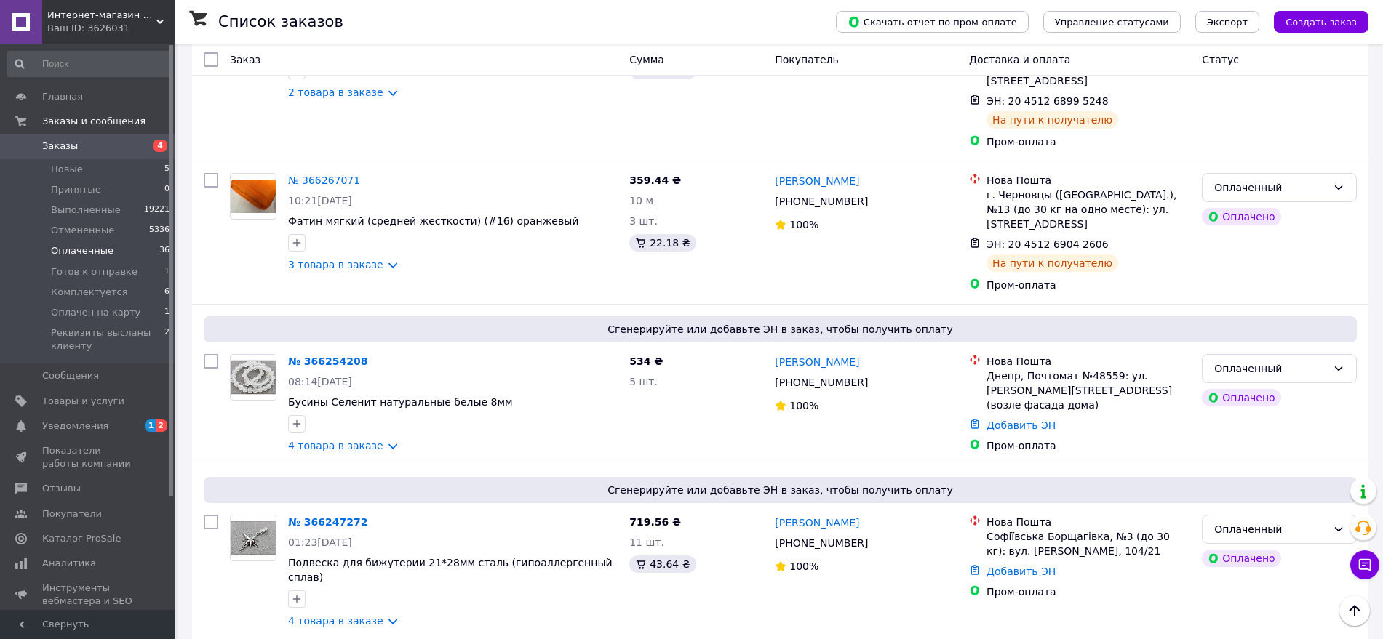
scroll to position [1058, 0]
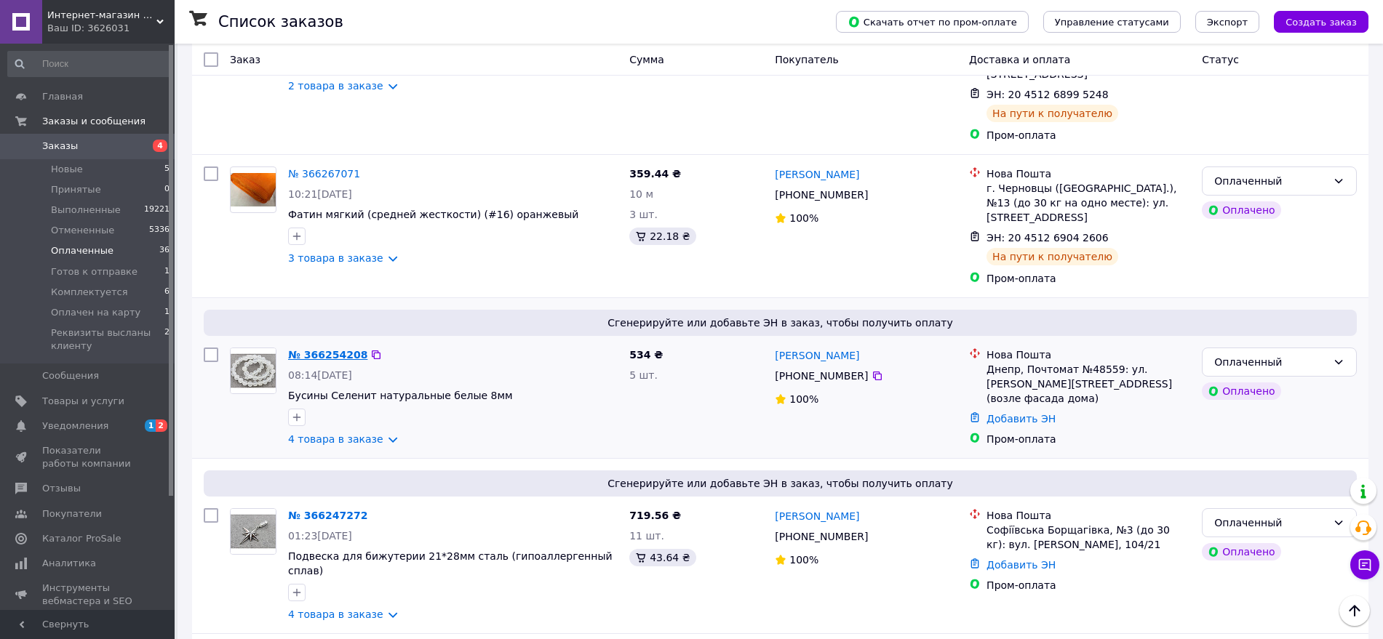
click at [293, 349] on link "№ 366254208" at bounding box center [327, 355] width 79 height 12
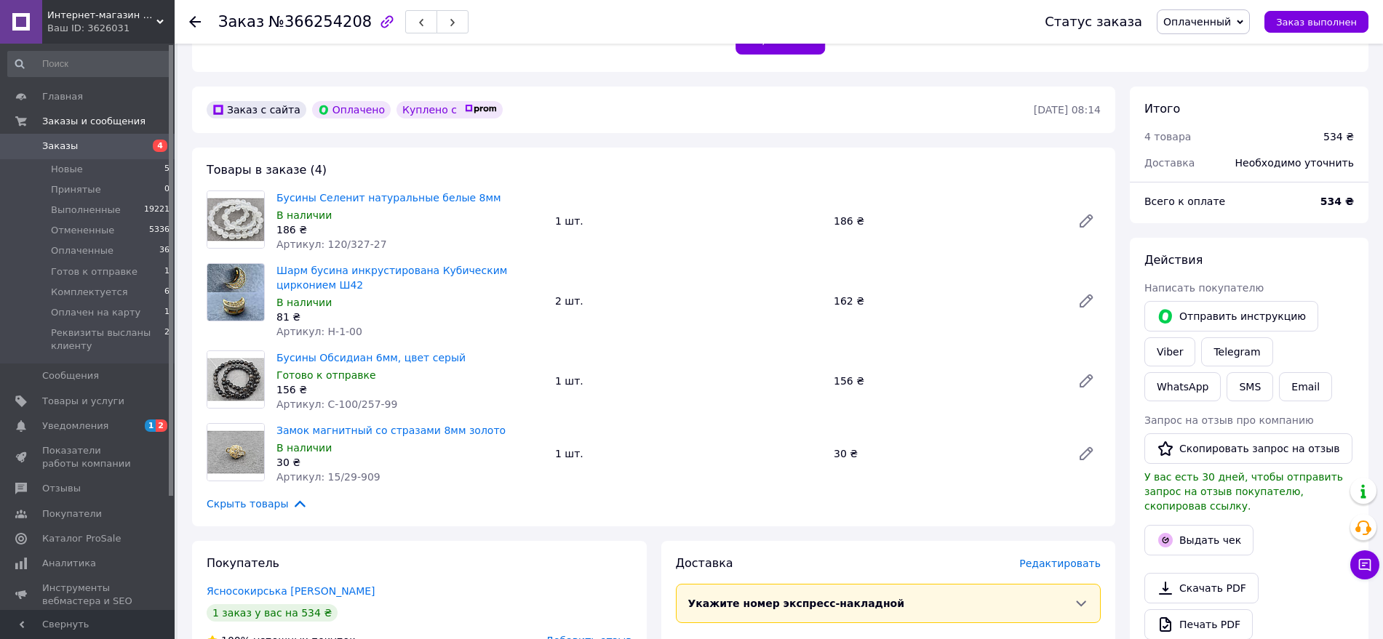
scroll to position [161, 0]
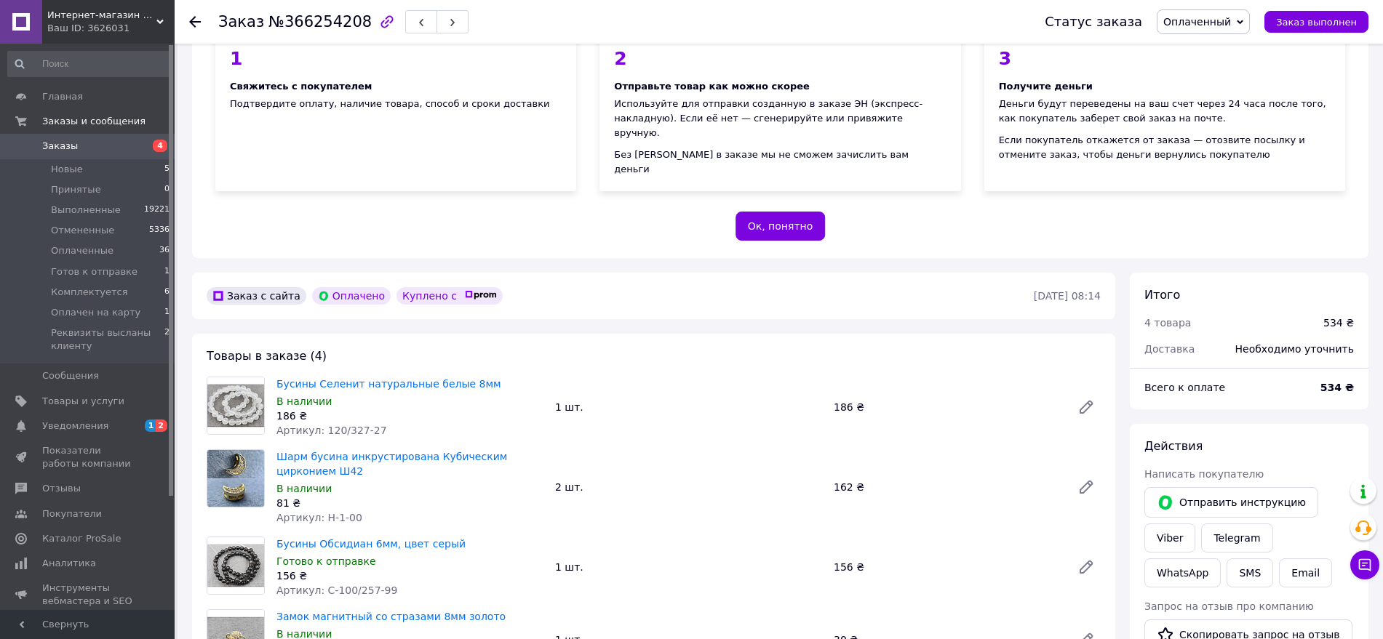
click at [199, 23] on icon at bounding box center [195, 22] width 12 height 12
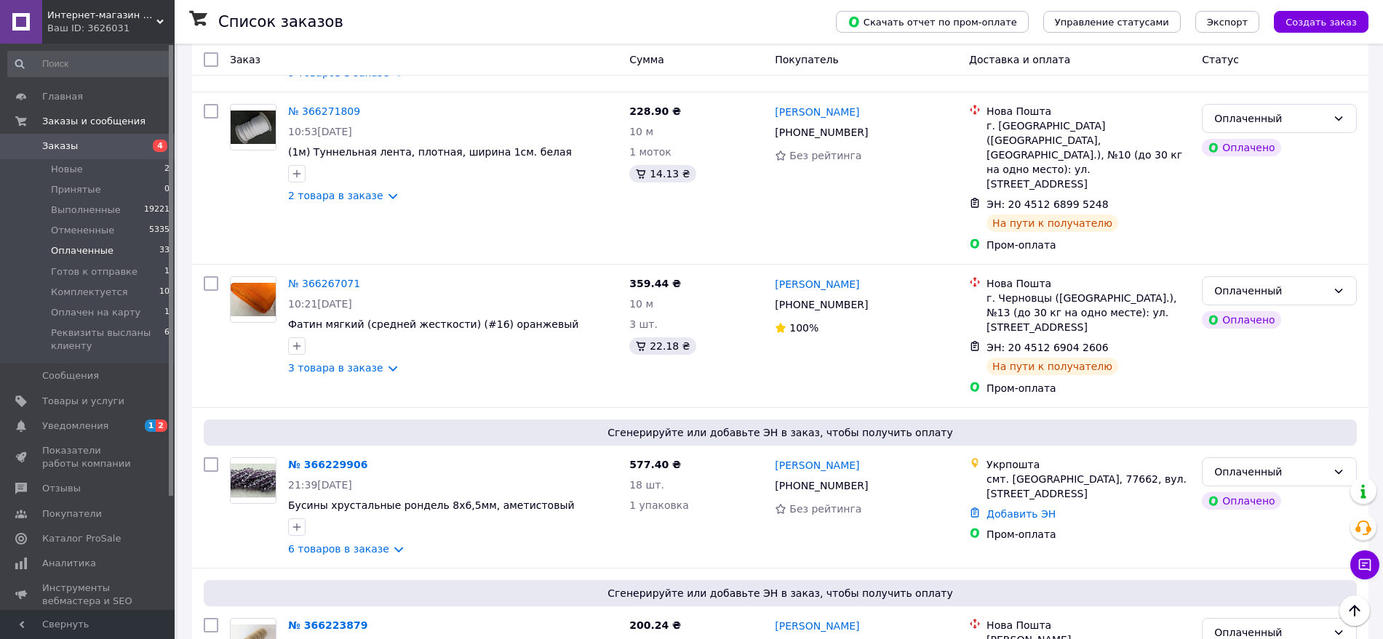
scroll to position [953, 0]
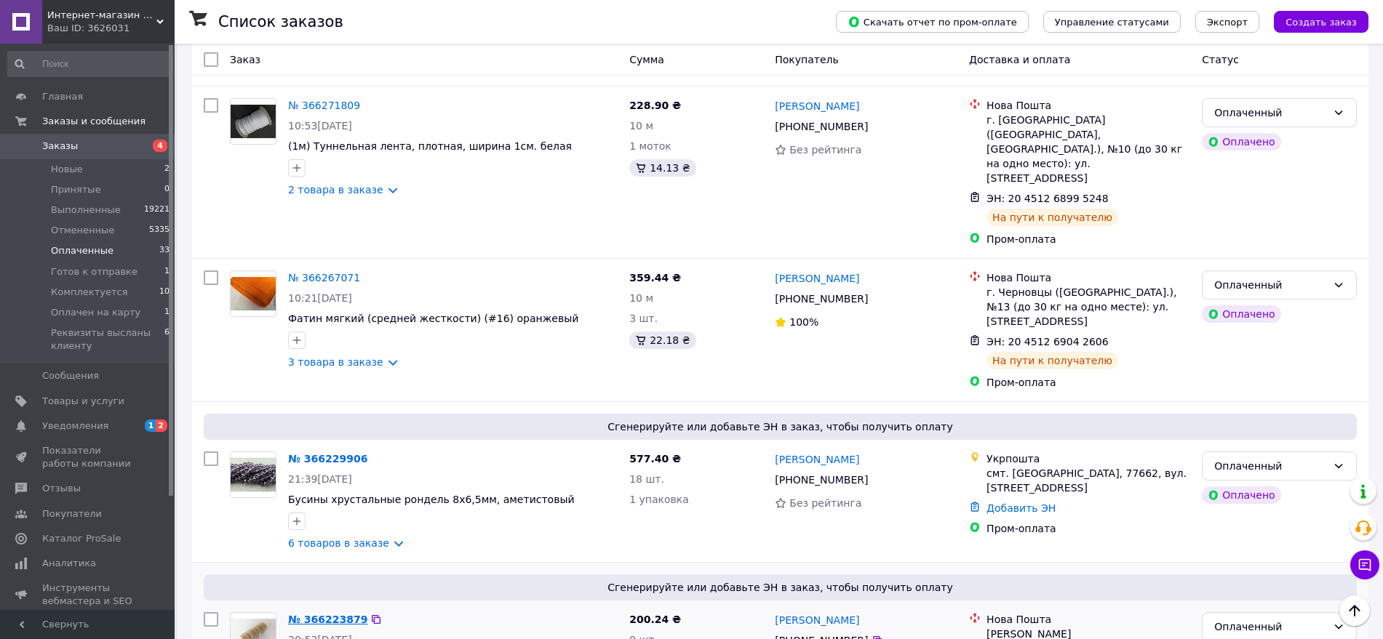
click at [320, 567] on link "№ 366223879" at bounding box center [327, 620] width 79 height 12
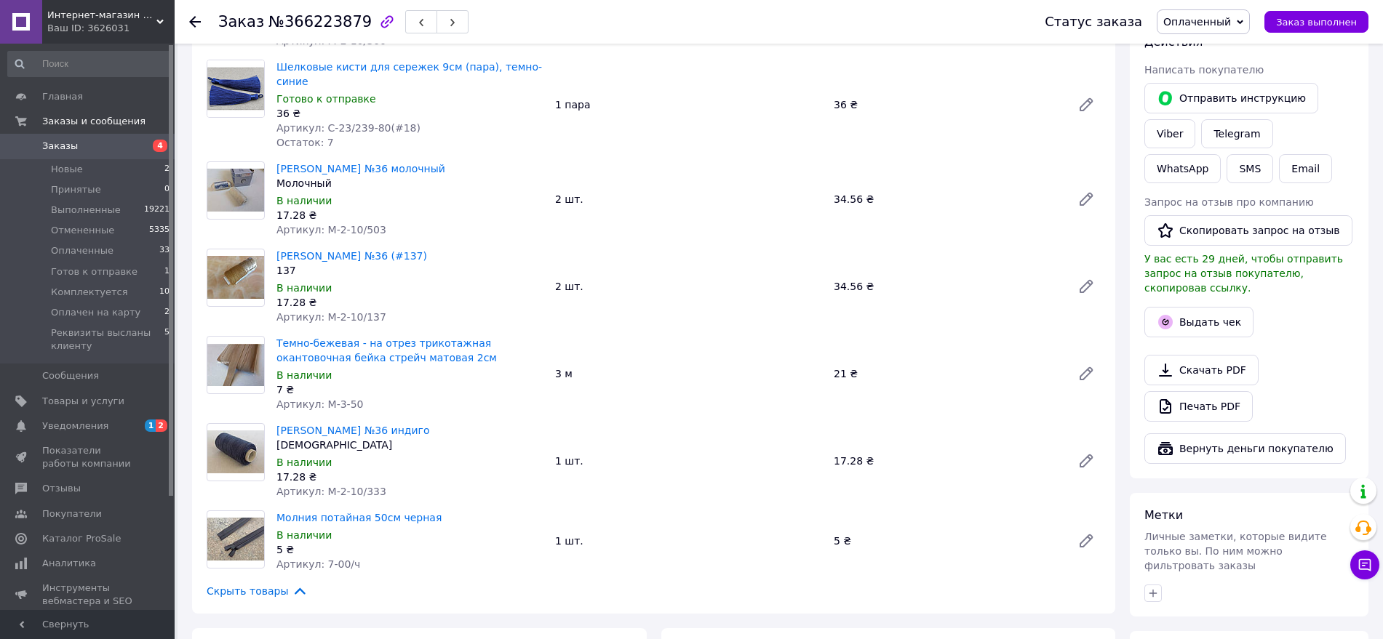
scroll to position [583, 0]
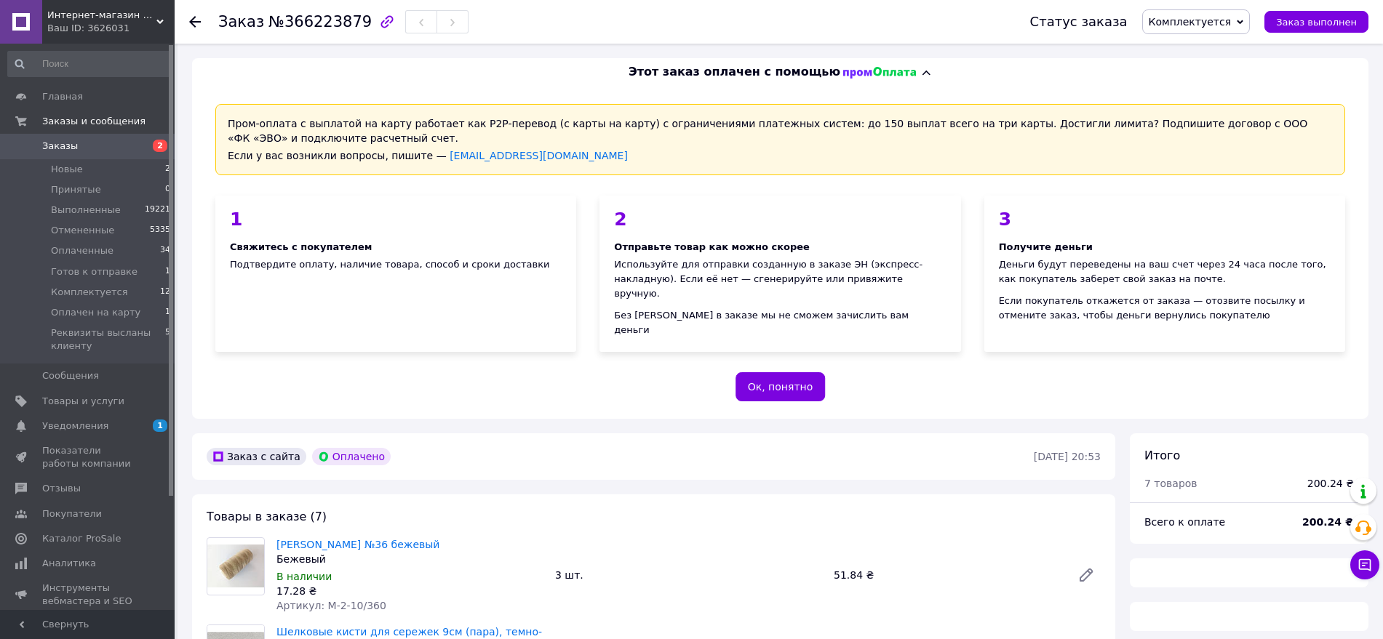
scroll to position [583, 0]
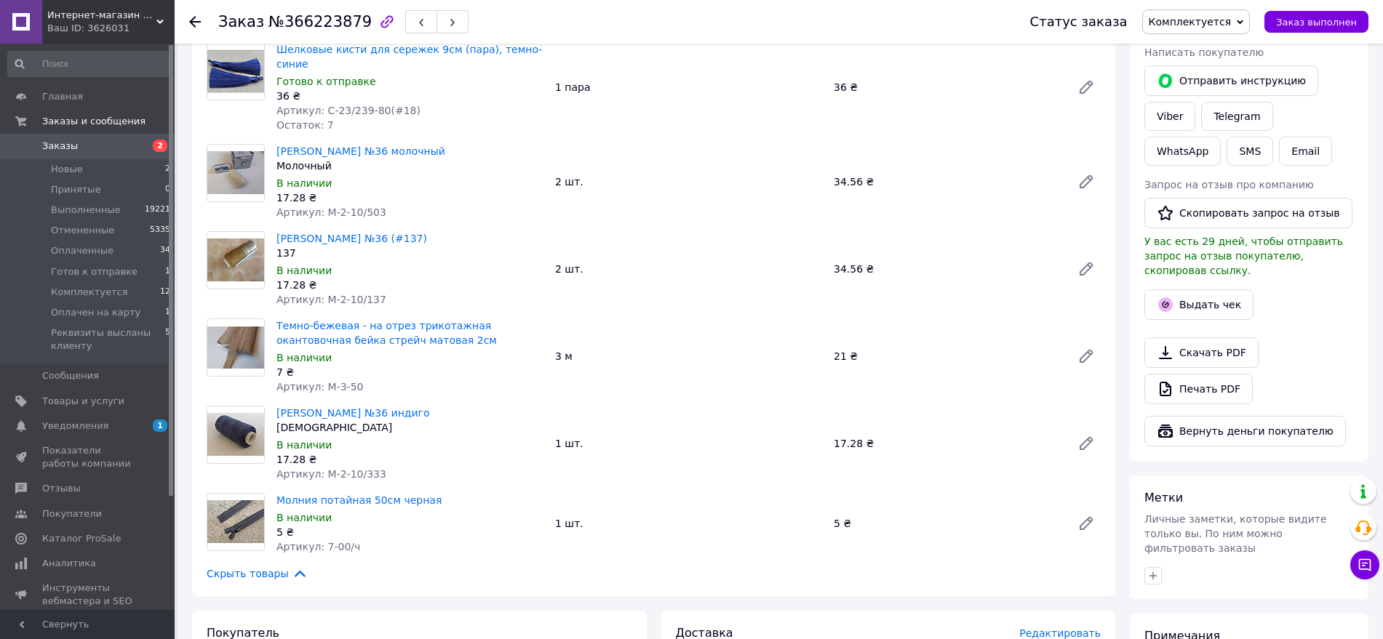
click at [191, 20] on use at bounding box center [195, 22] width 12 height 12
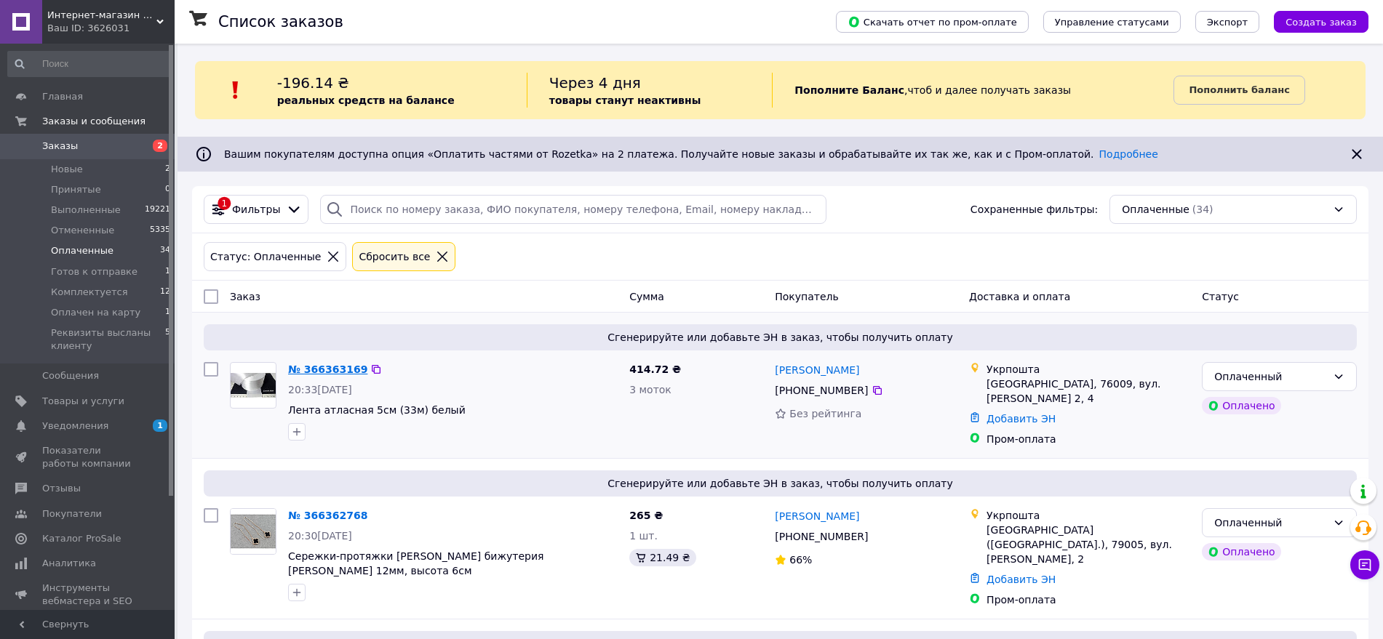
click at [308, 369] on link "№ 366363169" at bounding box center [327, 370] width 79 height 12
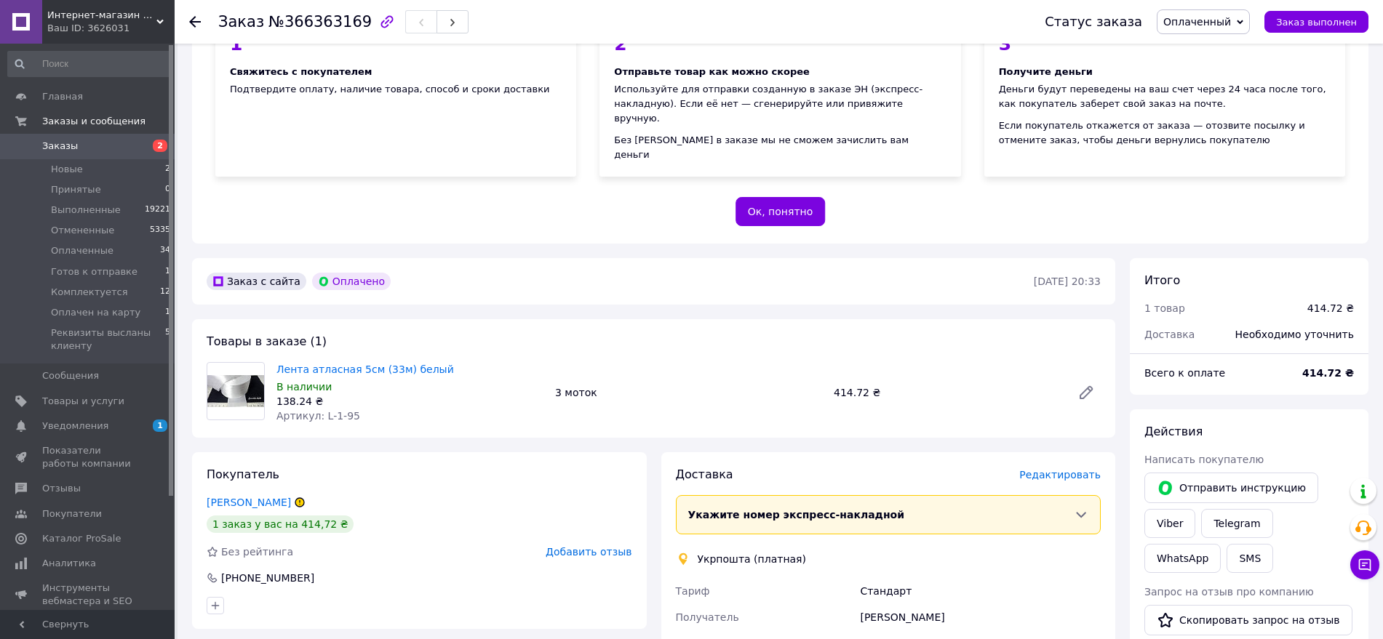
scroll to position [179, 0]
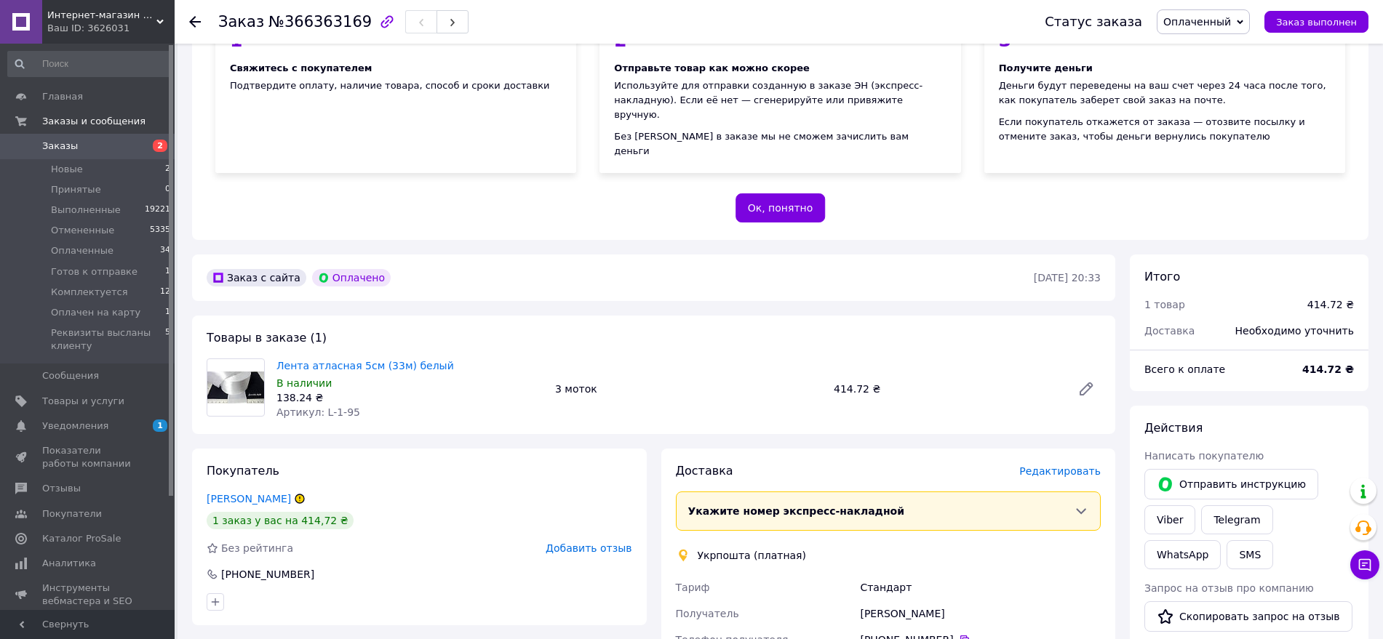
click at [1215, 23] on span "Оплаченный" at bounding box center [1197, 22] width 68 height 12
click at [1215, 138] on li "Комплектуется" at bounding box center [1236, 138] width 159 height 22
click at [193, 20] on icon at bounding box center [195, 22] width 12 height 12
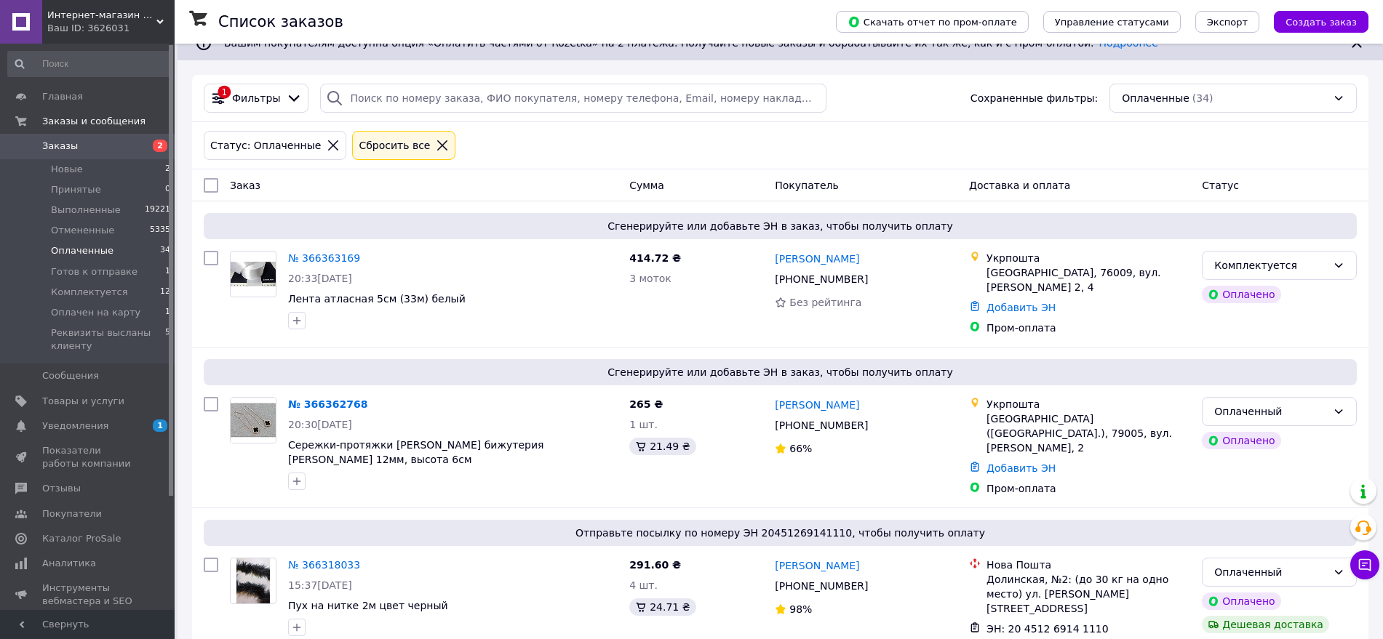
scroll to position [118, 0]
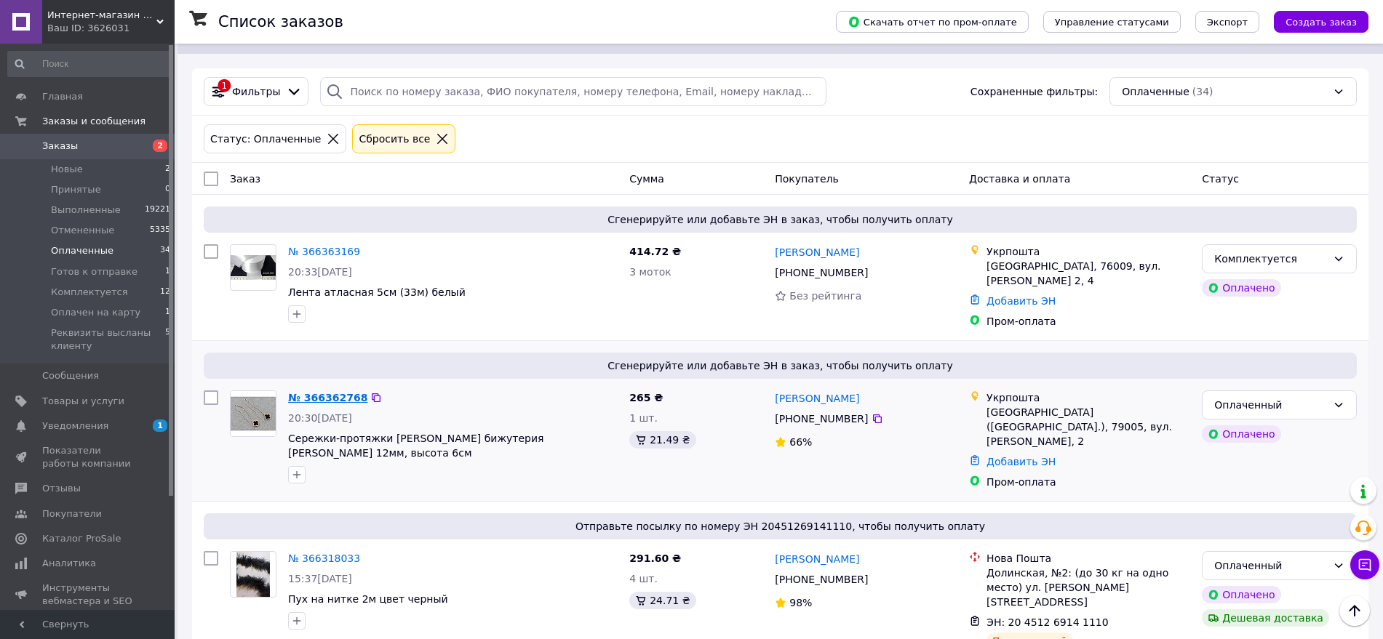
click at [323, 396] on link "№ 366362768" at bounding box center [327, 398] width 79 height 12
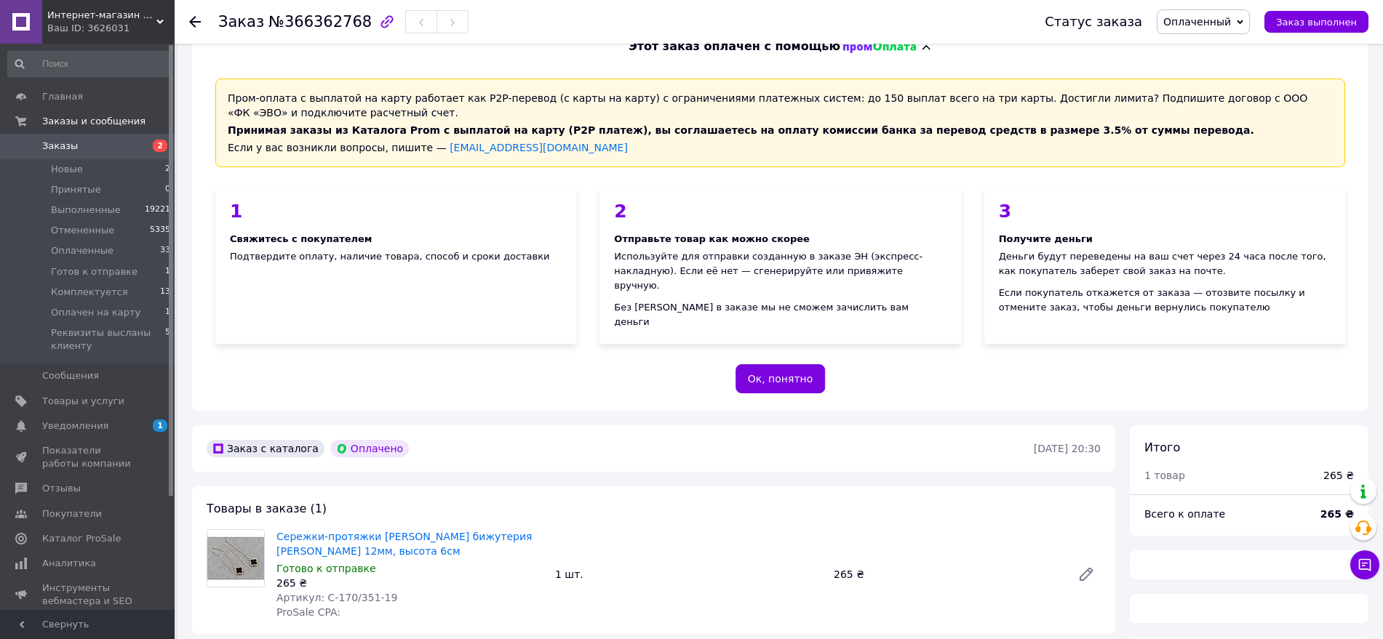
scroll to position [118, 0]
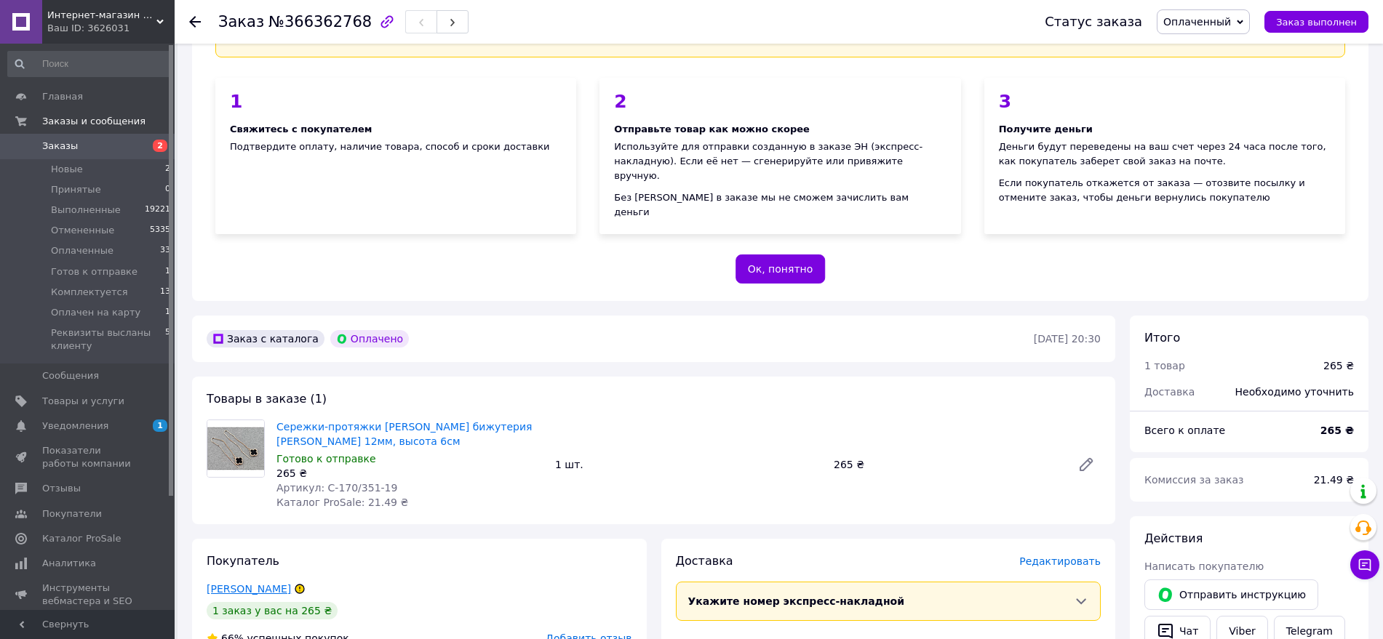
click at [217, 583] on link "КАЗАКОВА ОЛЕНА" at bounding box center [249, 589] width 84 height 12
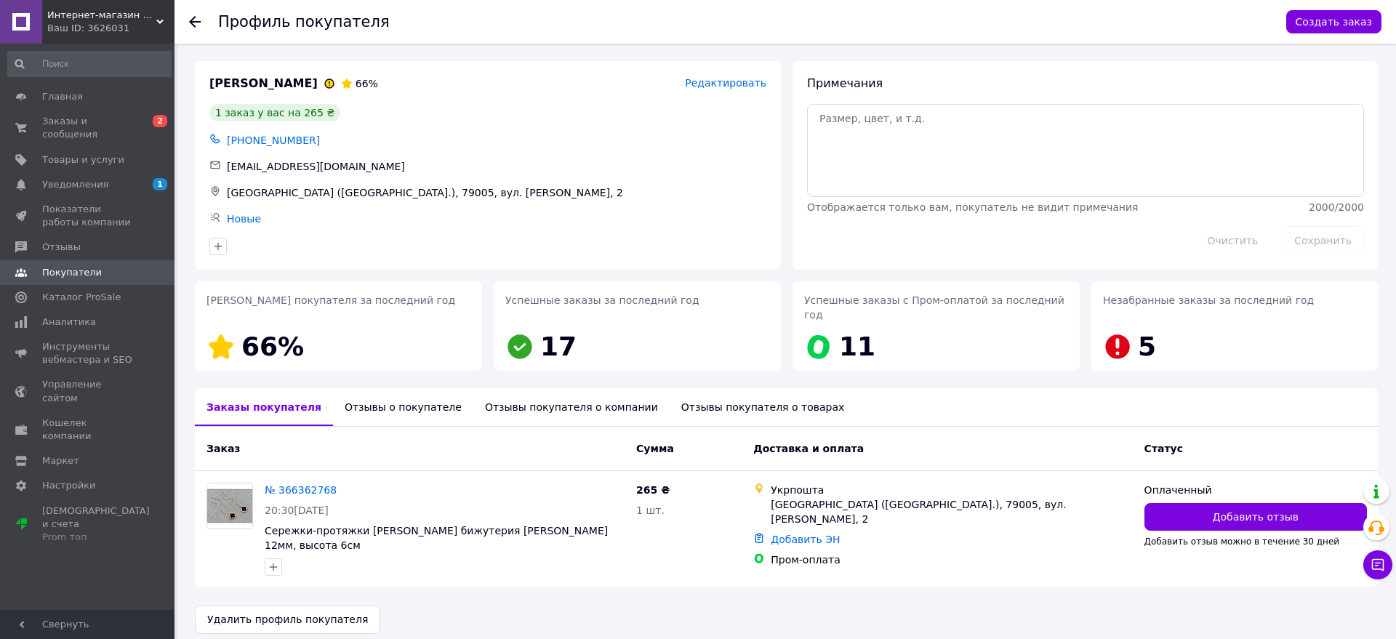
click at [196, 24] on icon at bounding box center [195, 22] width 12 height 12
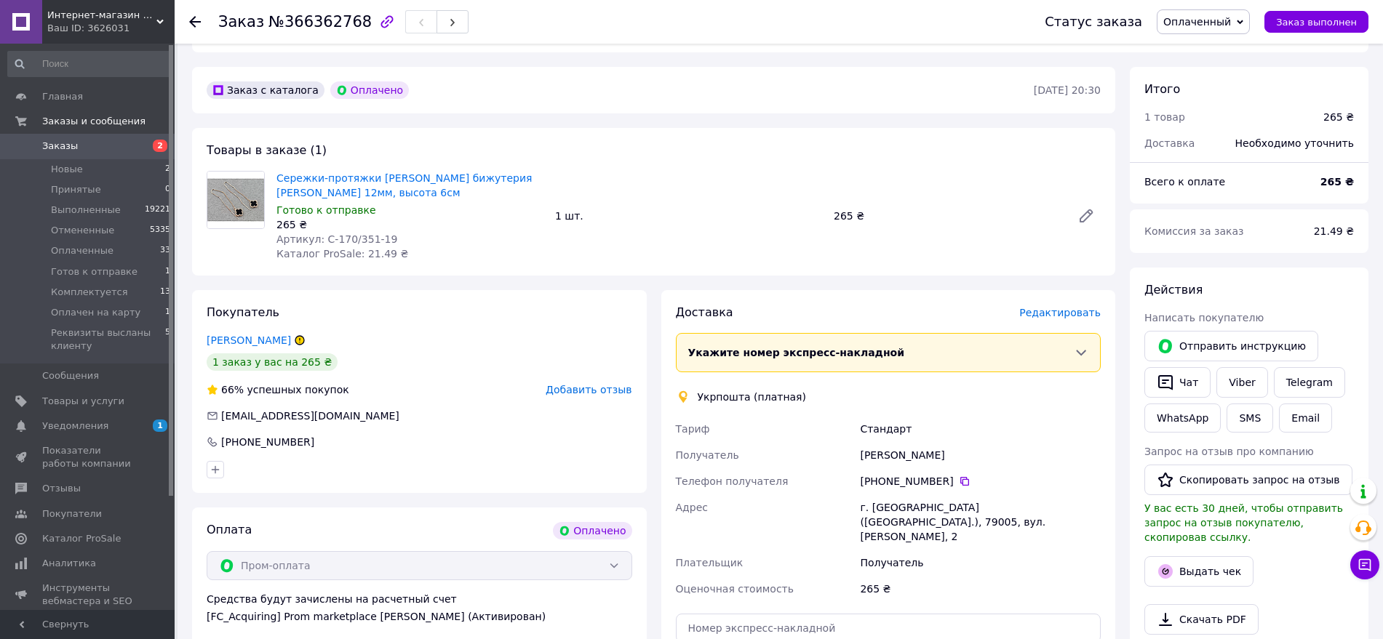
scroll to position [391, 0]
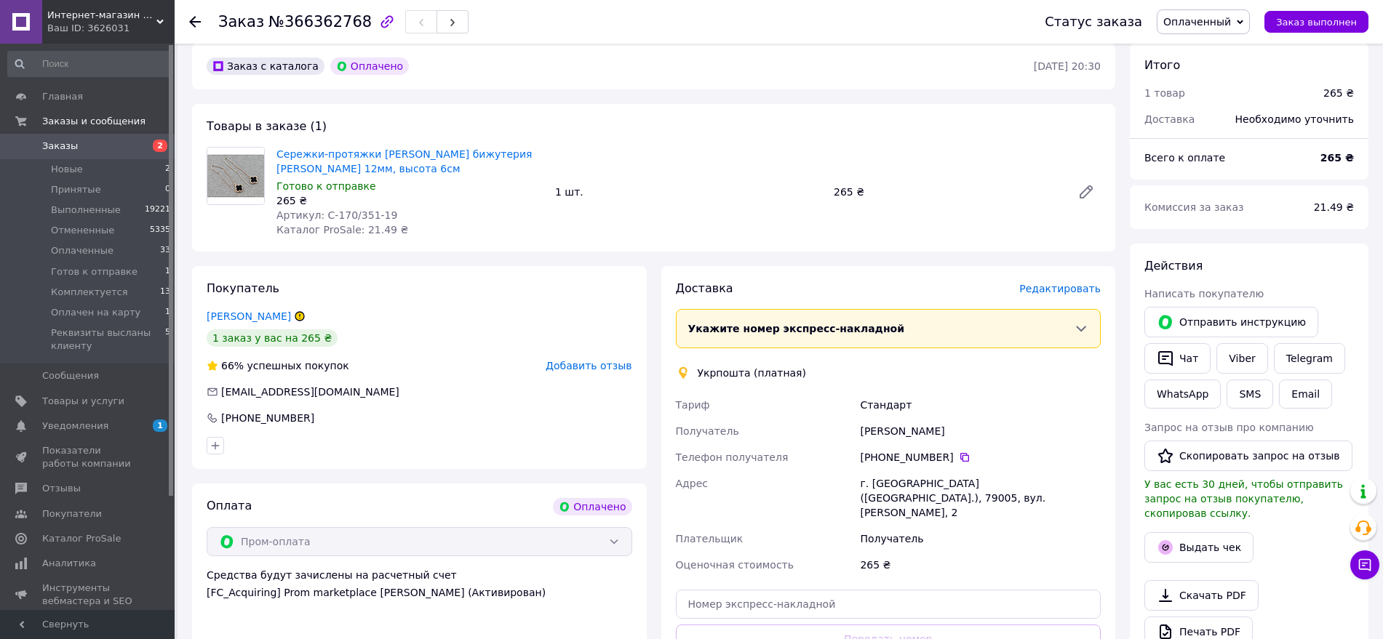
click at [1215, 22] on span "Оплаченный" at bounding box center [1197, 22] width 68 height 12
click at [1210, 145] on li "Комплектуется" at bounding box center [1236, 138] width 159 height 22
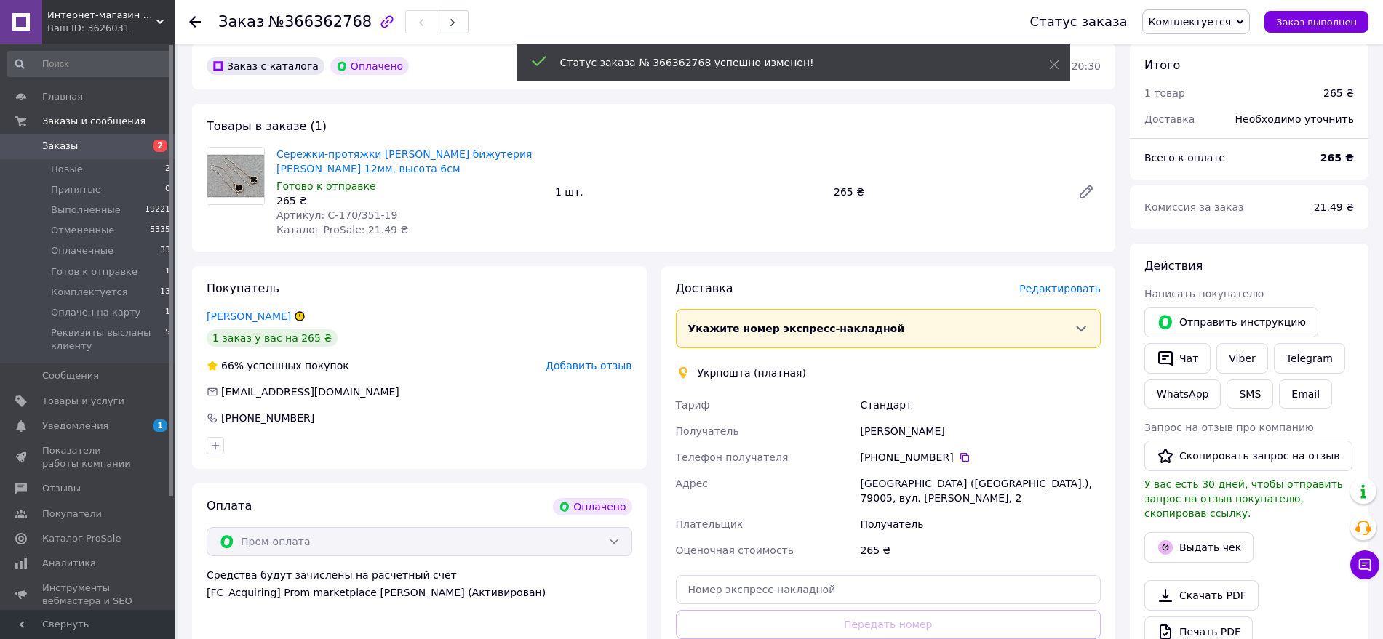
click at [194, 26] on use at bounding box center [195, 22] width 12 height 12
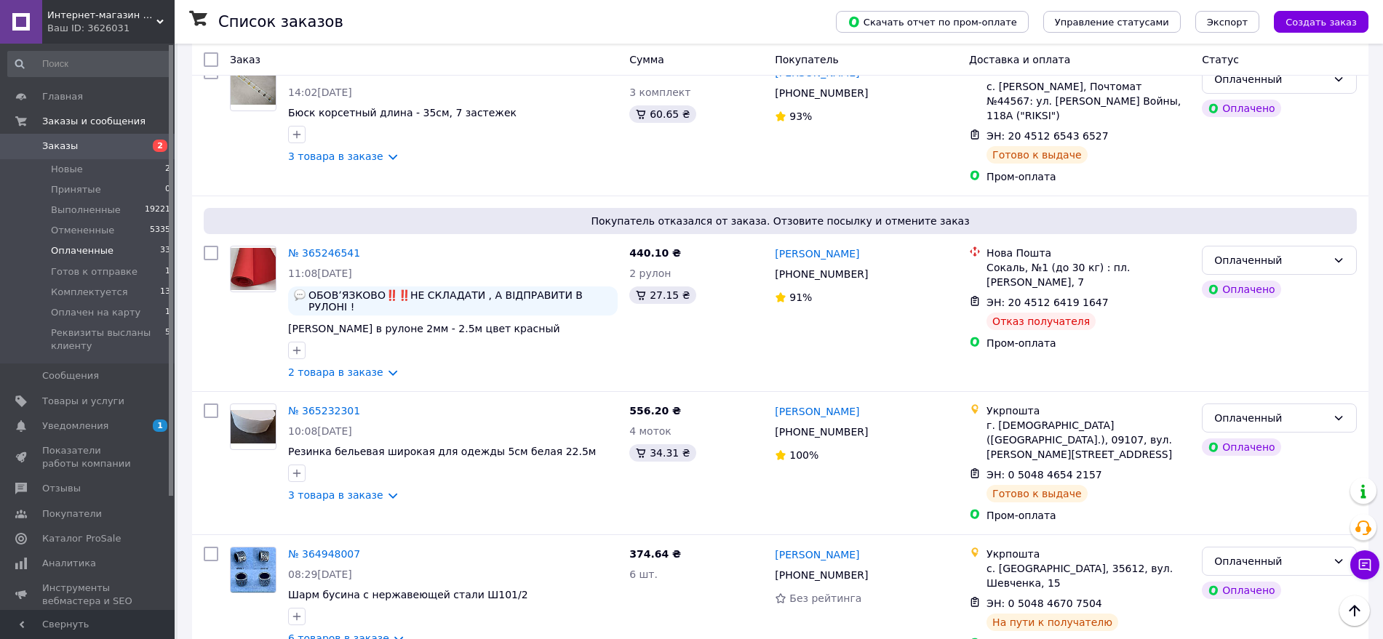
scroll to position [4300, 0]
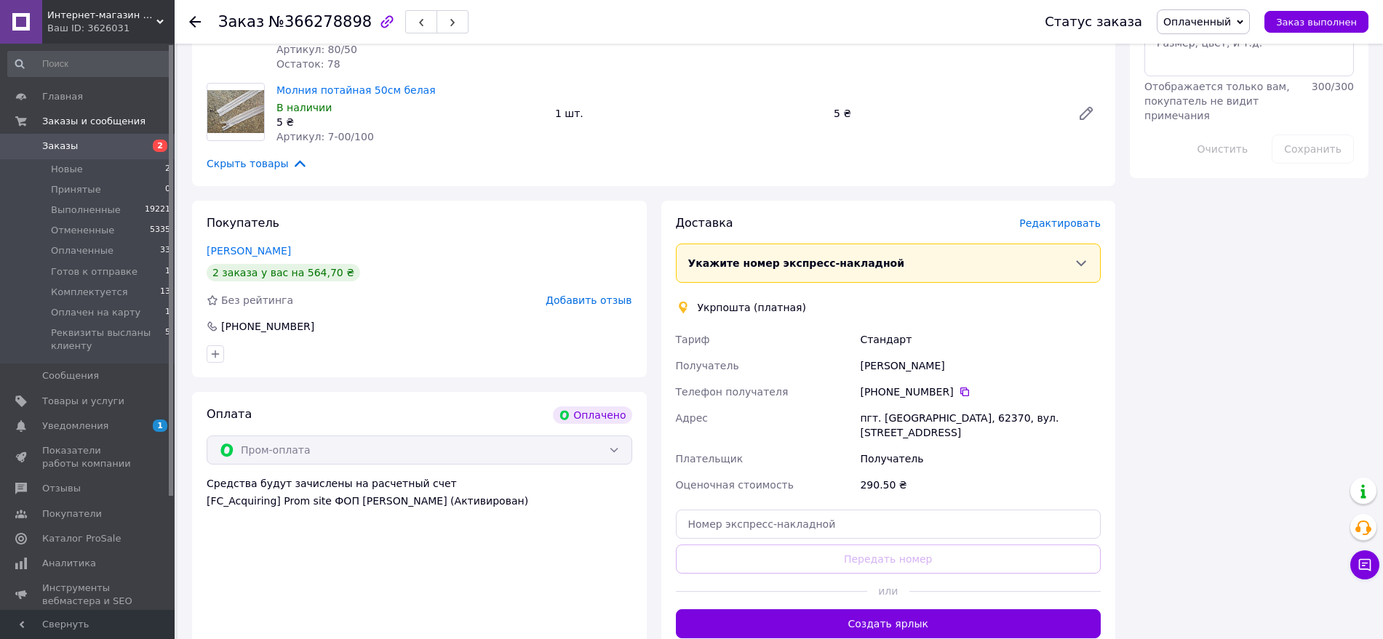
scroll to position [652, 0]
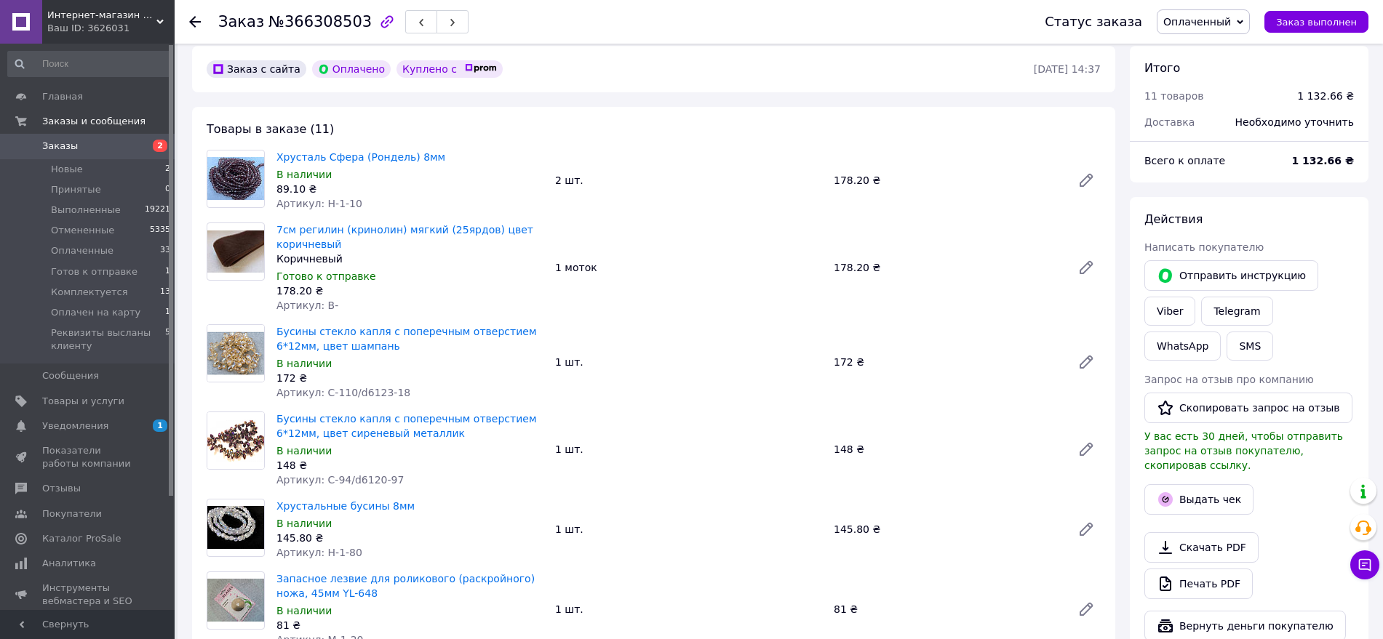
scroll to position [360, 0]
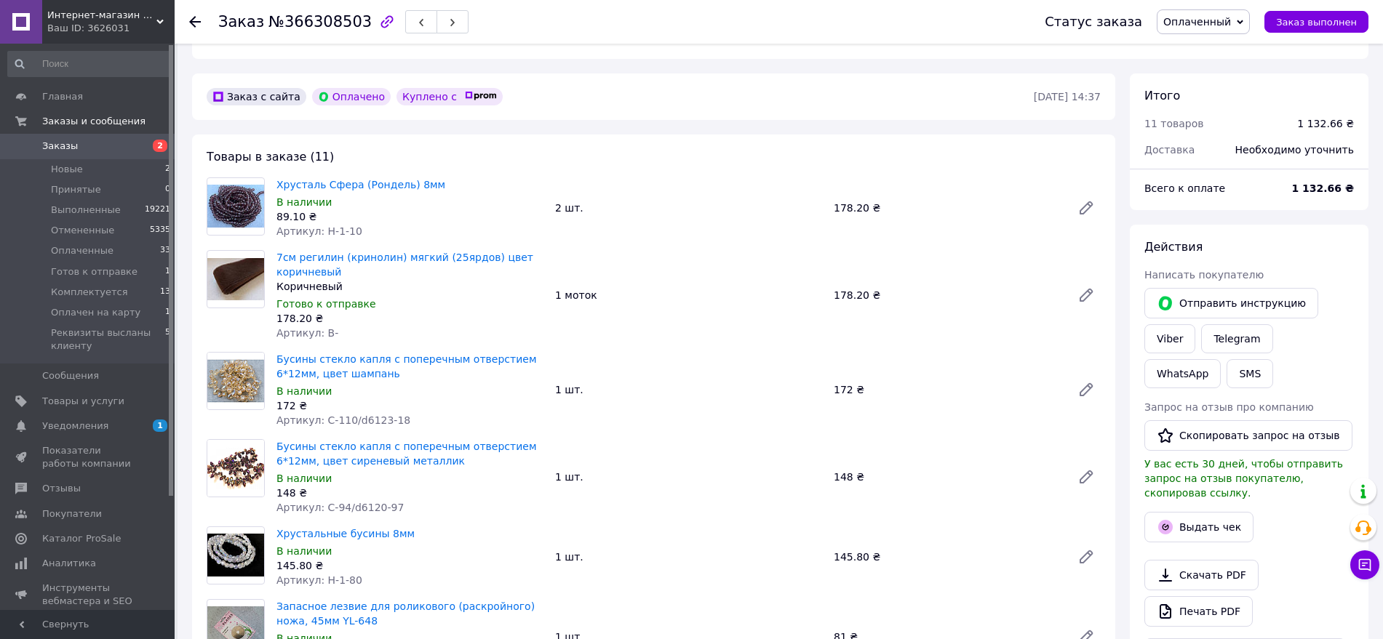
click at [1220, 26] on span "Оплаченный" at bounding box center [1197, 22] width 68 height 12
click at [1220, 131] on li "Комплектуется" at bounding box center [1236, 138] width 159 height 22
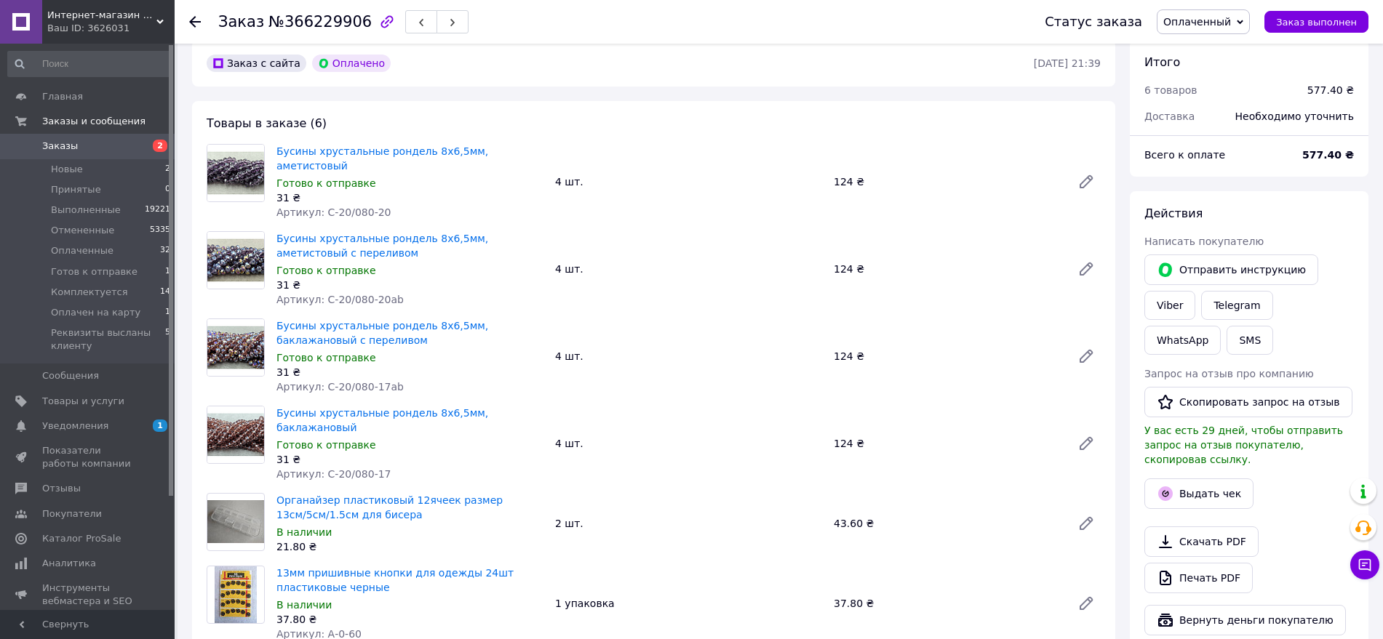
scroll to position [385, 0]
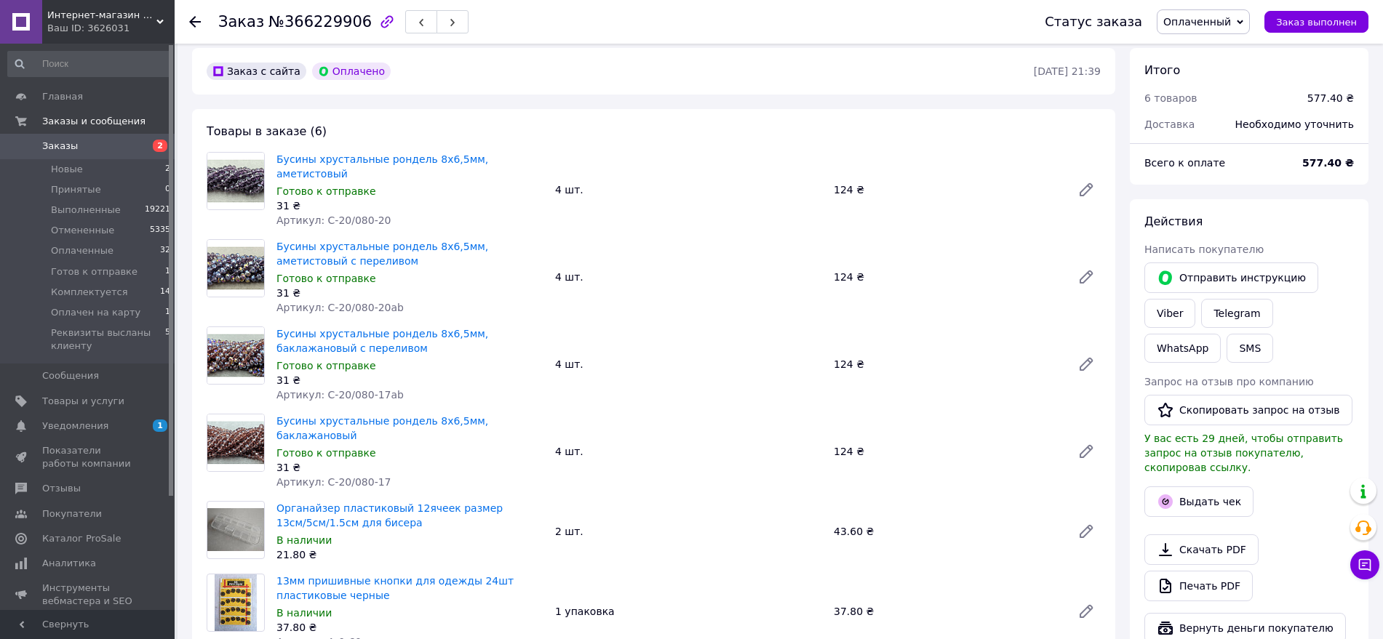
click at [1200, 17] on span "Оплаченный" at bounding box center [1197, 22] width 68 height 12
click at [1218, 137] on li "Комплектуется" at bounding box center [1236, 138] width 159 height 22
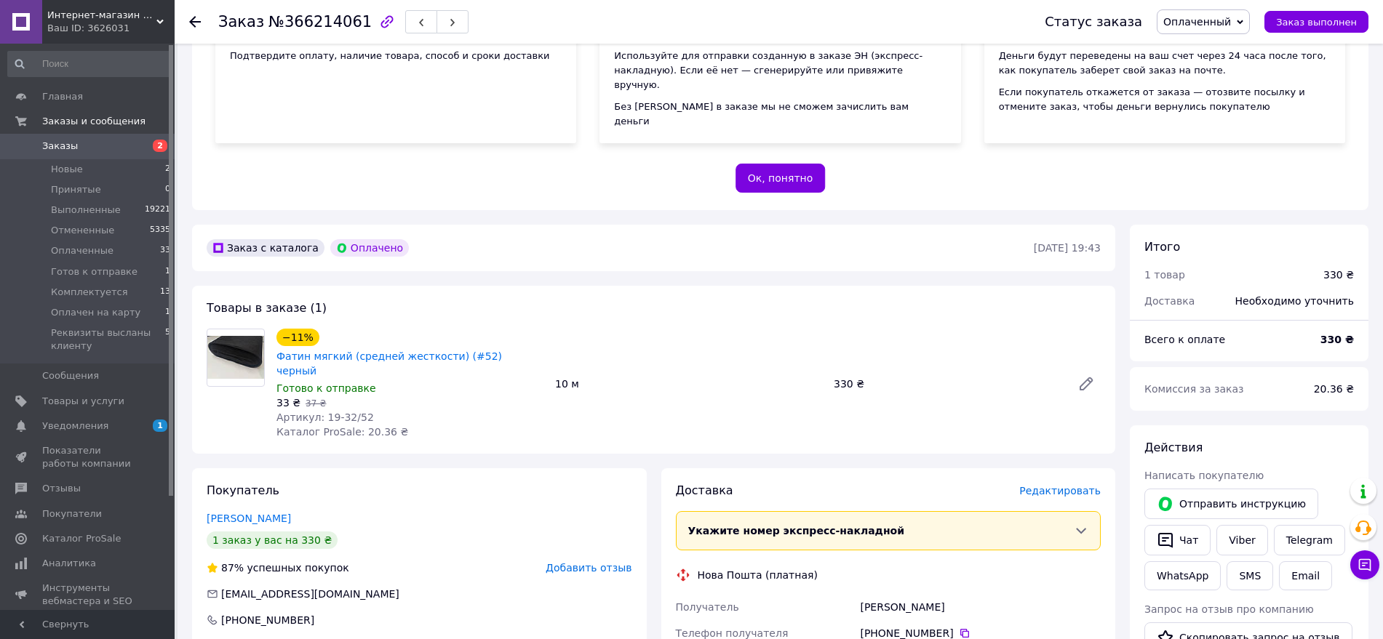
scroll to position [225, 0]
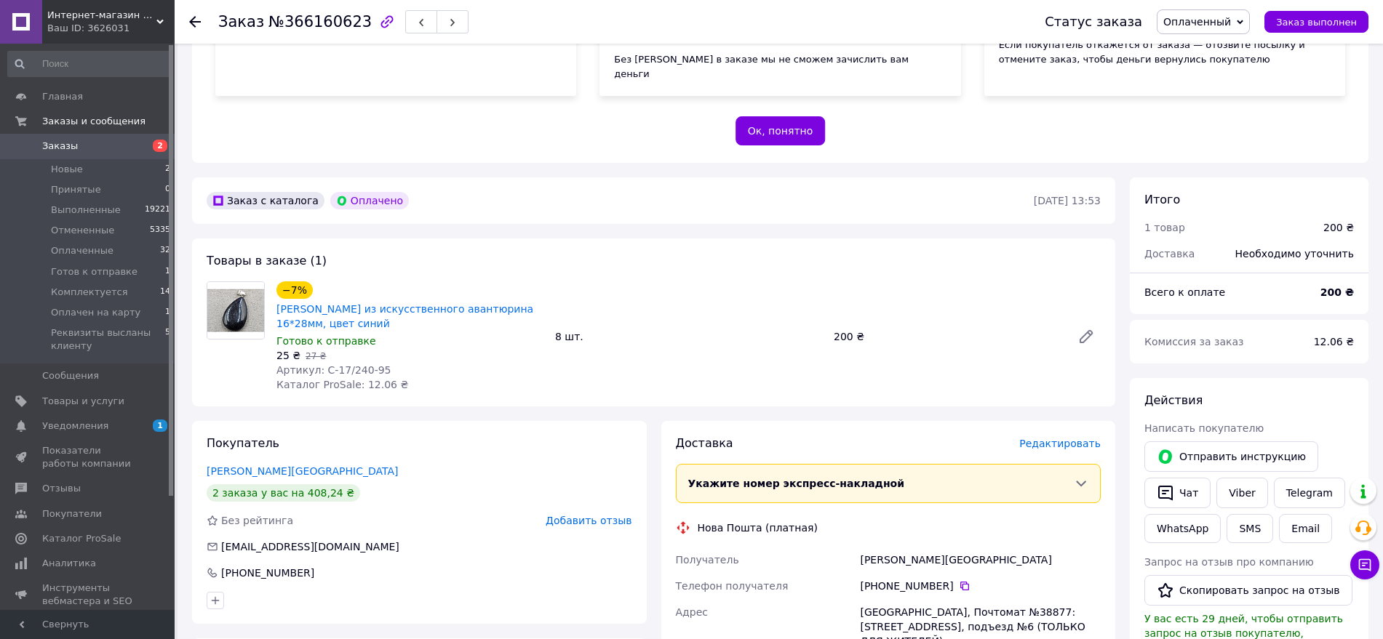
scroll to position [263, 0]
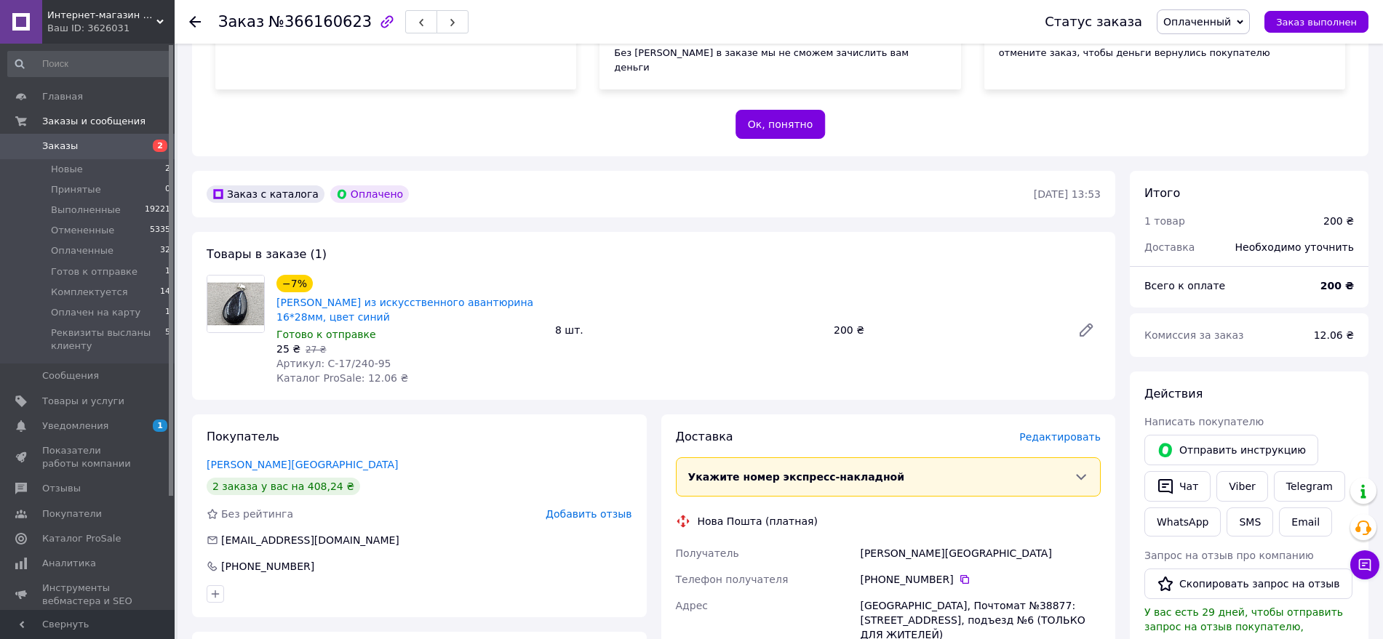
click at [1208, 23] on span "Оплаченный" at bounding box center [1197, 22] width 68 height 12
click at [1215, 141] on li "Комплектуется" at bounding box center [1236, 138] width 159 height 22
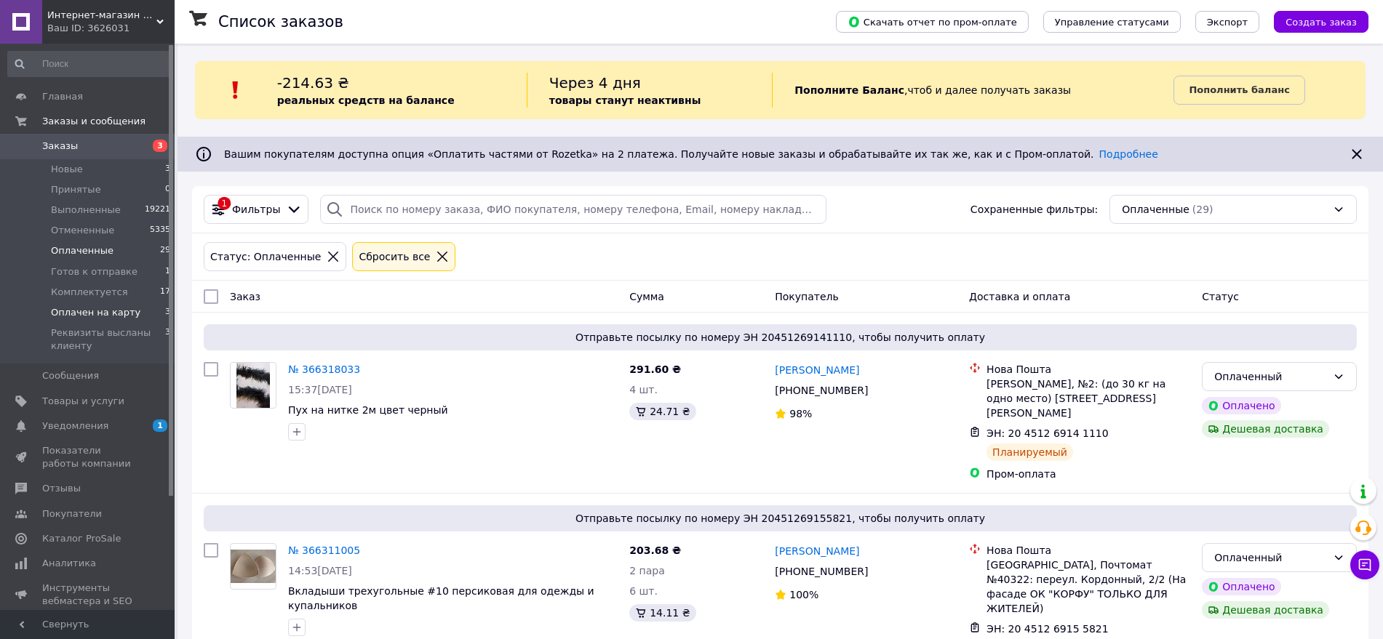
click at [113, 317] on span "Оплачен на карту" at bounding box center [95, 312] width 89 height 13
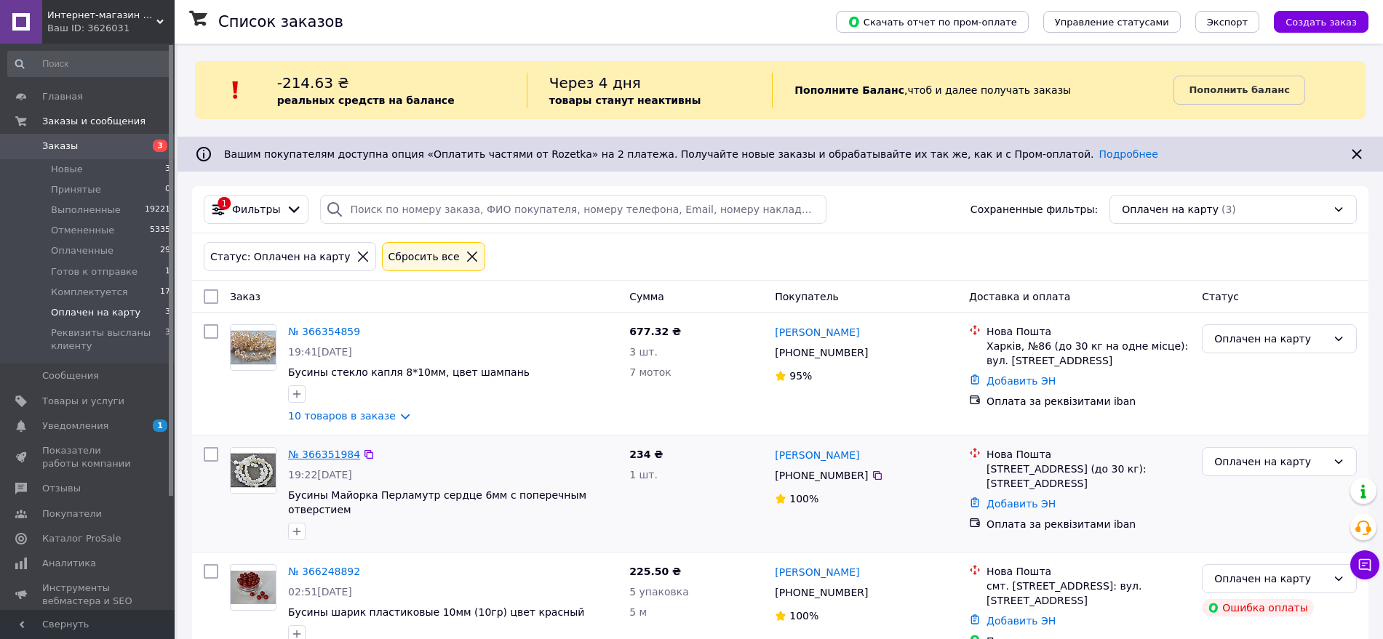
click at [327, 453] on link "№ 366351984" at bounding box center [324, 455] width 72 height 12
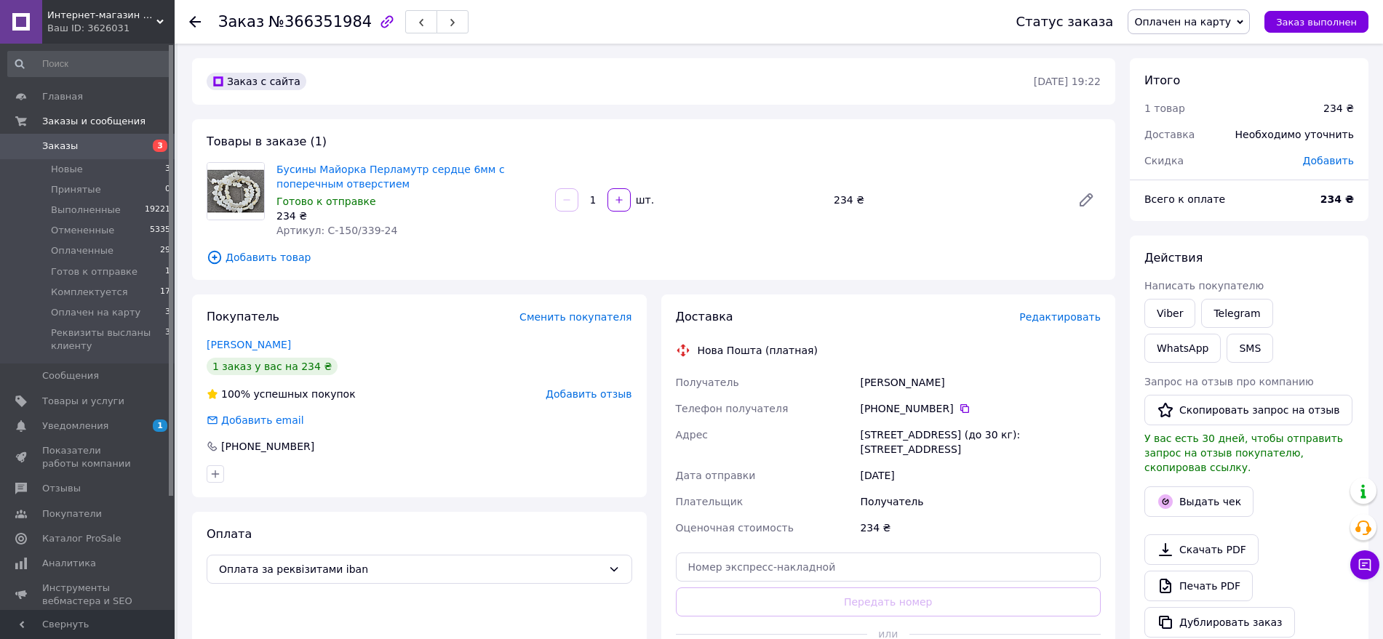
click at [1198, 25] on span "Оплачен на карту" at bounding box center [1182, 22] width 97 height 12
click at [1207, 161] on li "Комплектуется" at bounding box center [1207, 160] width 159 height 22
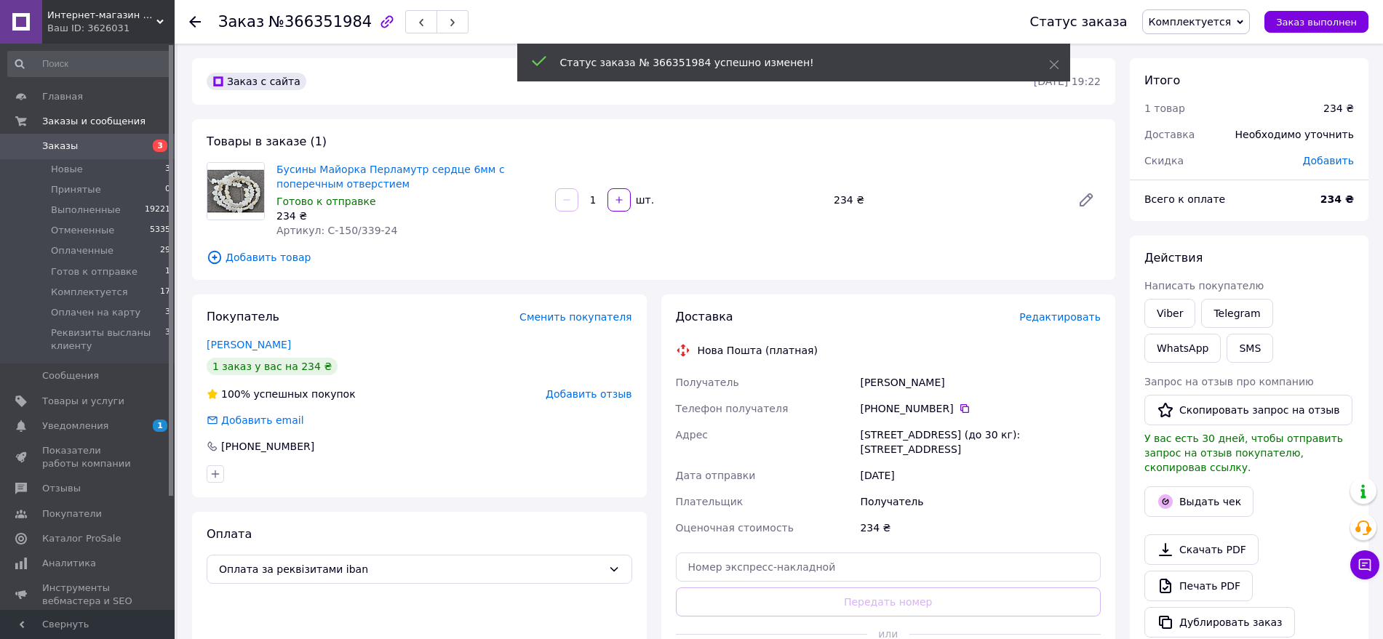
click at [192, 22] on use at bounding box center [195, 22] width 12 height 12
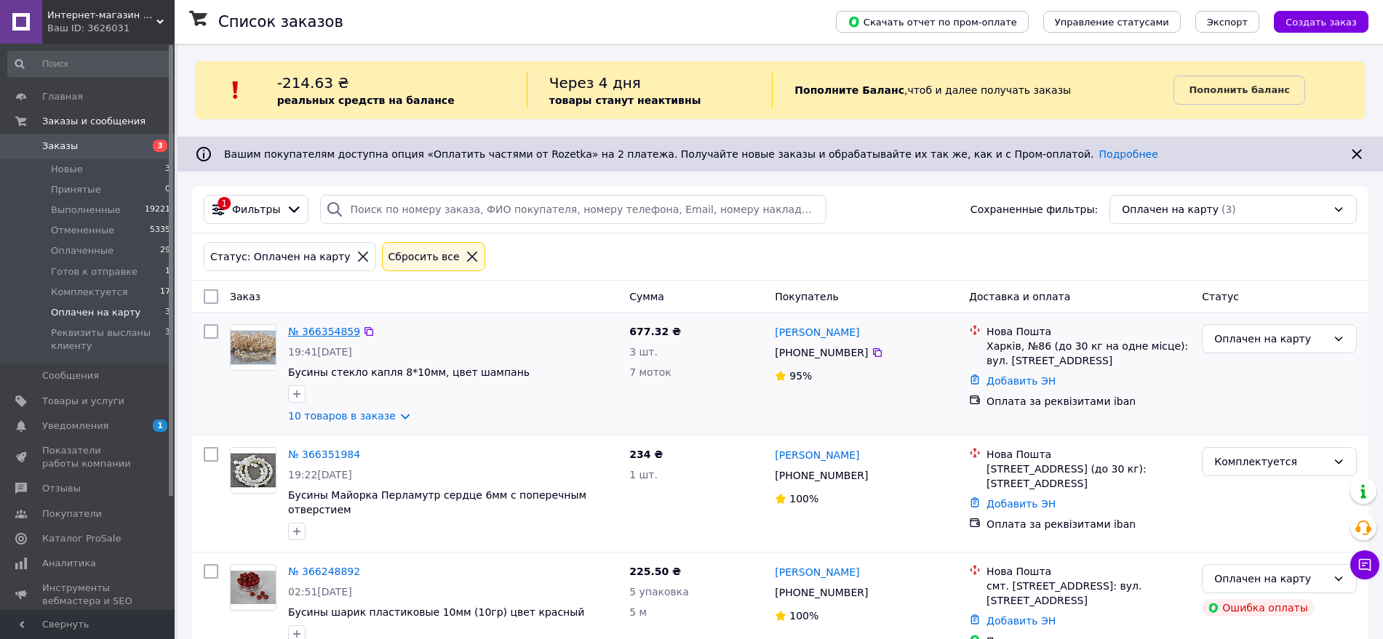
click at [303, 335] on link "№ 366354859" at bounding box center [324, 332] width 72 height 12
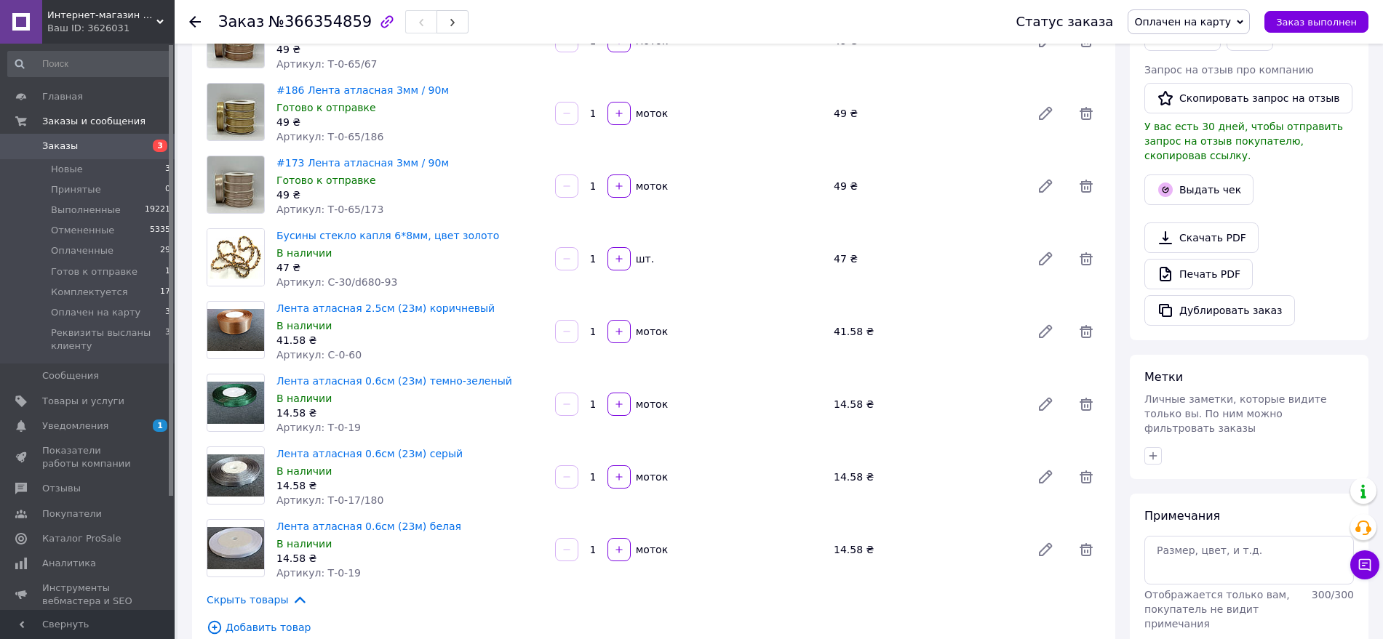
scroll to position [371, 0]
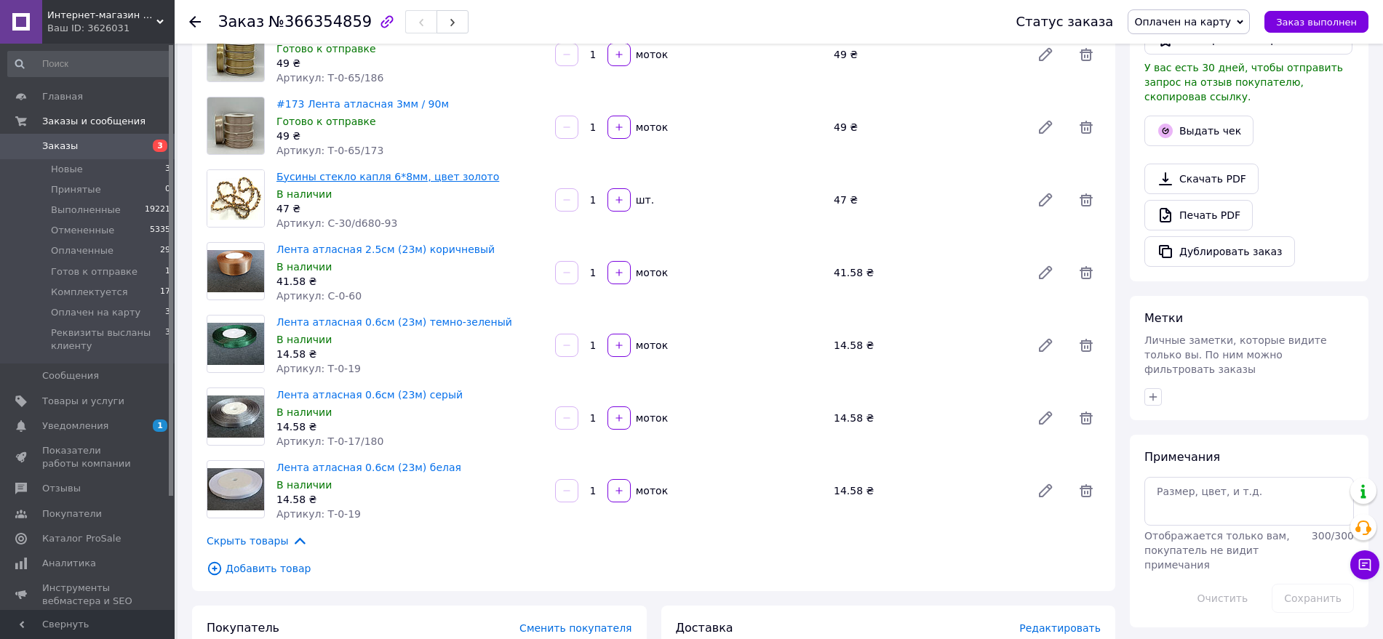
click at [311, 175] on link "Бусины стекло капля 6*8мм, цвет золото" at bounding box center [387, 177] width 223 height 12
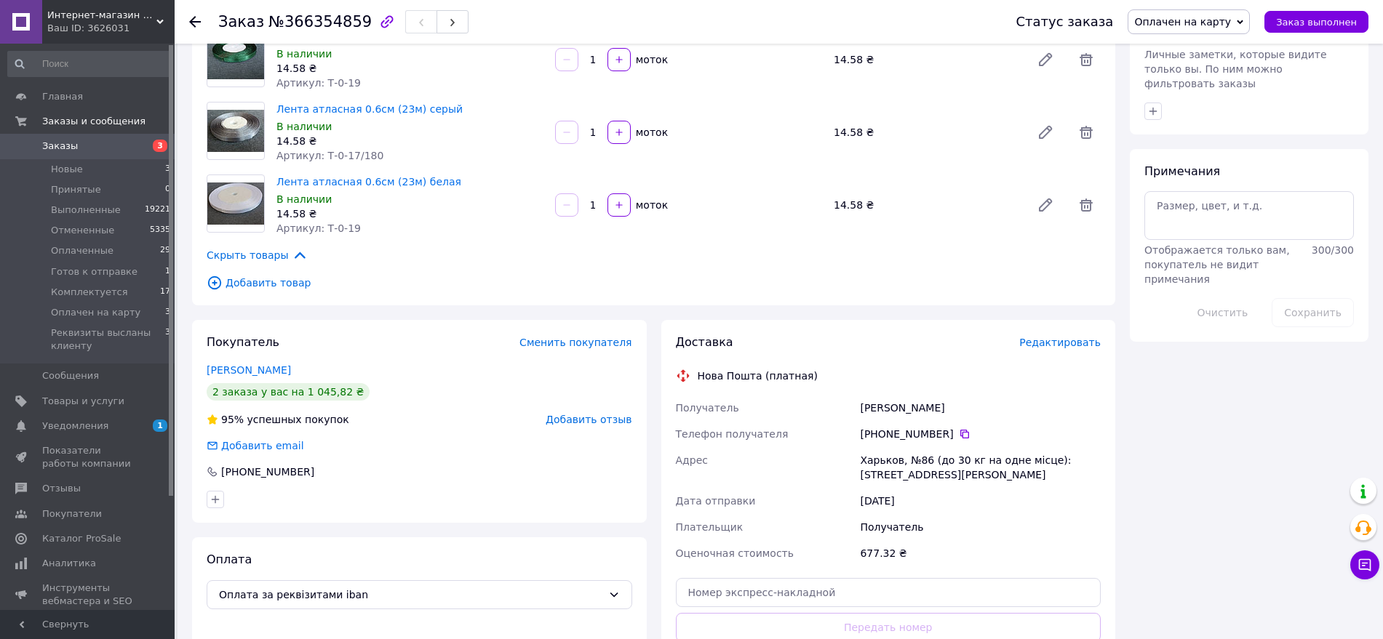
scroll to position [663, 0]
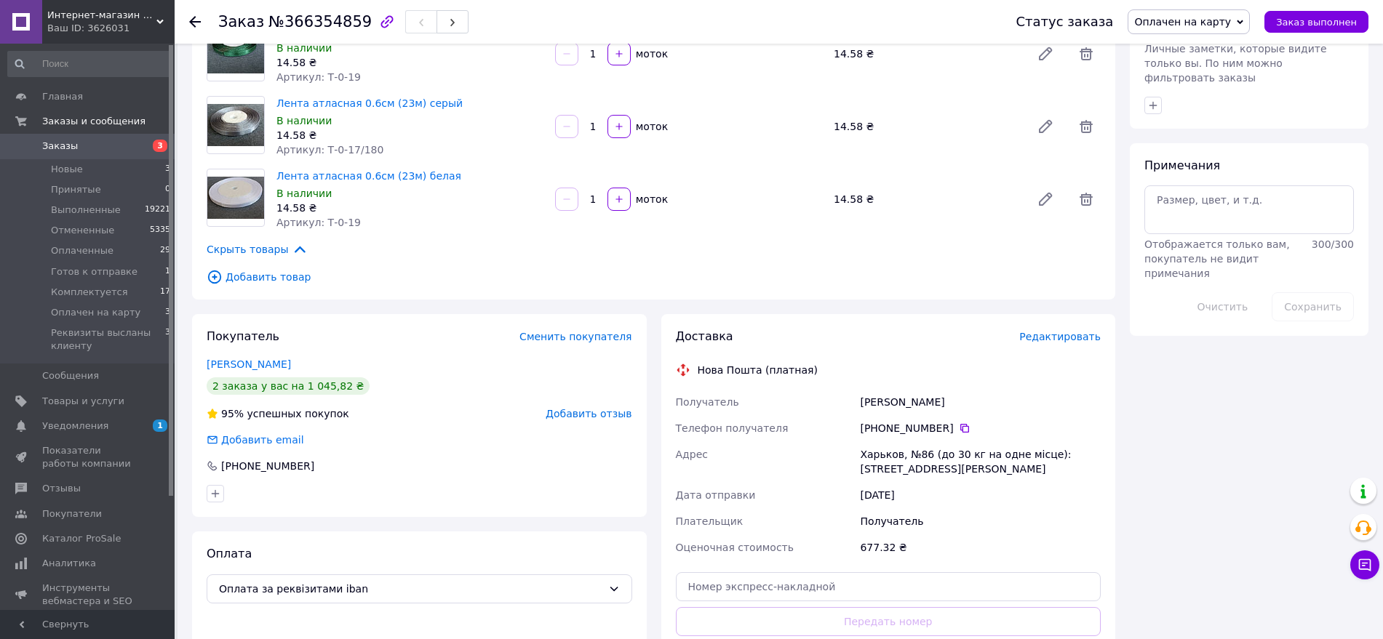
click at [1185, 22] on span "Оплачен на карту" at bounding box center [1182, 22] width 97 height 12
click at [1184, 159] on li "Комплектуется" at bounding box center [1207, 160] width 159 height 22
click at [196, 24] on icon at bounding box center [195, 22] width 12 height 12
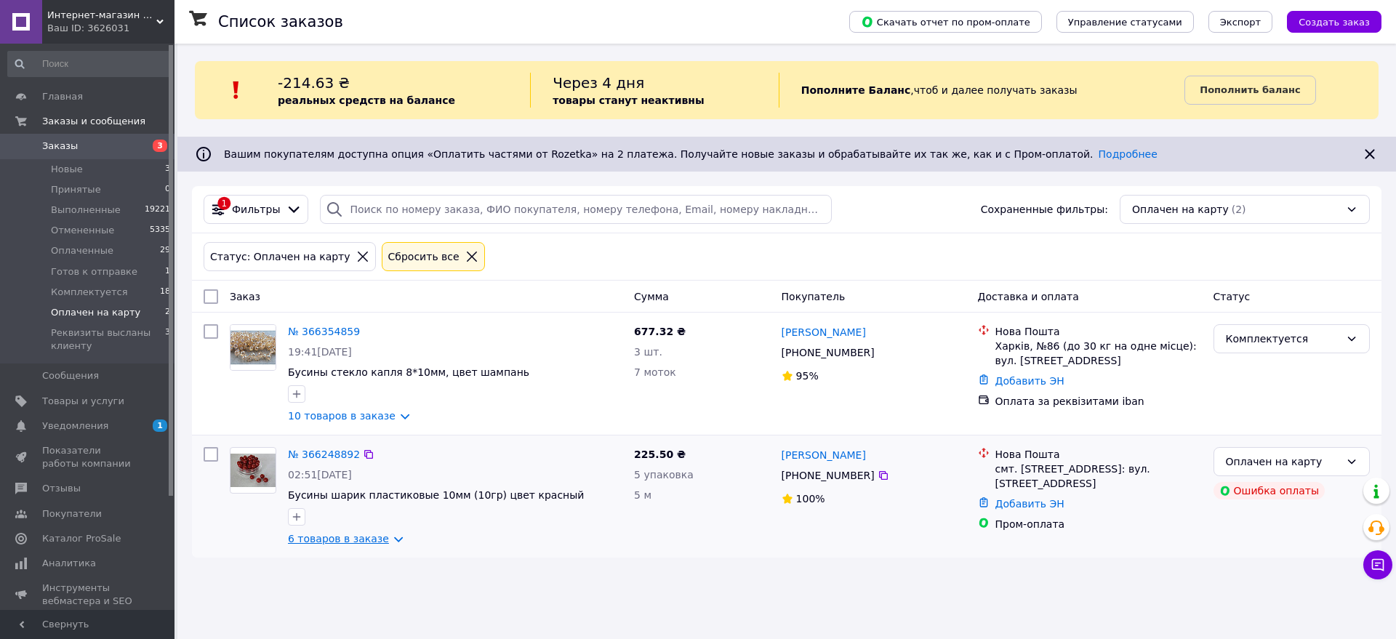
click at [355, 539] on link "6 товаров в заказе" at bounding box center [338, 539] width 101 height 12
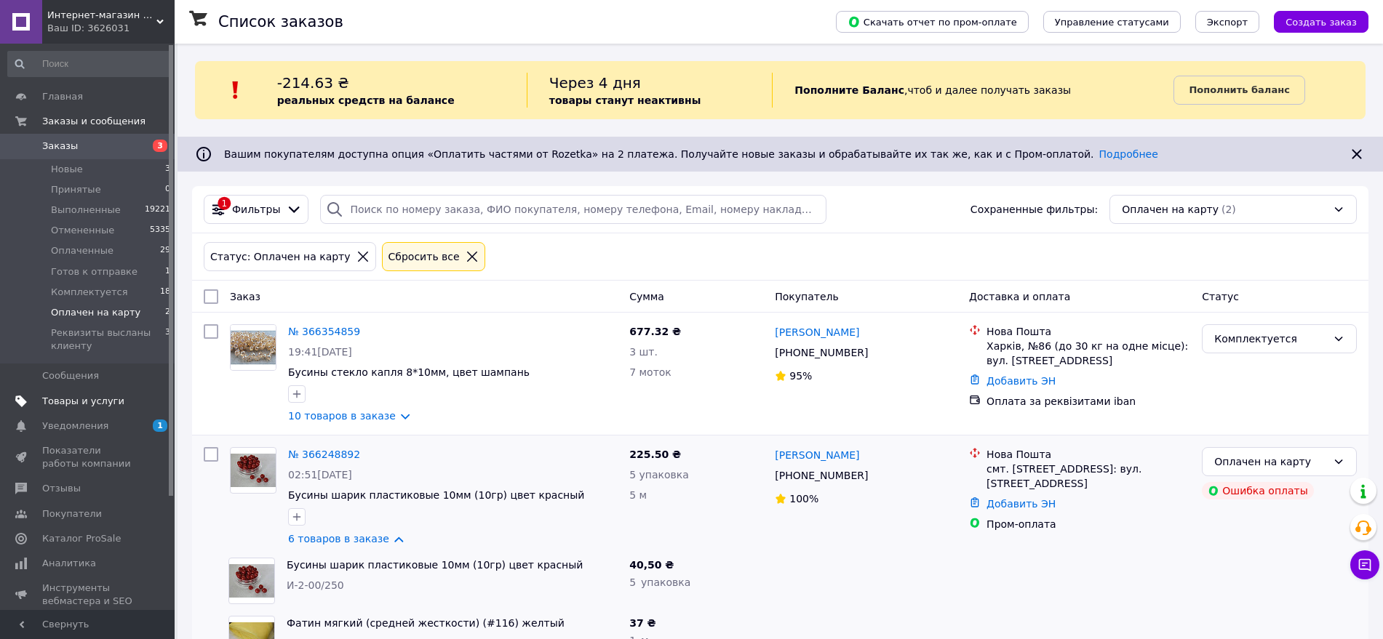
click at [56, 400] on span "Товары и услуги" at bounding box center [83, 401] width 82 height 13
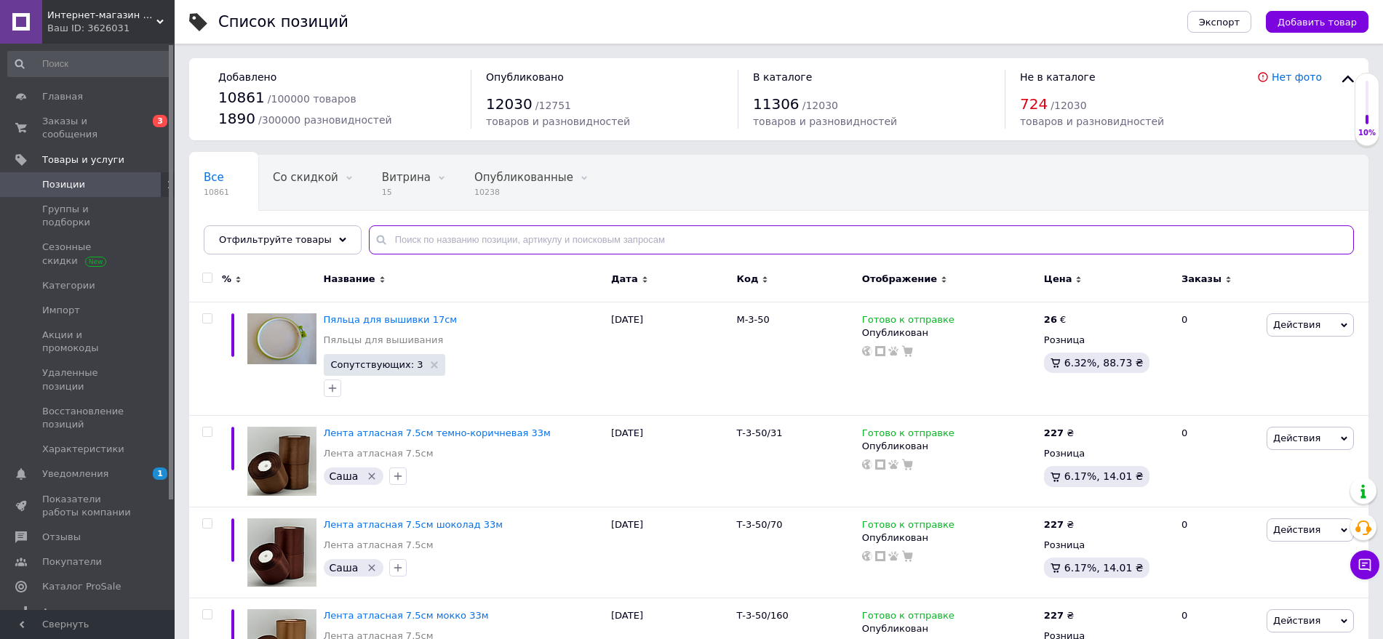
click at [486, 241] on input "text" at bounding box center [861, 239] width 985 height 29
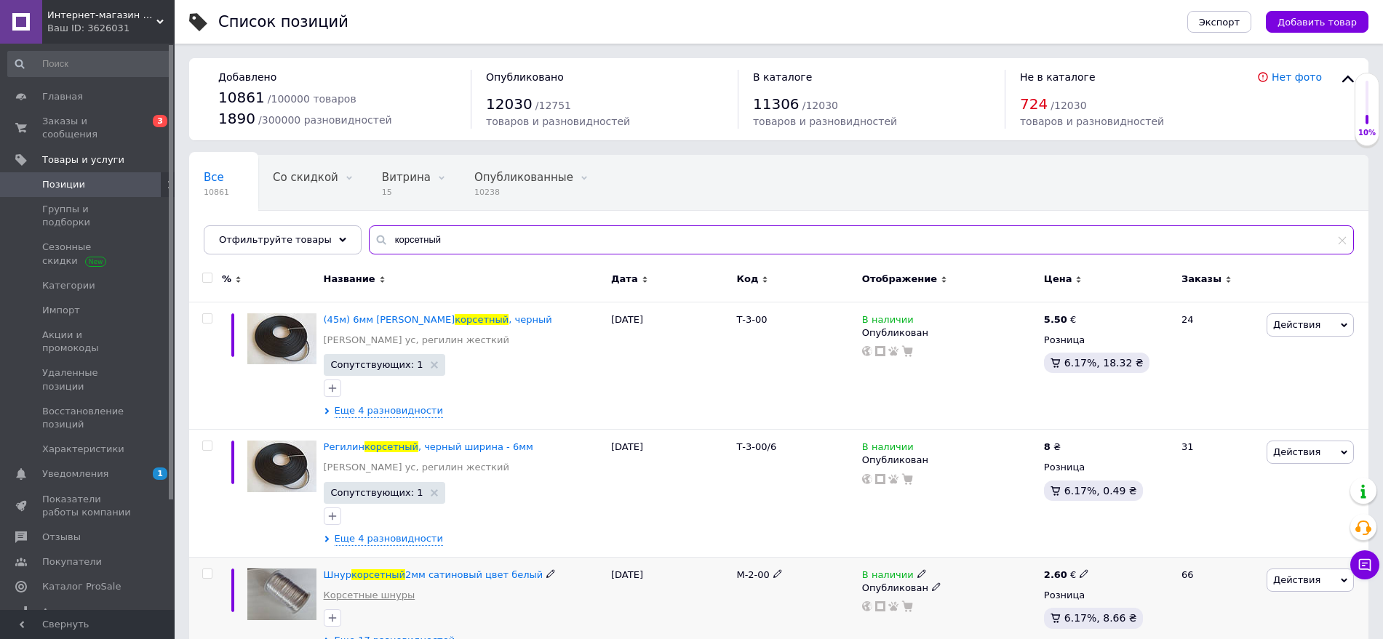
type input "корсетный"
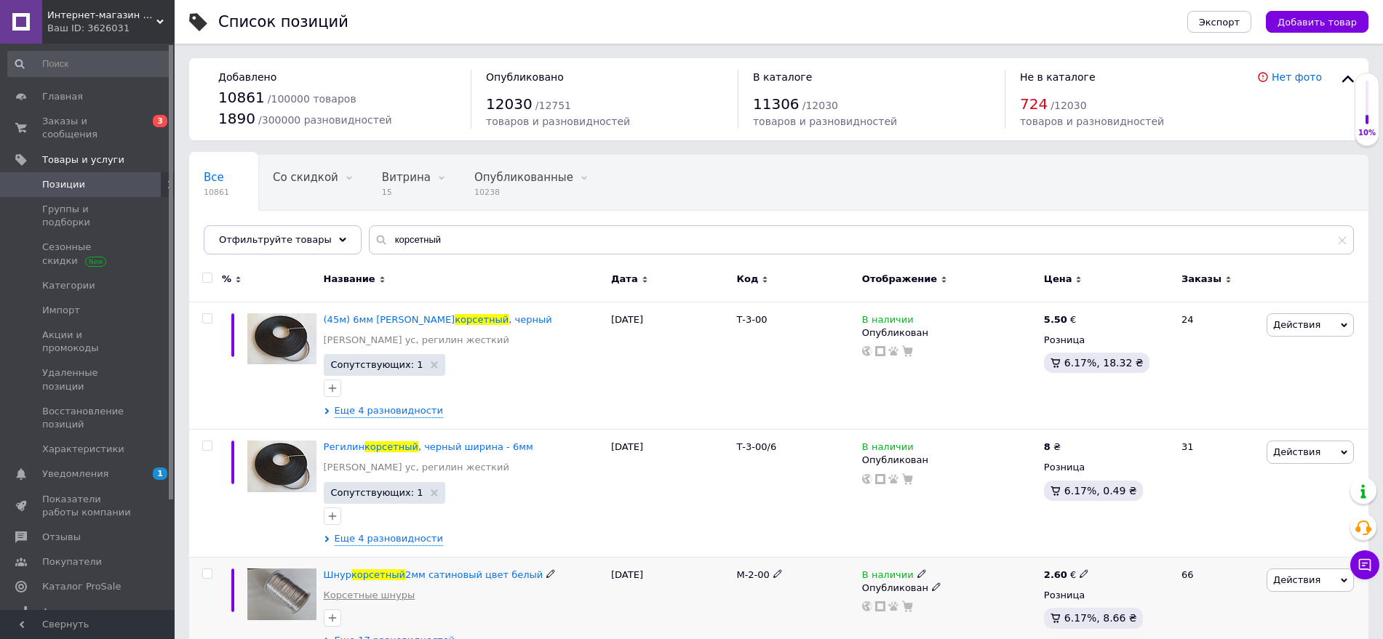
click at [356, 596] on link "Корсетные шнуры" at bounding box center [370, 595] width 92 height 13
